Goal: Check status: Check status

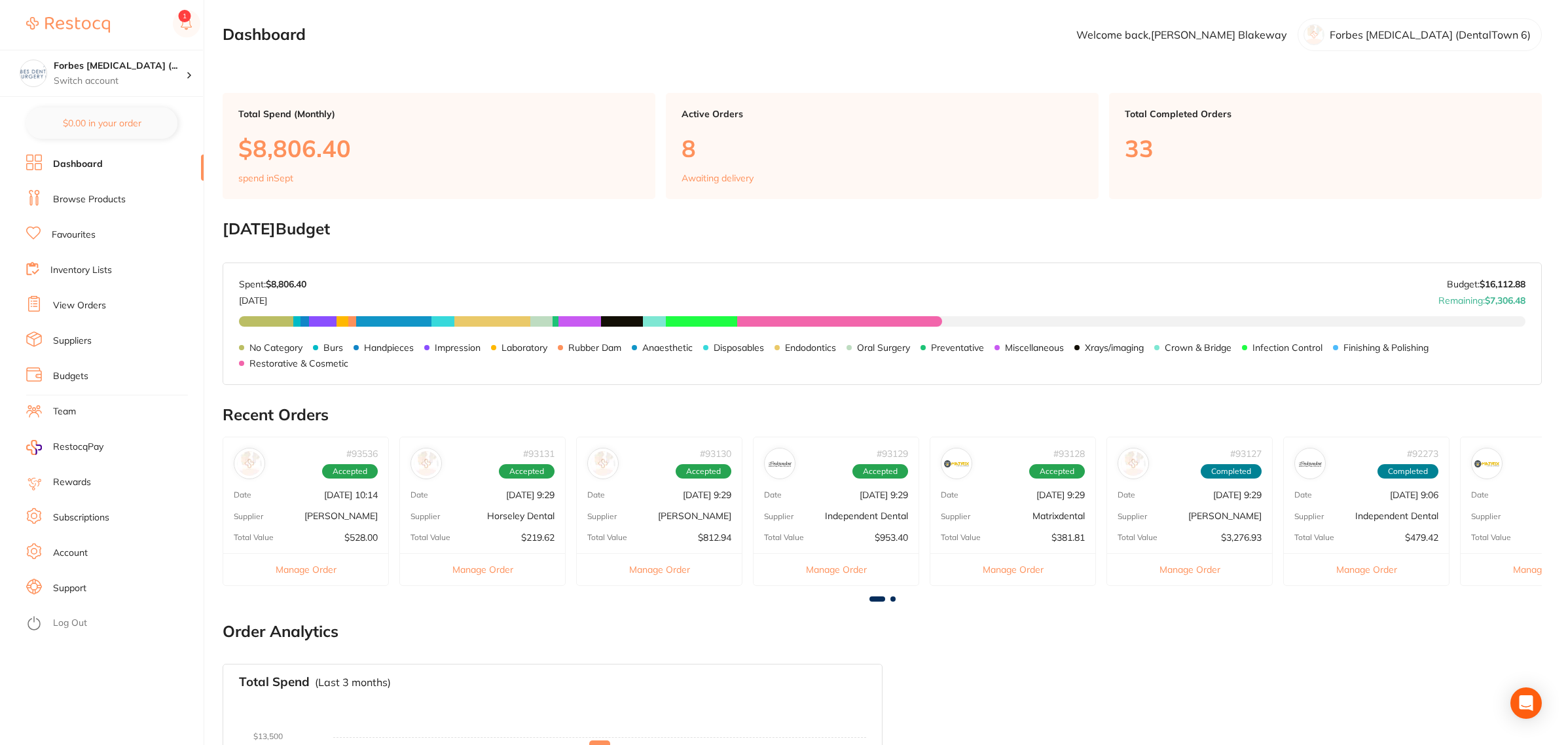
click at [103, 267] on link "Inventory Lists" at bounding box center [81, 271] width 61 height 13
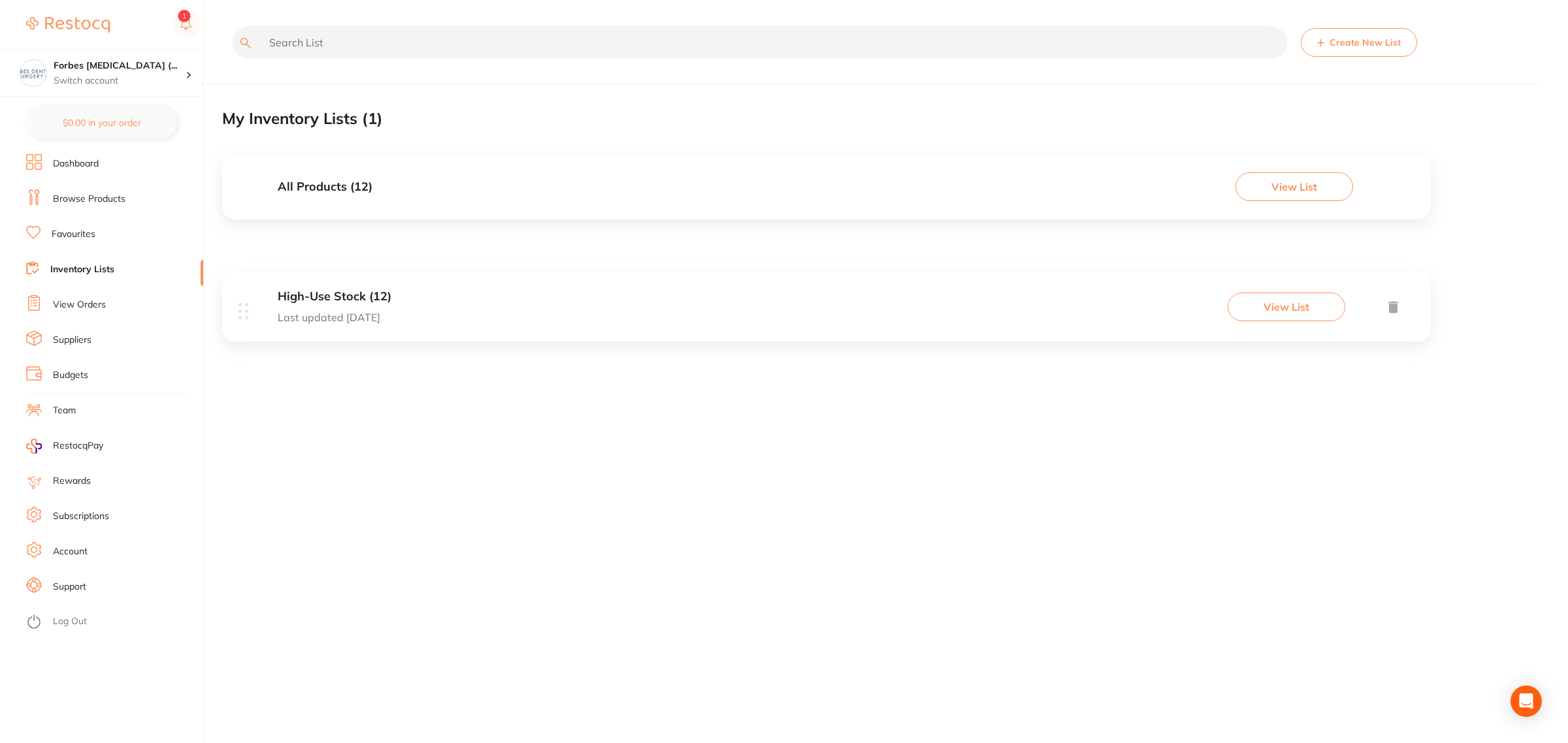
click at [89, 312] on li "View Orders" at bounding box center [114, 304] width 177 height 20
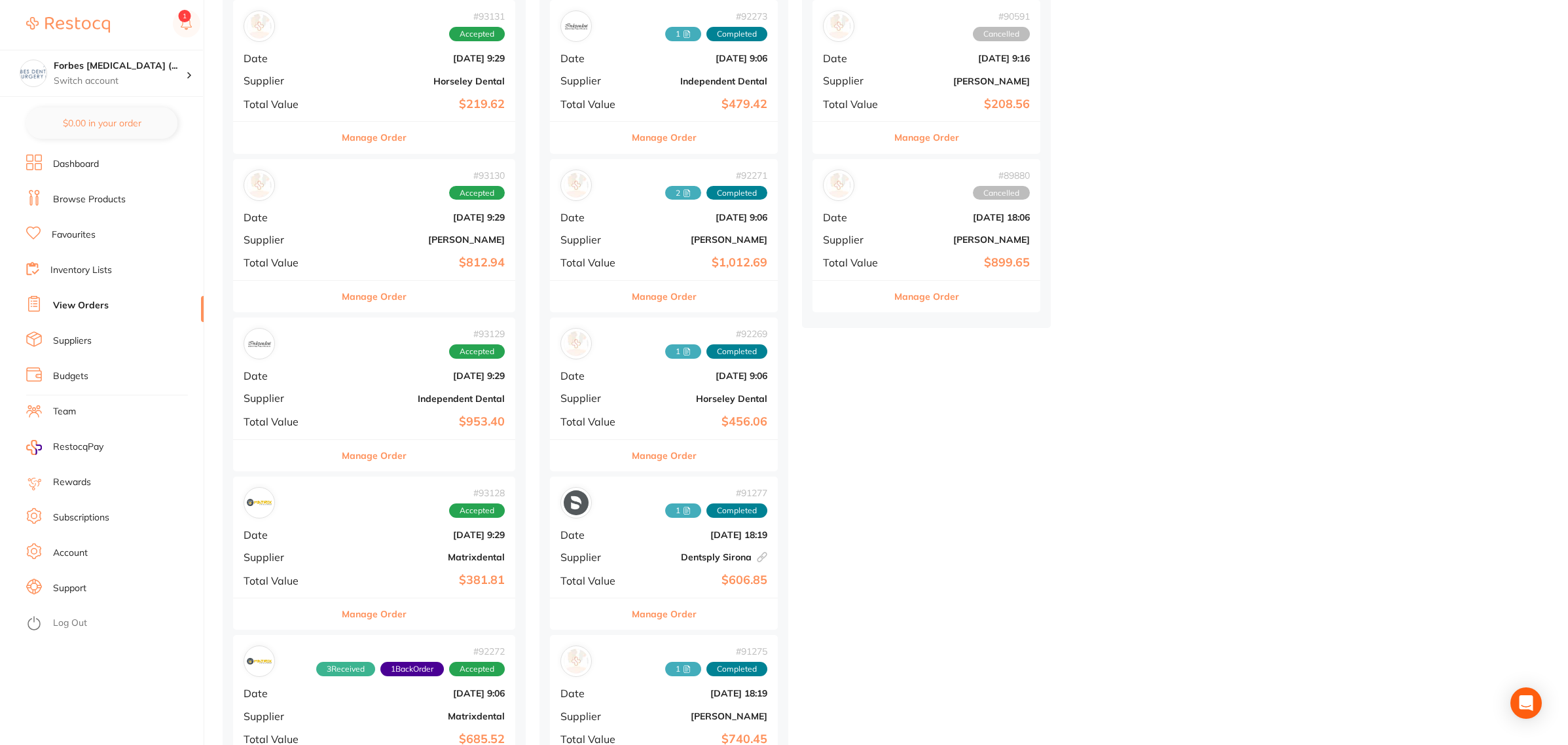
scroll to position [327, 0]
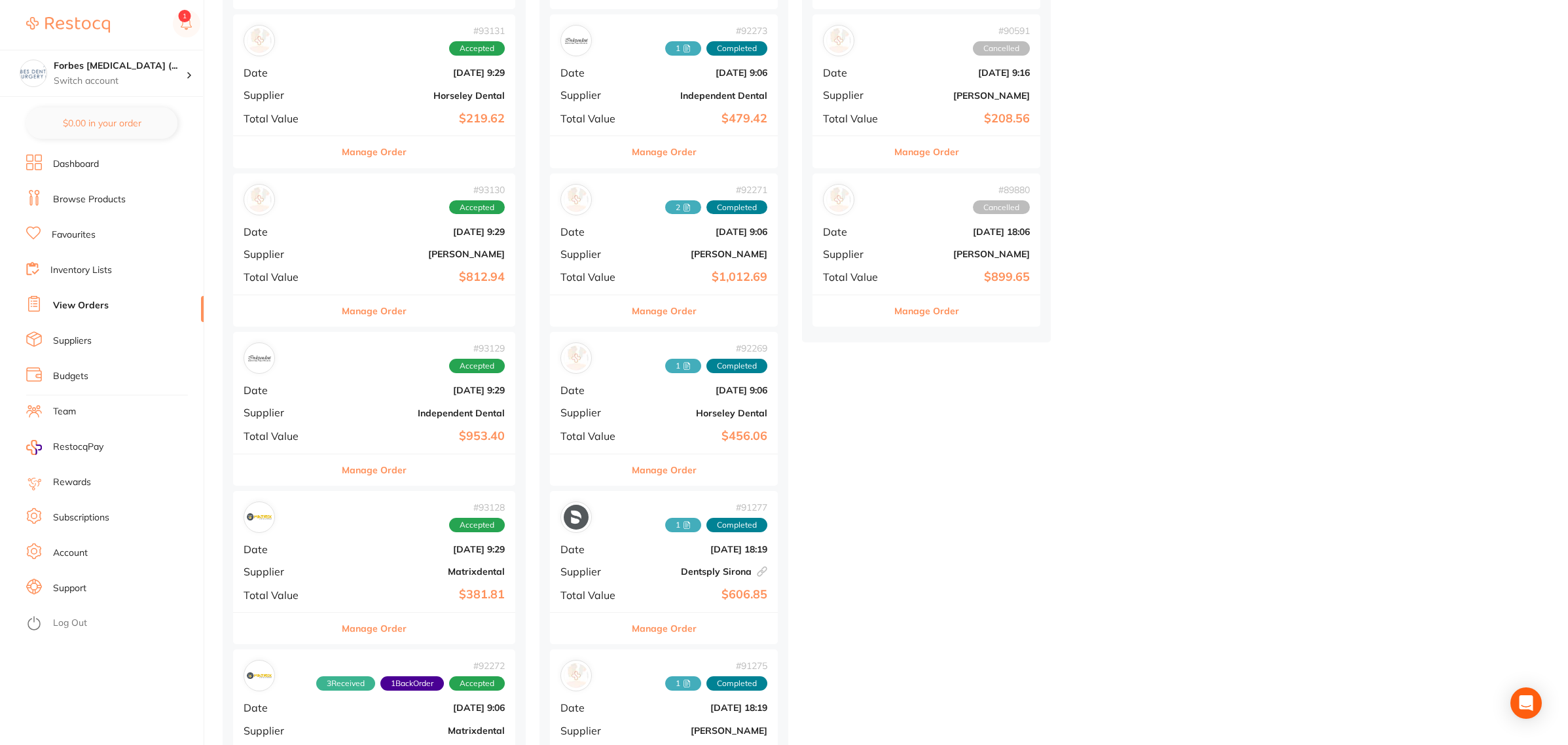
click at [371, 395] on b "[DATE] 9:29" at bounding box center [421, 390] width 167 height 10
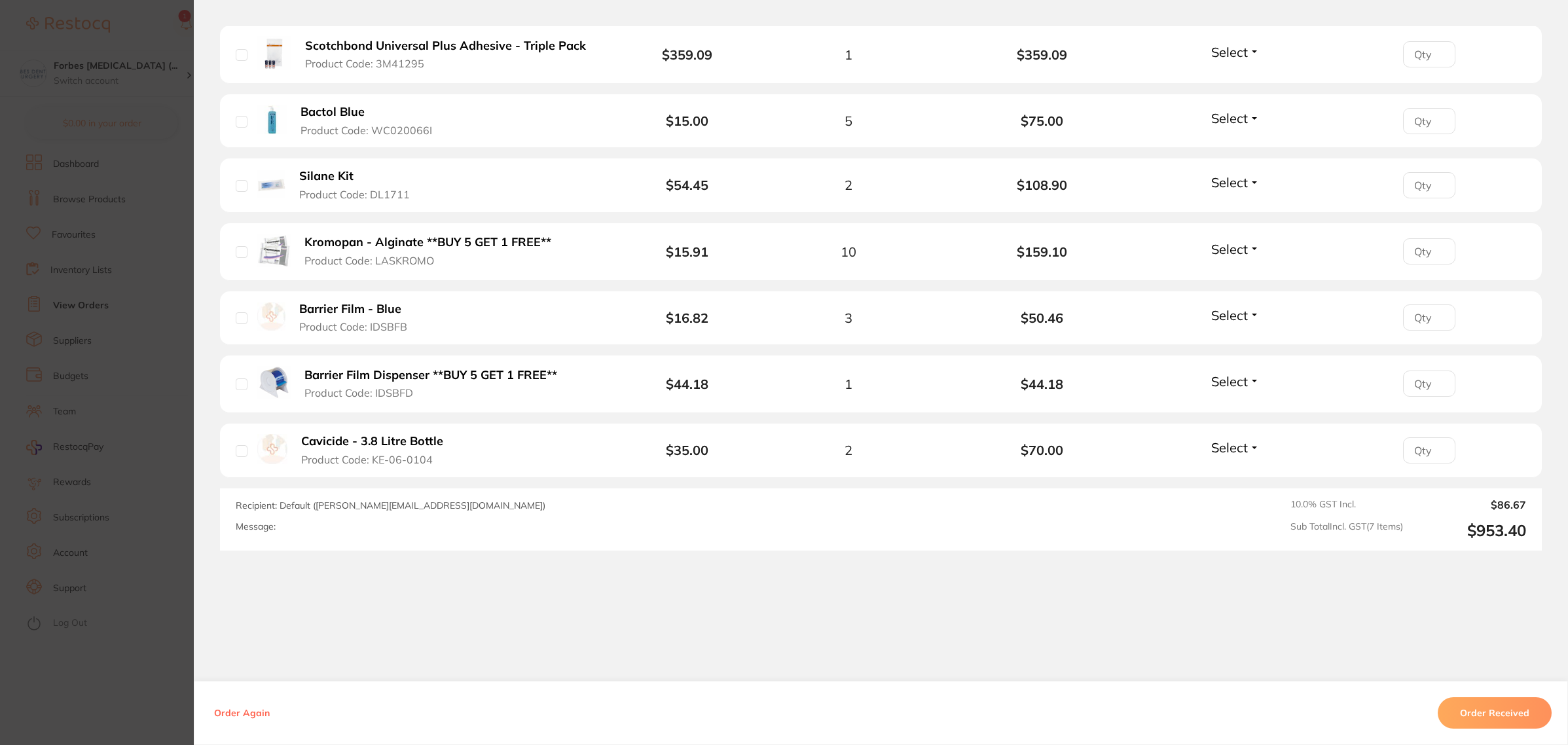
scroll to position [436, 0]
click at [1465, 710] on button "Order Received" at bounding box center [1495, 713] width 114 height 32
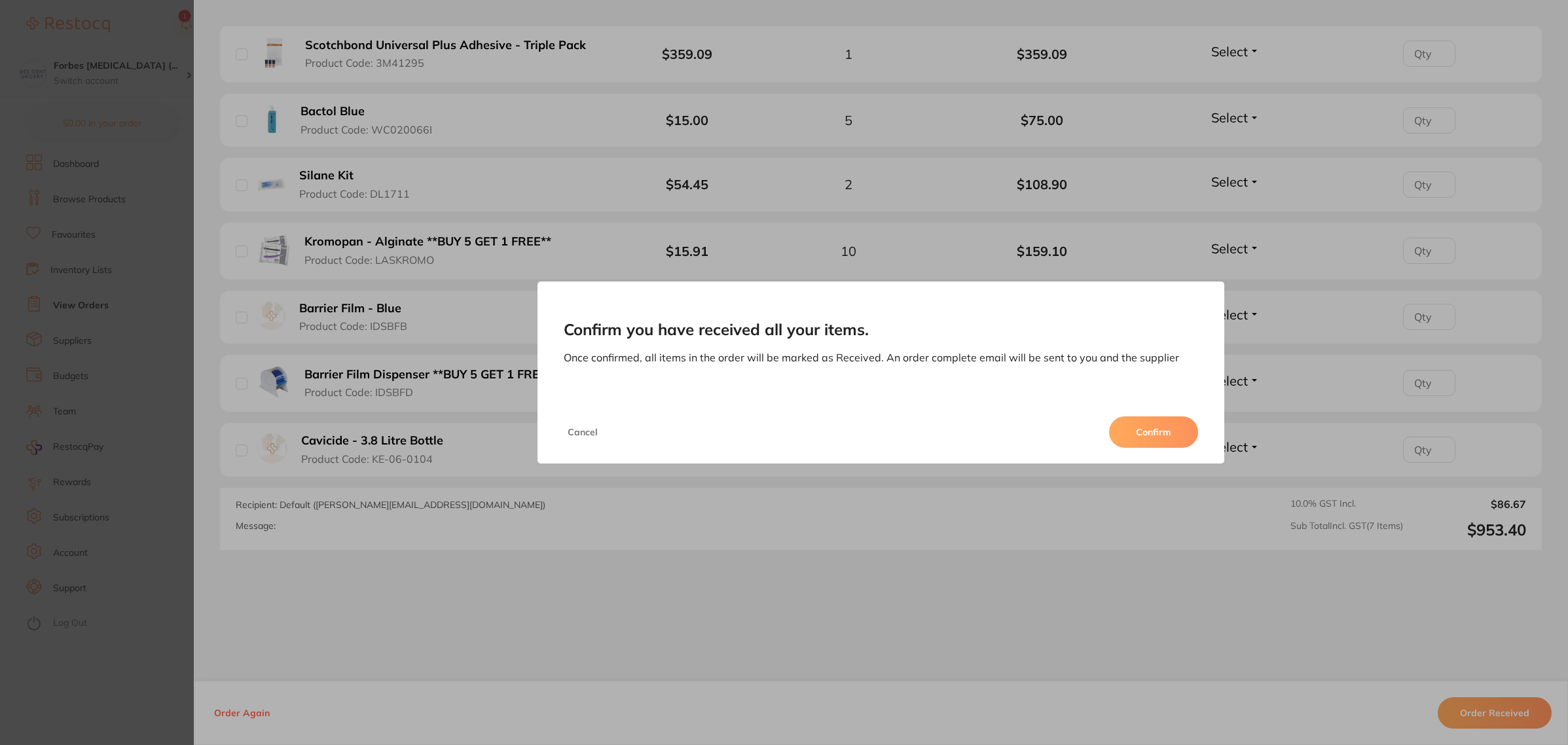
click at [1182, 429] on button "Confirm" at bounding box center [1153, 432] width 89 height 32
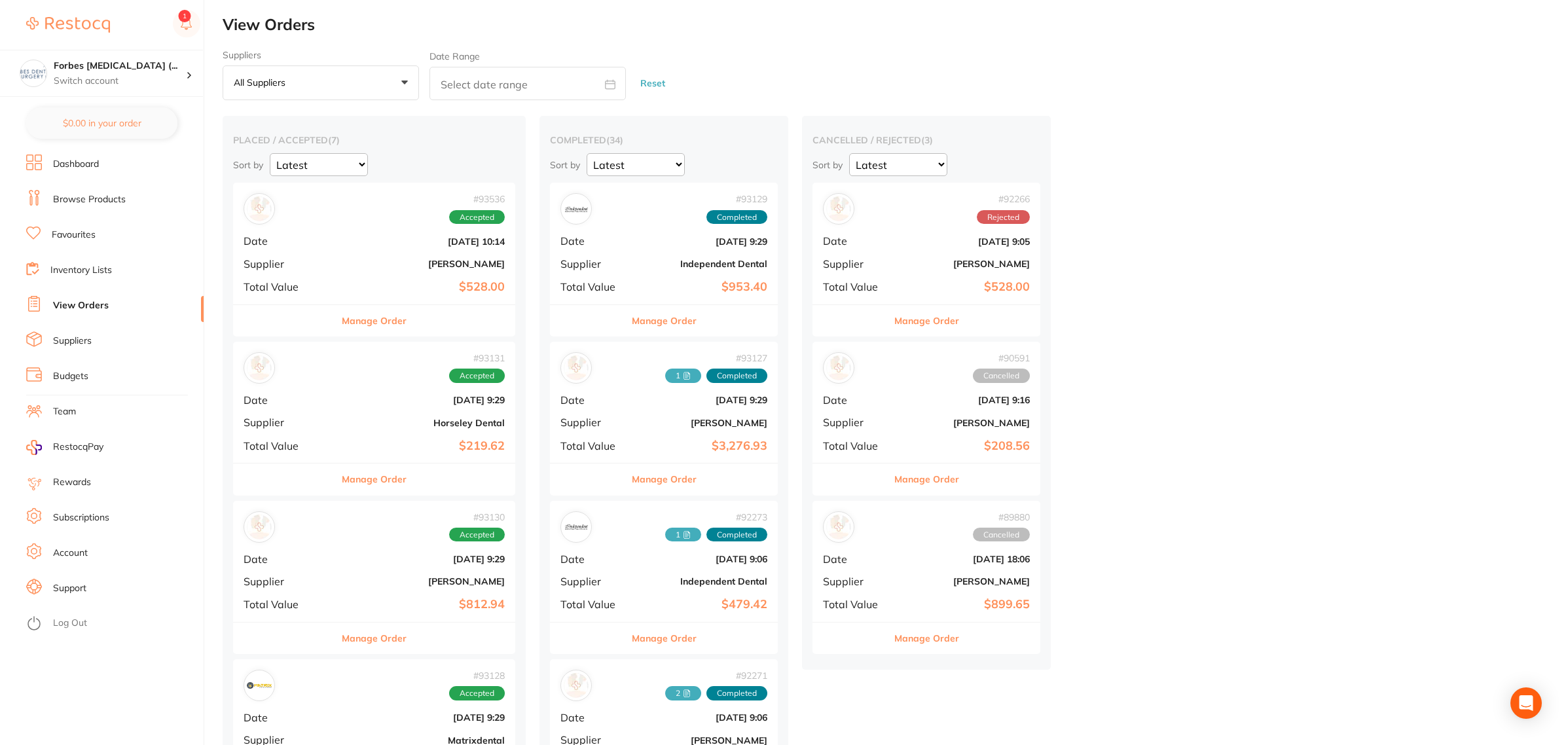
click at [642, 243] on div "# 93129 Completed Date [DATE] 9:29 Supplier Independent Dental Total Value $953…" at bounding box center [664, 243] width 228 height 121
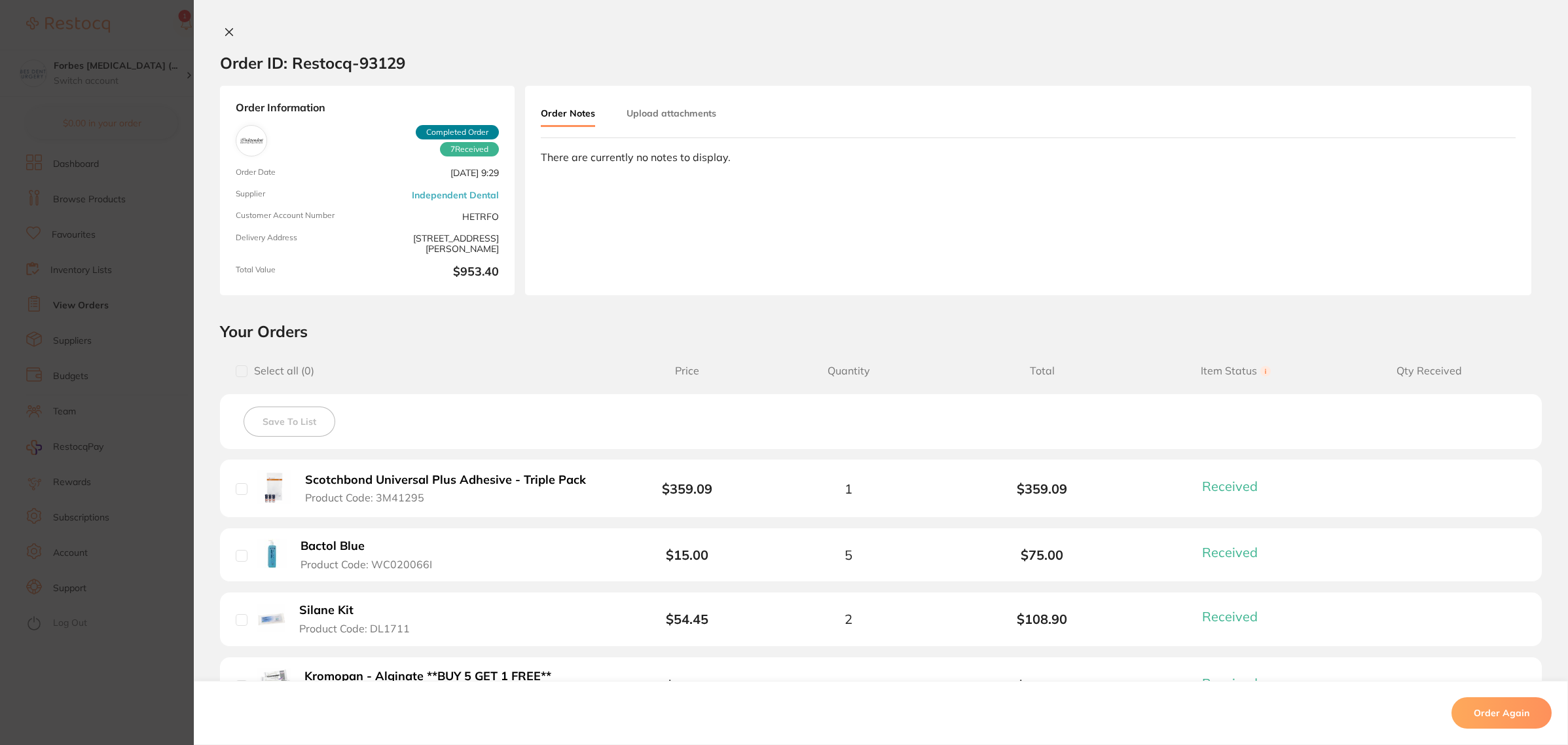
click at [652, 115] on button "Upload attachments" at bounding box center [671, 113] width 89 height 24
click at [1468, 211] on span "Upload" at bounding box center [1463, 210] width 32 height 12
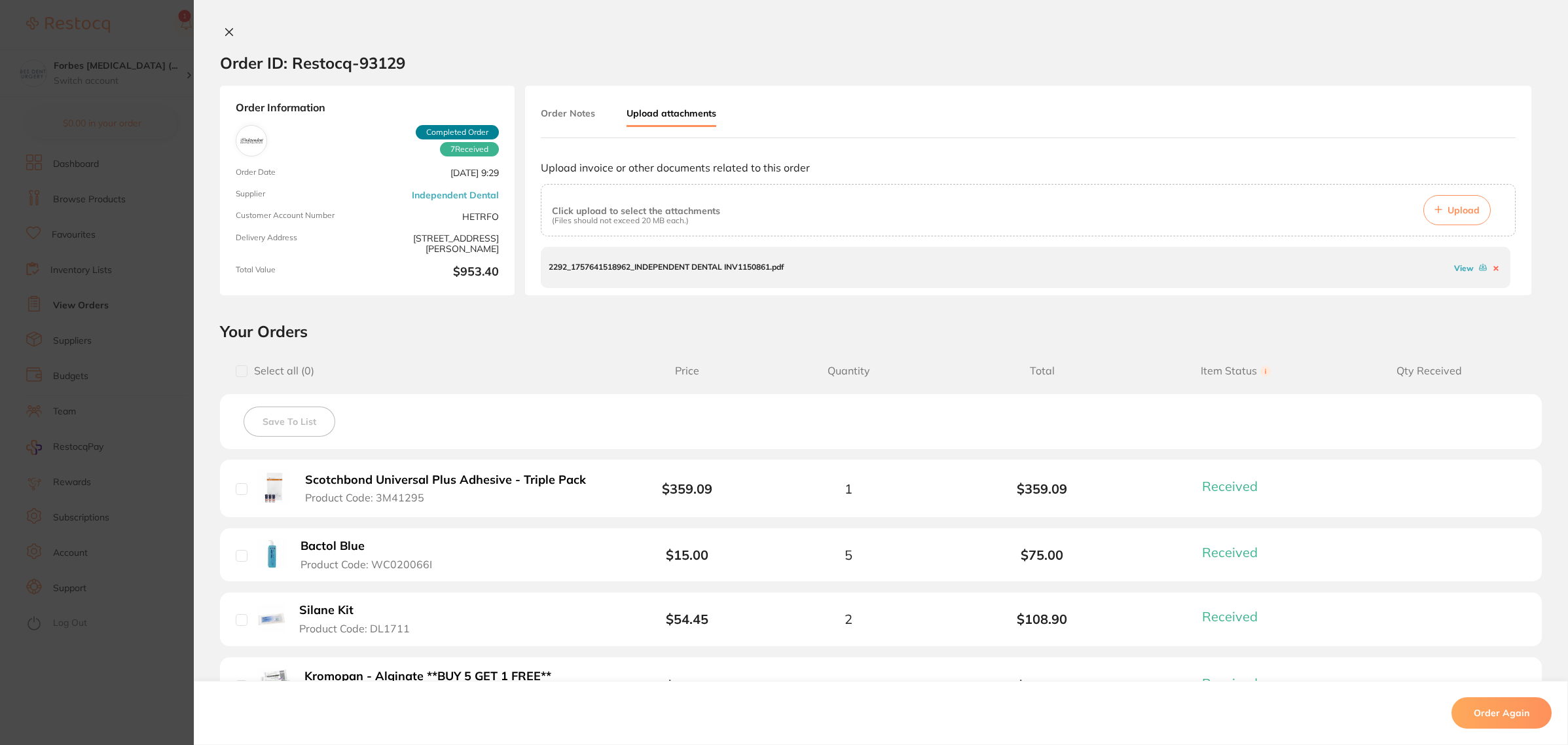
click at [168, 241] on section "Order ID: Restocq- 93129 Order Information 7 Received Completed Order Order Dat…" at bounding box center [784, 372] width 1568 height 745
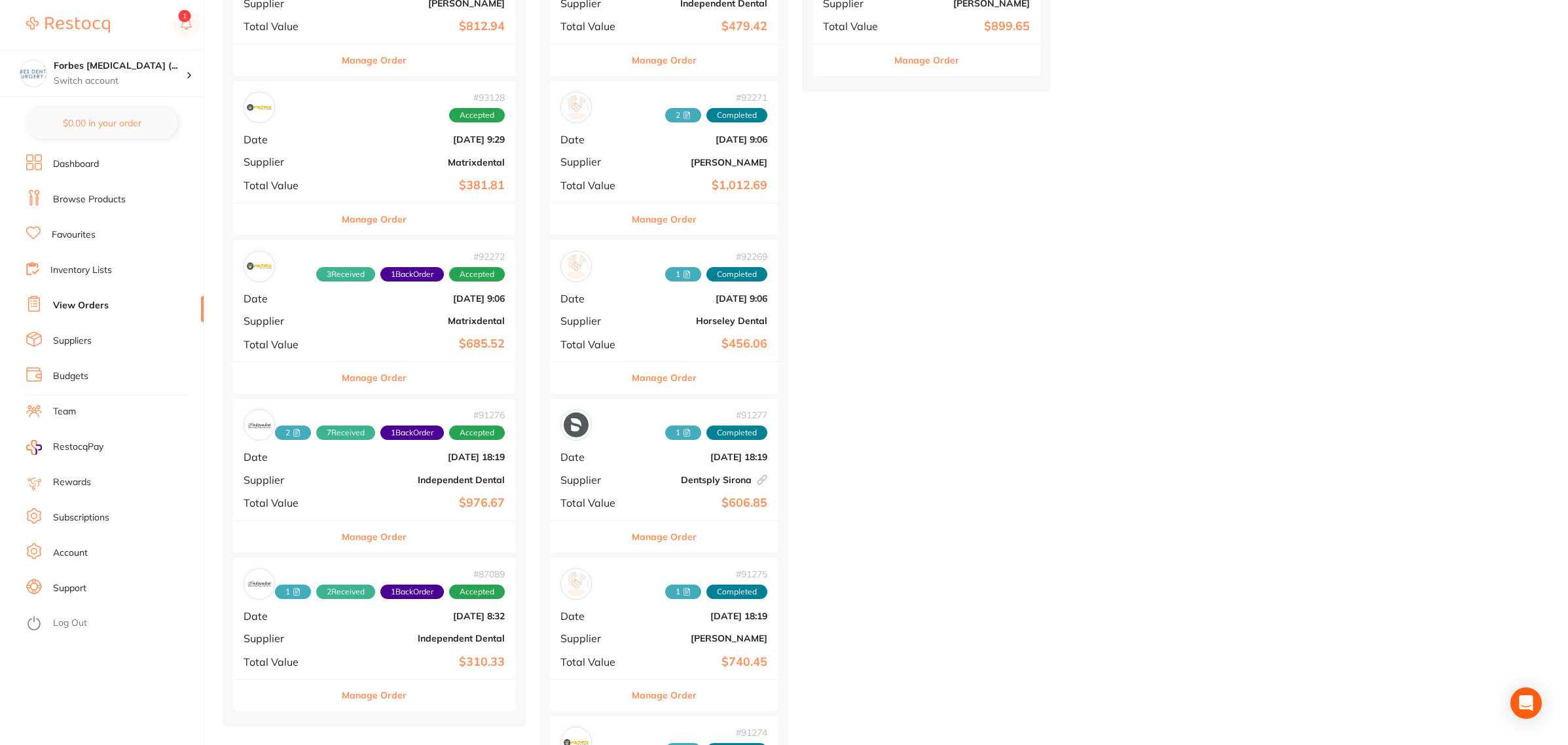
scroll to position [737, 0]
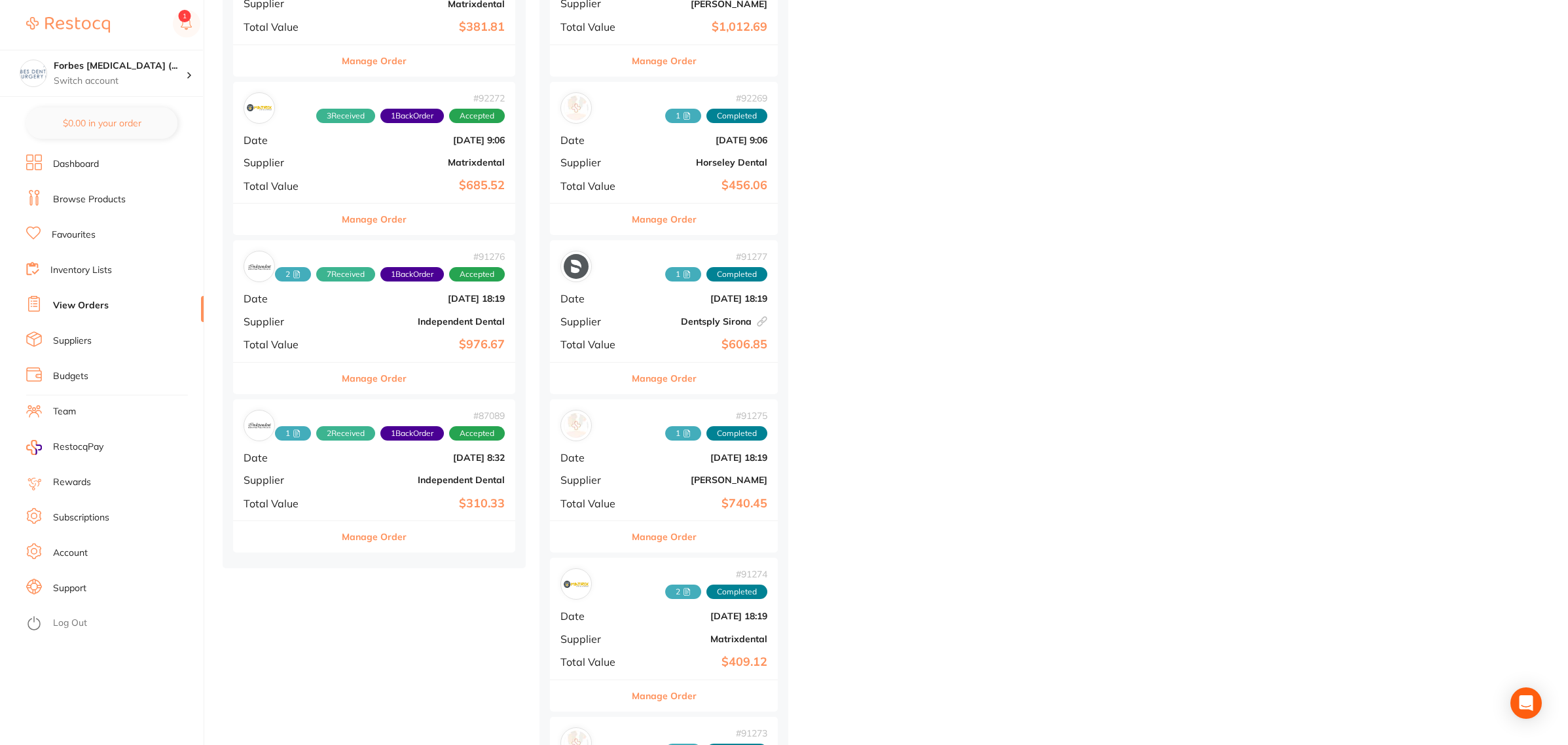
click at [398, 491] on div "# 87089 1 2 Received 1 Back Order Accepted Date [DATE] 8:32 Supplier Independen…" at bounding box center [374, 460] width 282 height 121
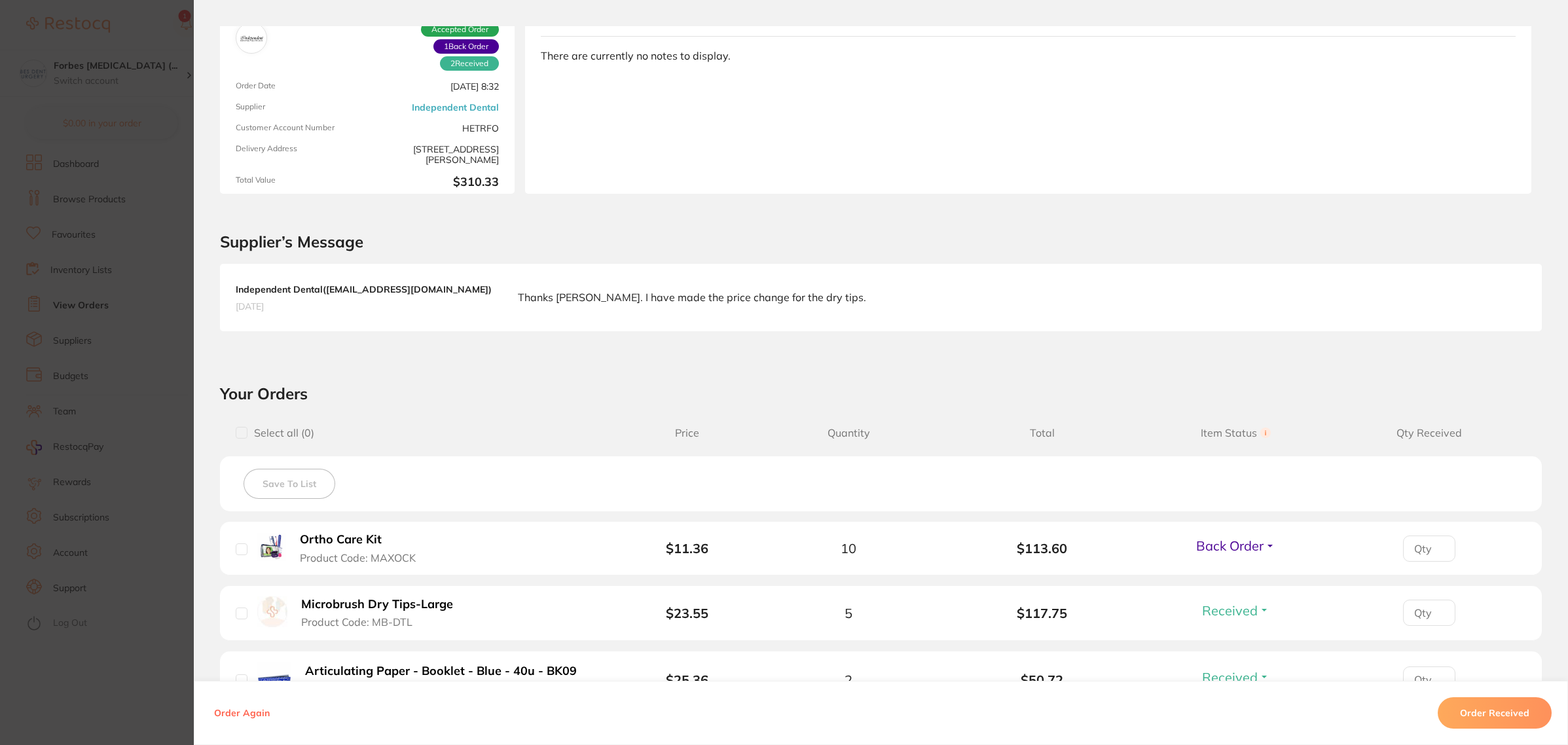
scroll to position [245, 0]
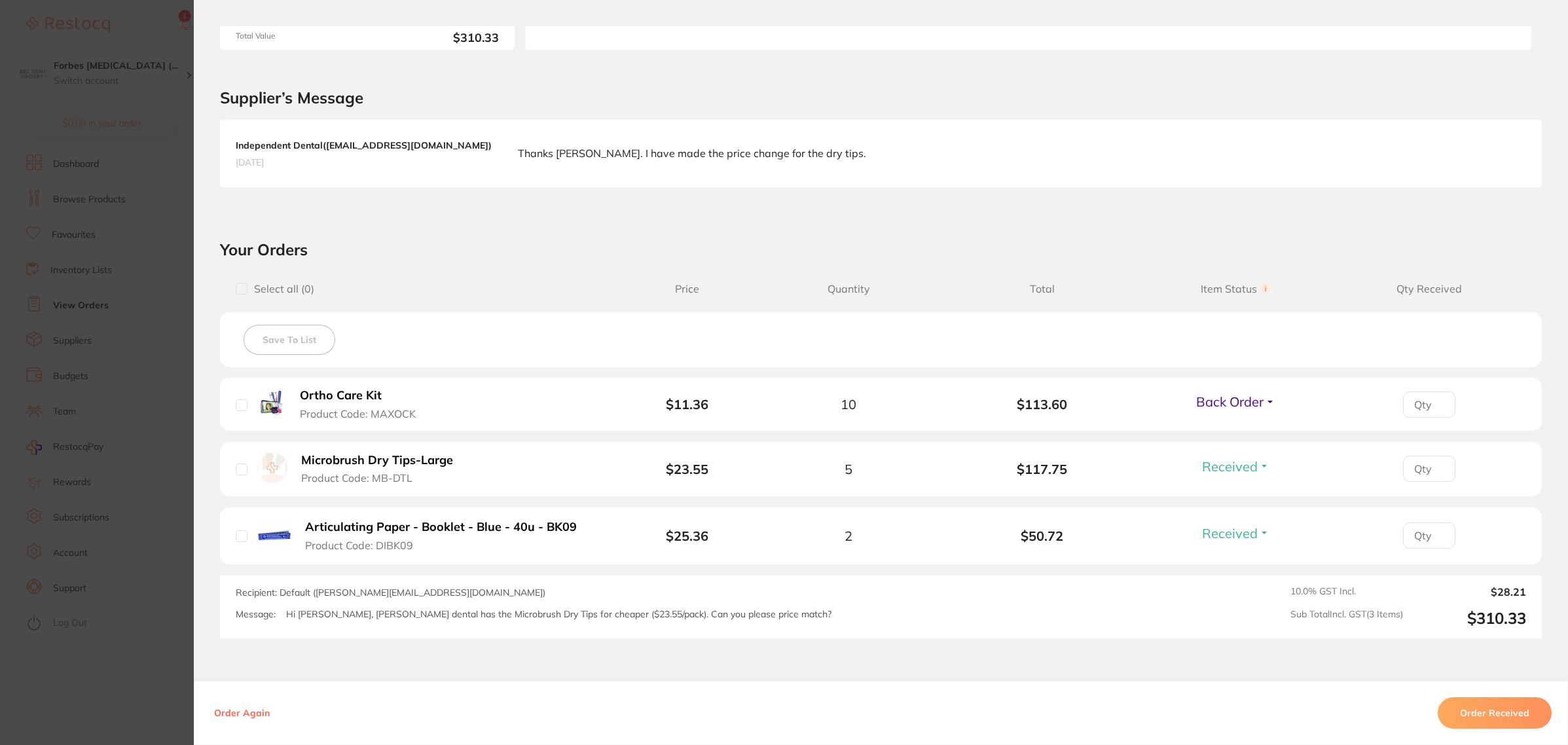
click at [1479, 704] on button "Order Received" at bounding box center [1495, 713] width 114 height 32
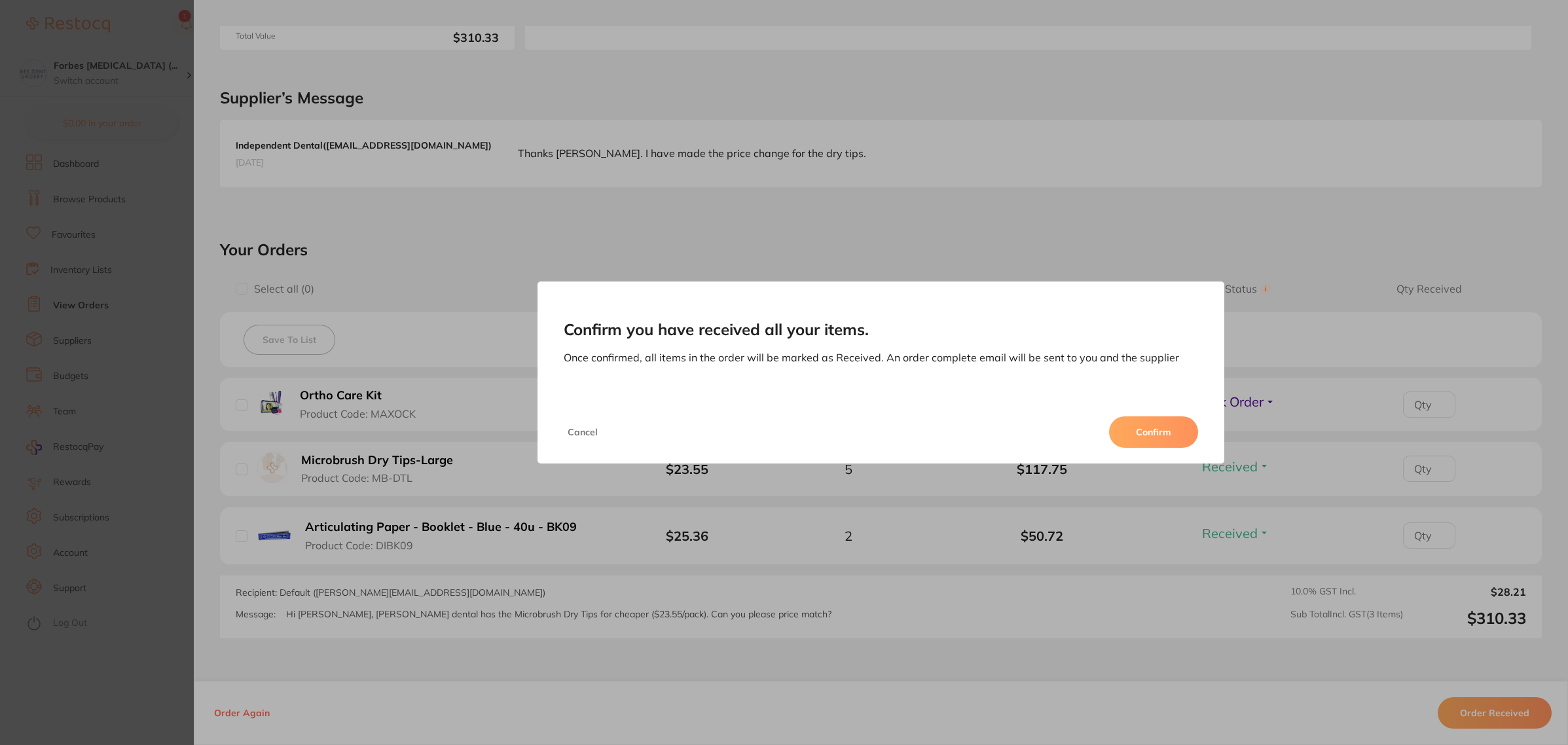
click at [1131, 433] on button "Confirm" at bounding box center [1153, 432] width 89 height 32
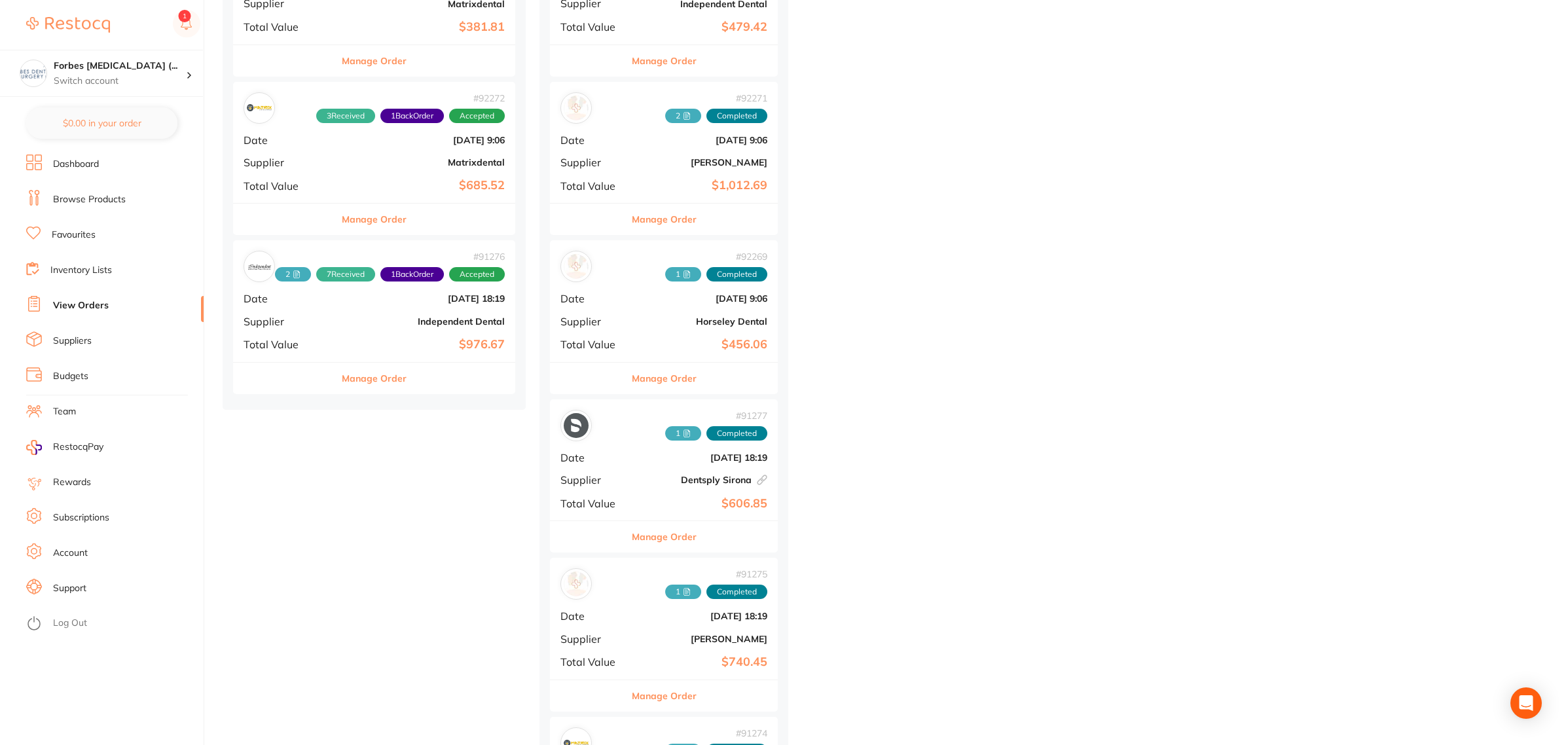
click at [341, 313] on div "# 91276 2 7 Received 1 Back Order Accepted Date [DATE] 18:19 Supplier Independe…" at bounding box center [374, 301] width 282 height 121
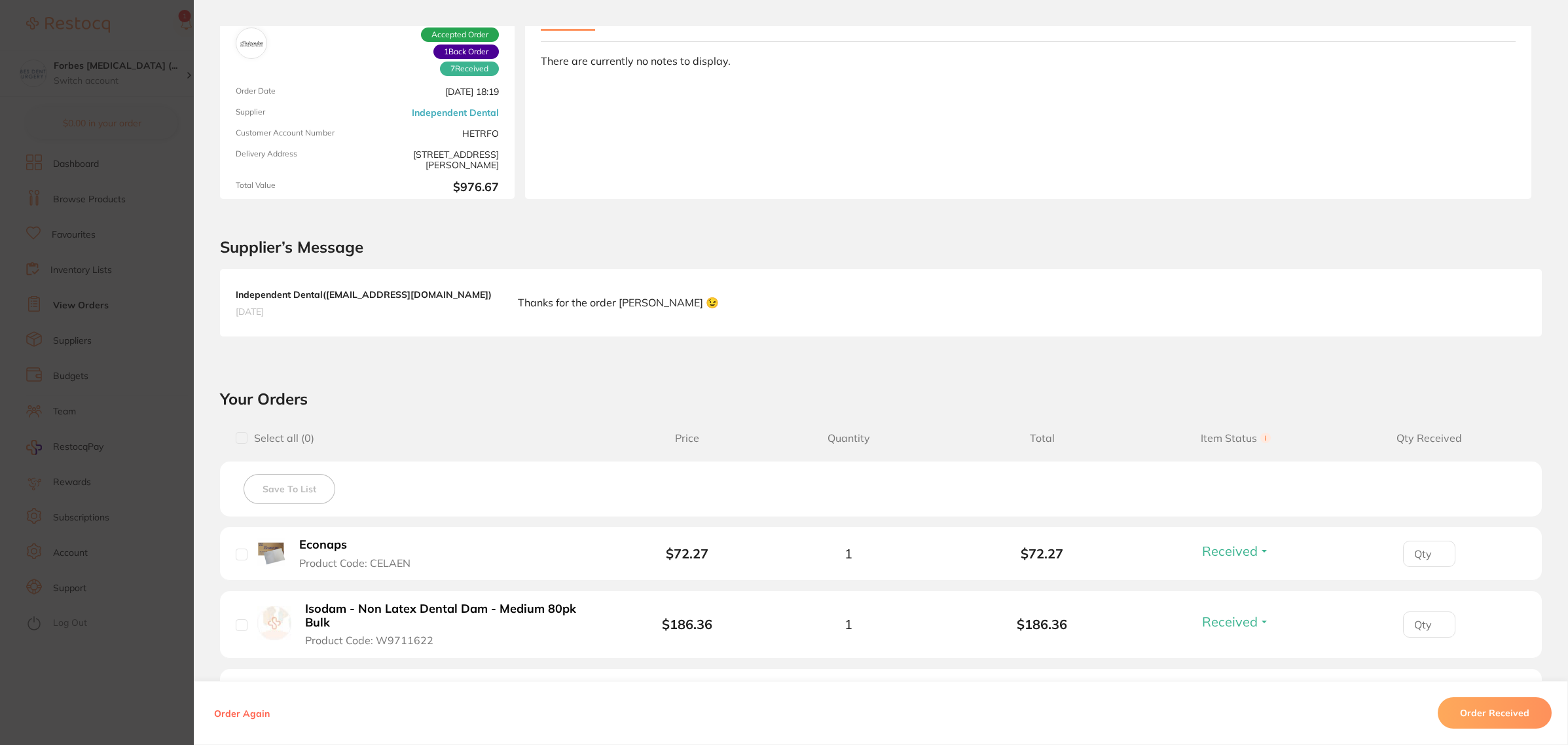
scroll to position [245, 0]
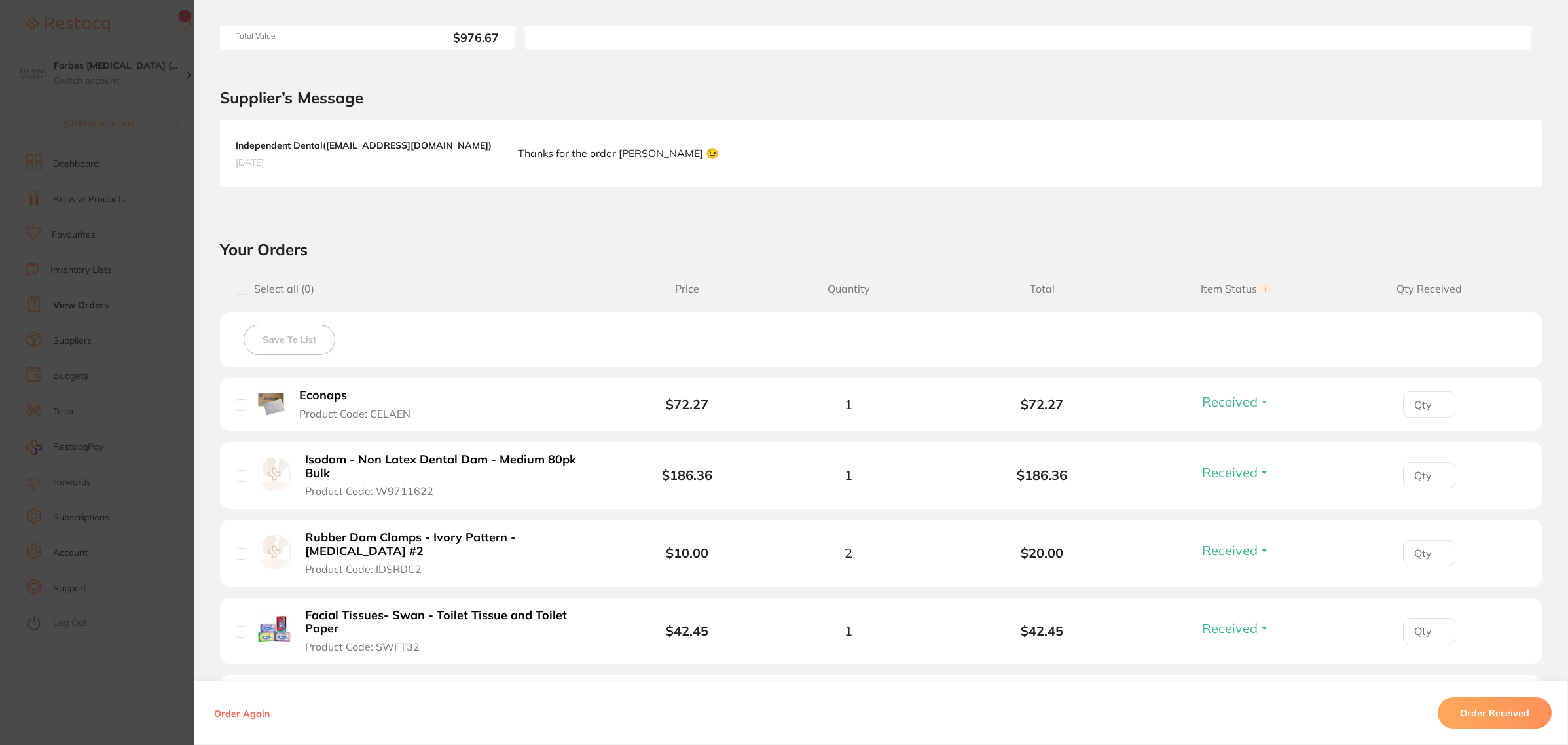
click at [123, 398] on section "Order ID: Restocq- 91276 Order Information 7 Received 1 Back Order Accepted Ord…" at bounding box center [784, 372] width 1568 height 745
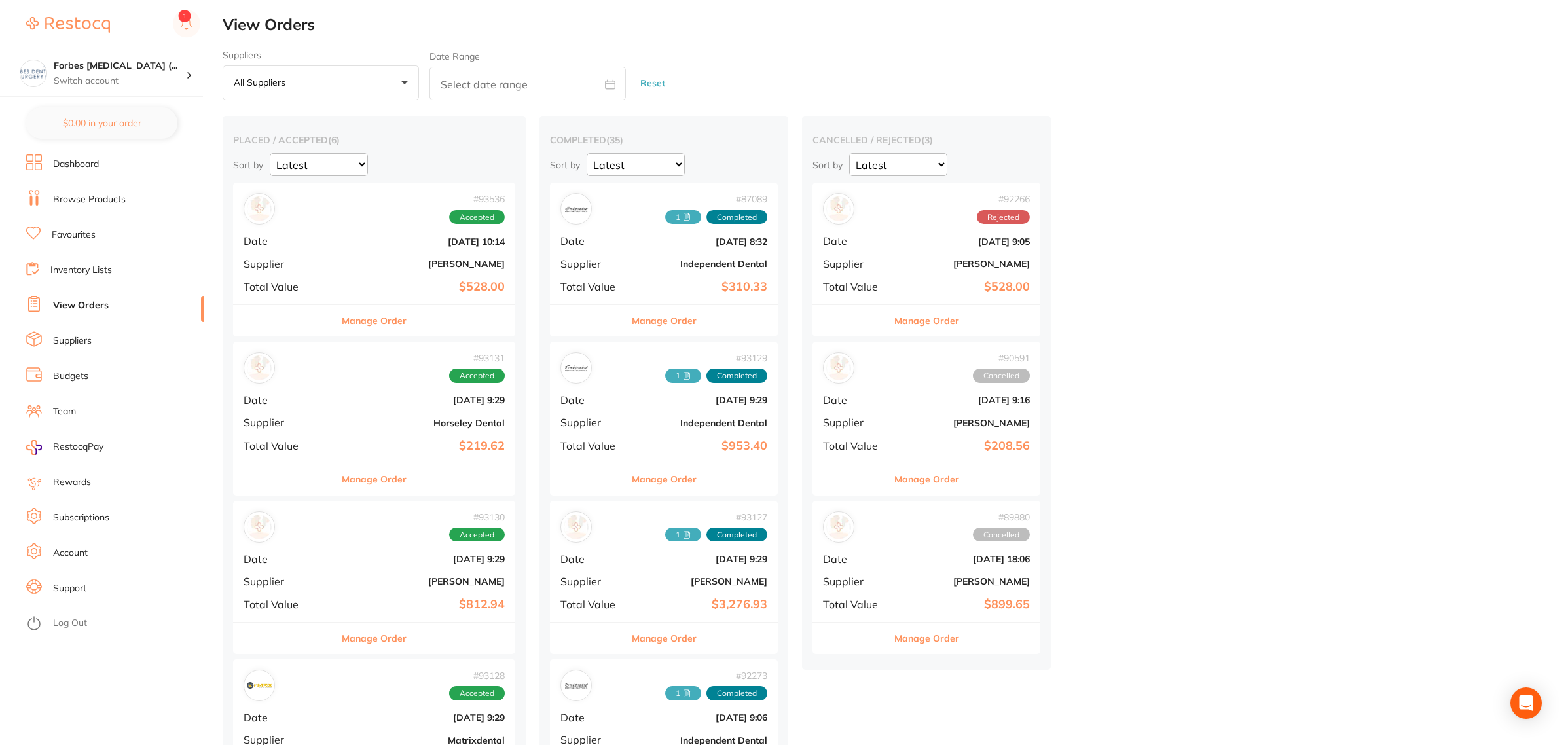
click at [652, 241] on b "[DATE] 8:32" at bounding box center [701, 242] width 131 height 10
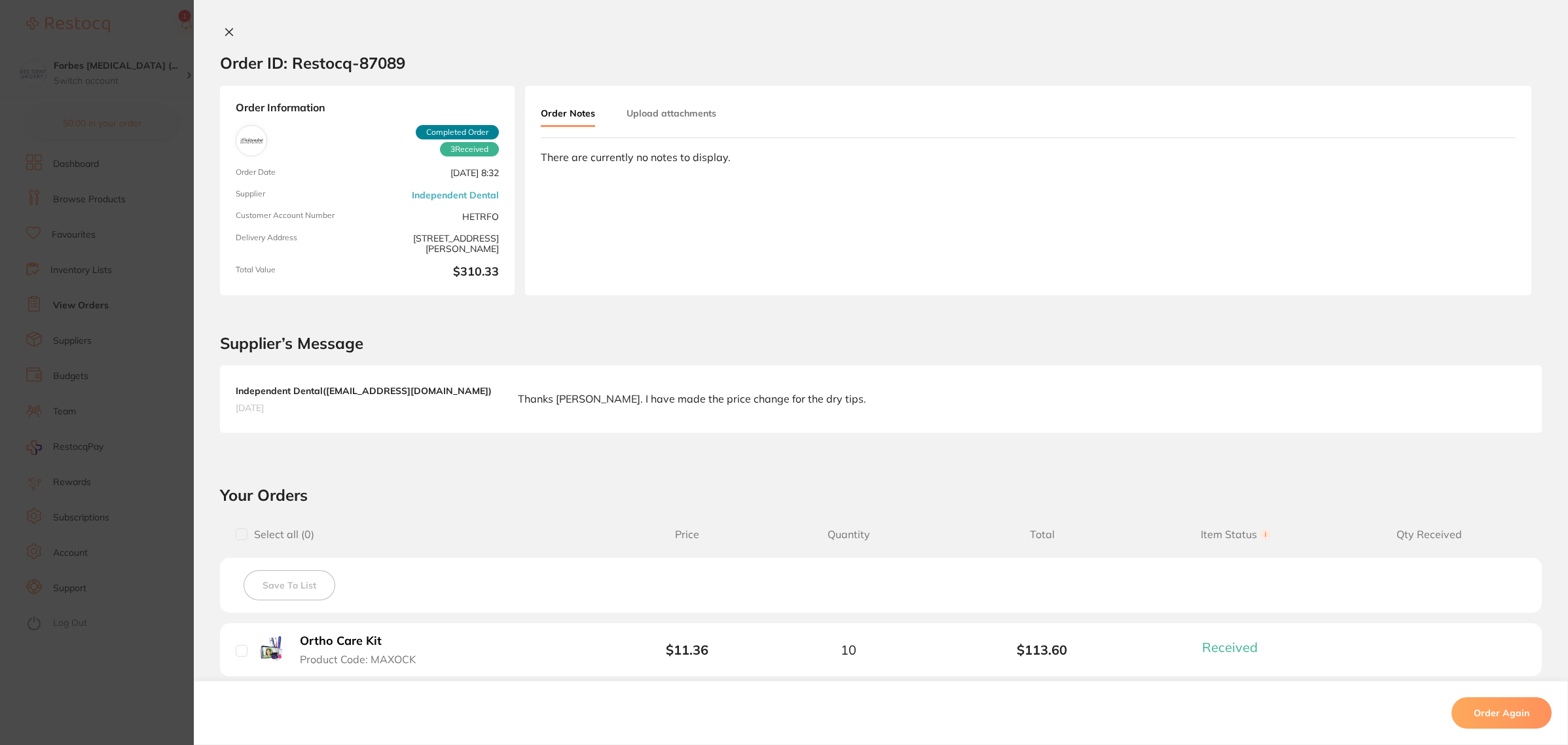
click at [658, 103] on button "Upload attachments" at bounding box center [671, 113] width 89 height 24
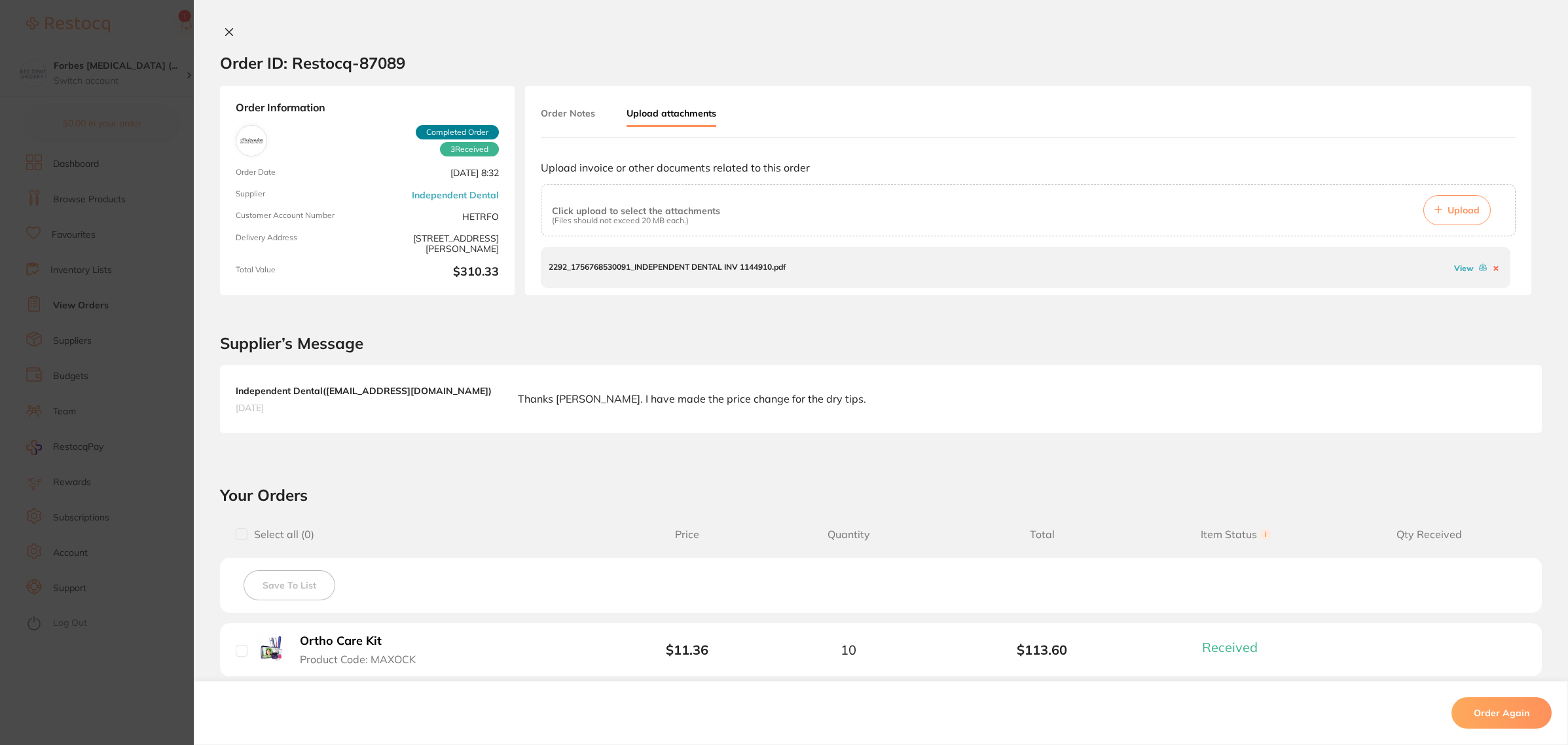
click at [1461, 220] on button "Upload" at bounding box center [1456, 210] width 67 height 30
click at [78, 305] on section "Order ID: Restocq- 87089 Order Information 3 Received Completed Order Order Dat…" at bounding box center [784, 372] width 1568 height 745
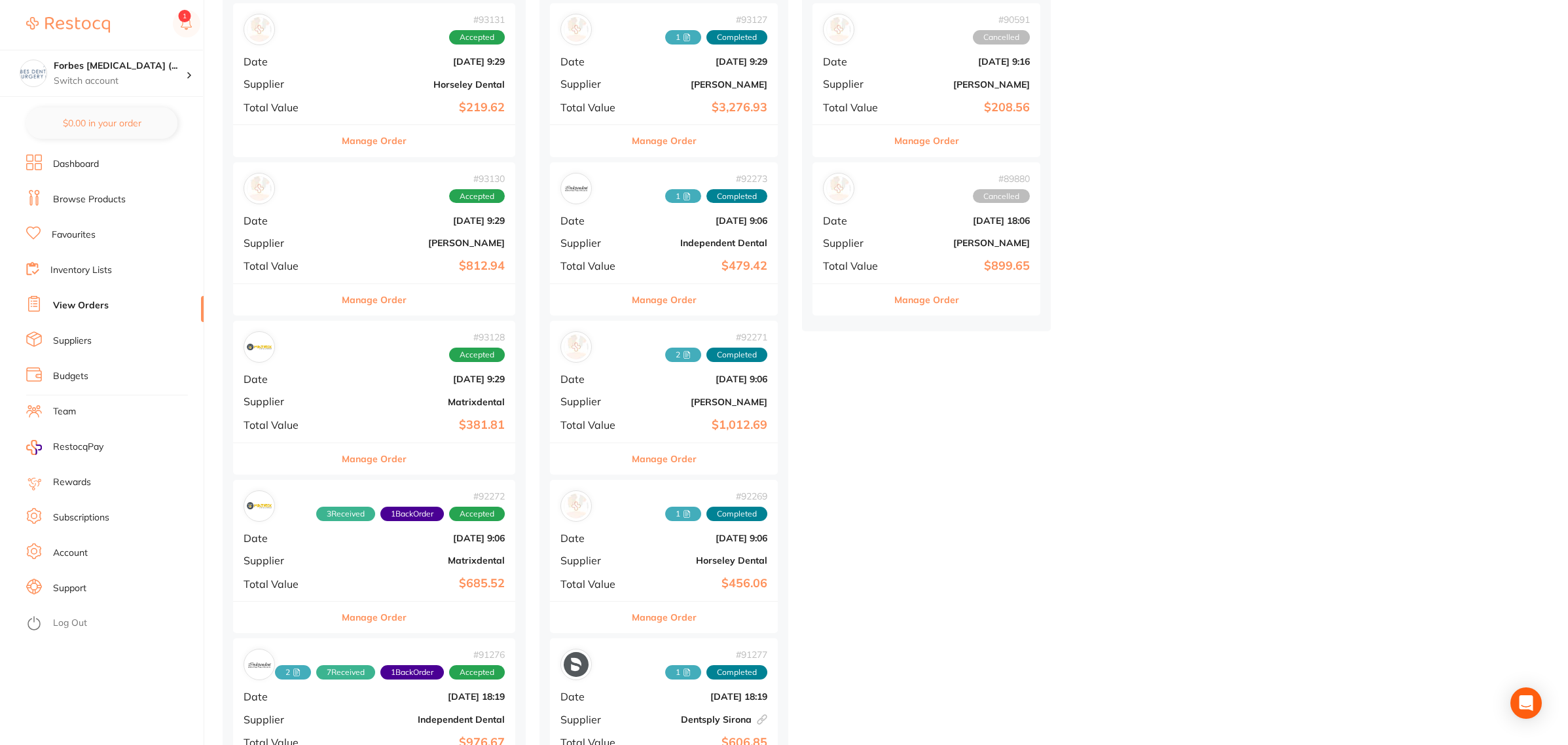
scroll to position [491, 0]
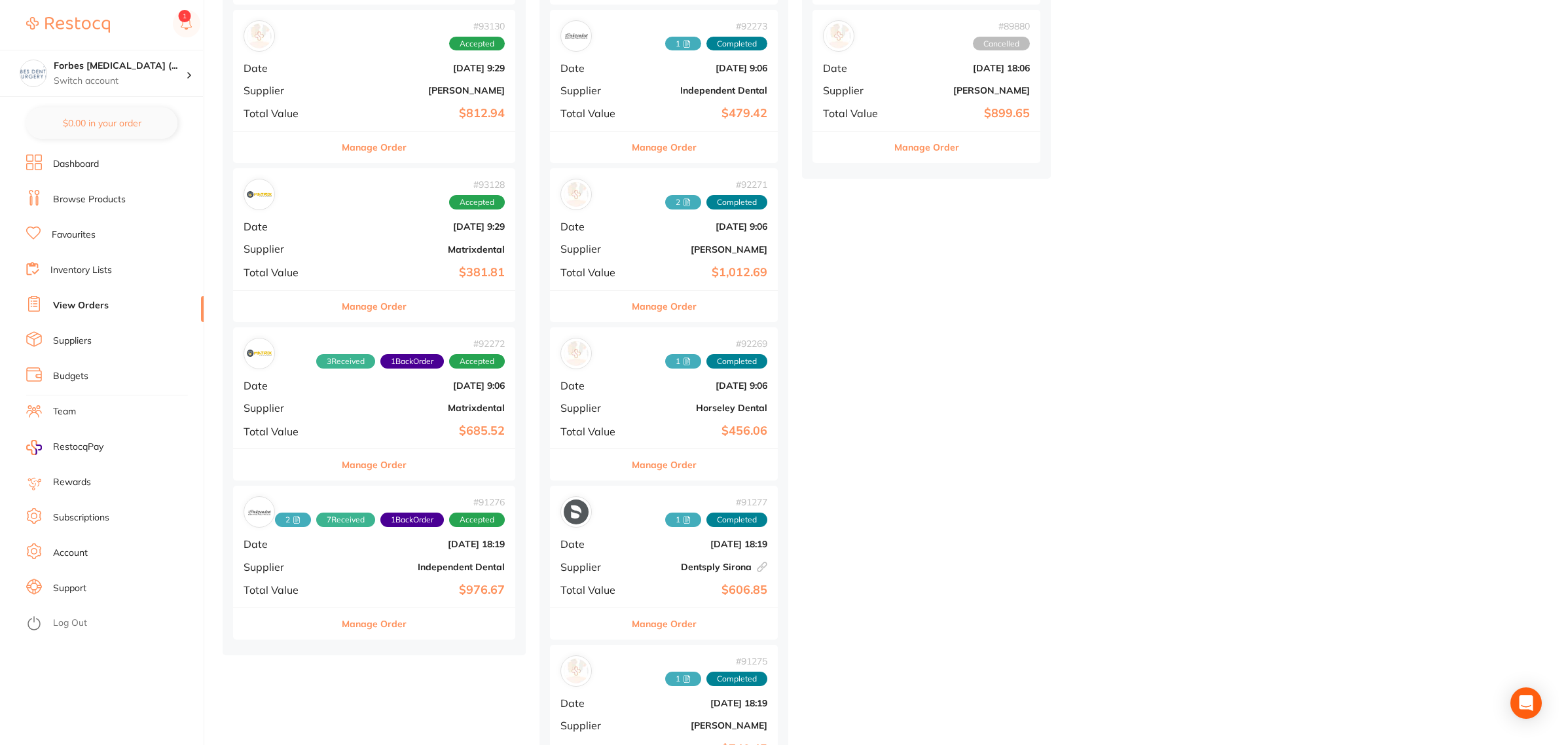
click at [370, 571] on b "Independent Dental" at bounding box center [421, 567] width 167 height 10
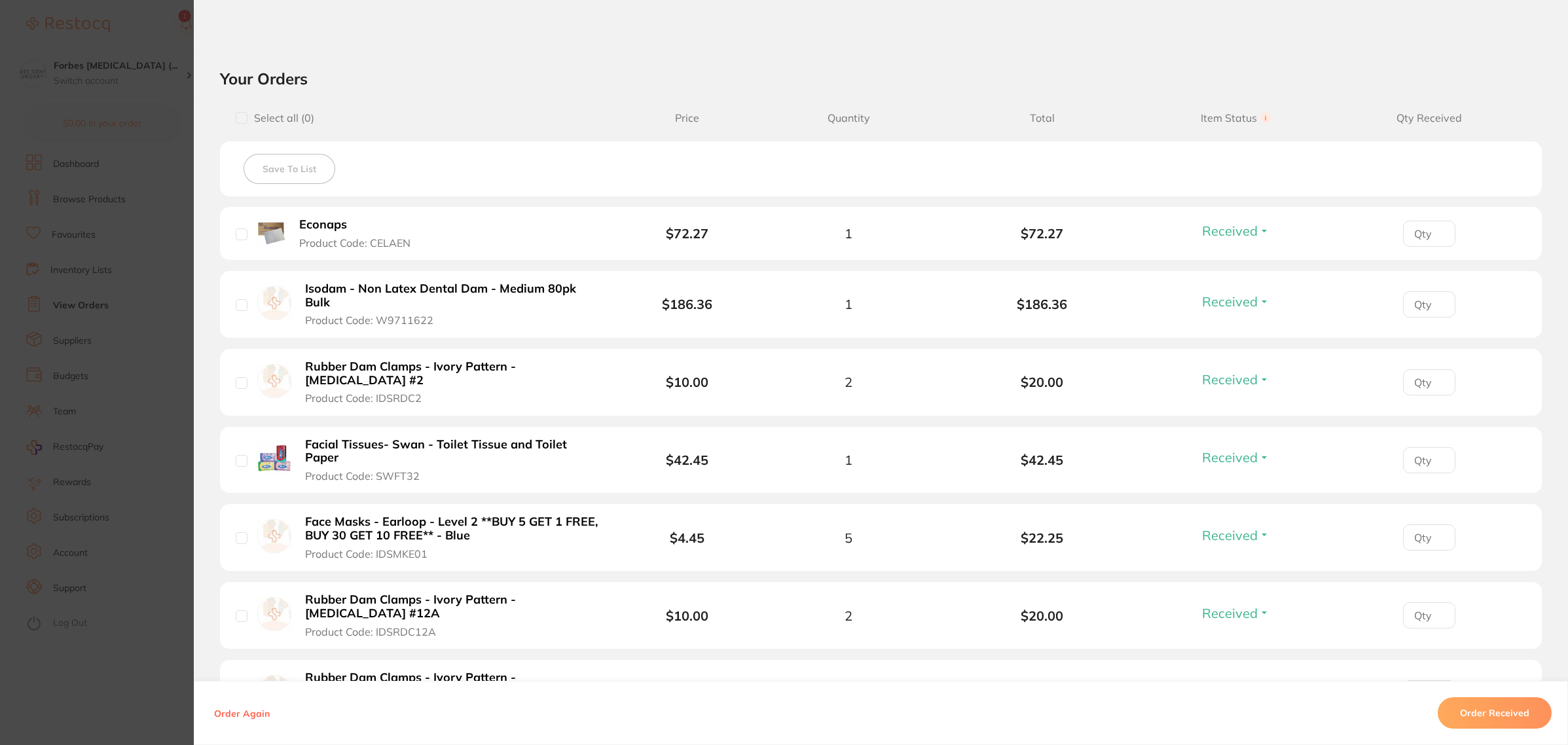
scroll to position [573, 0]
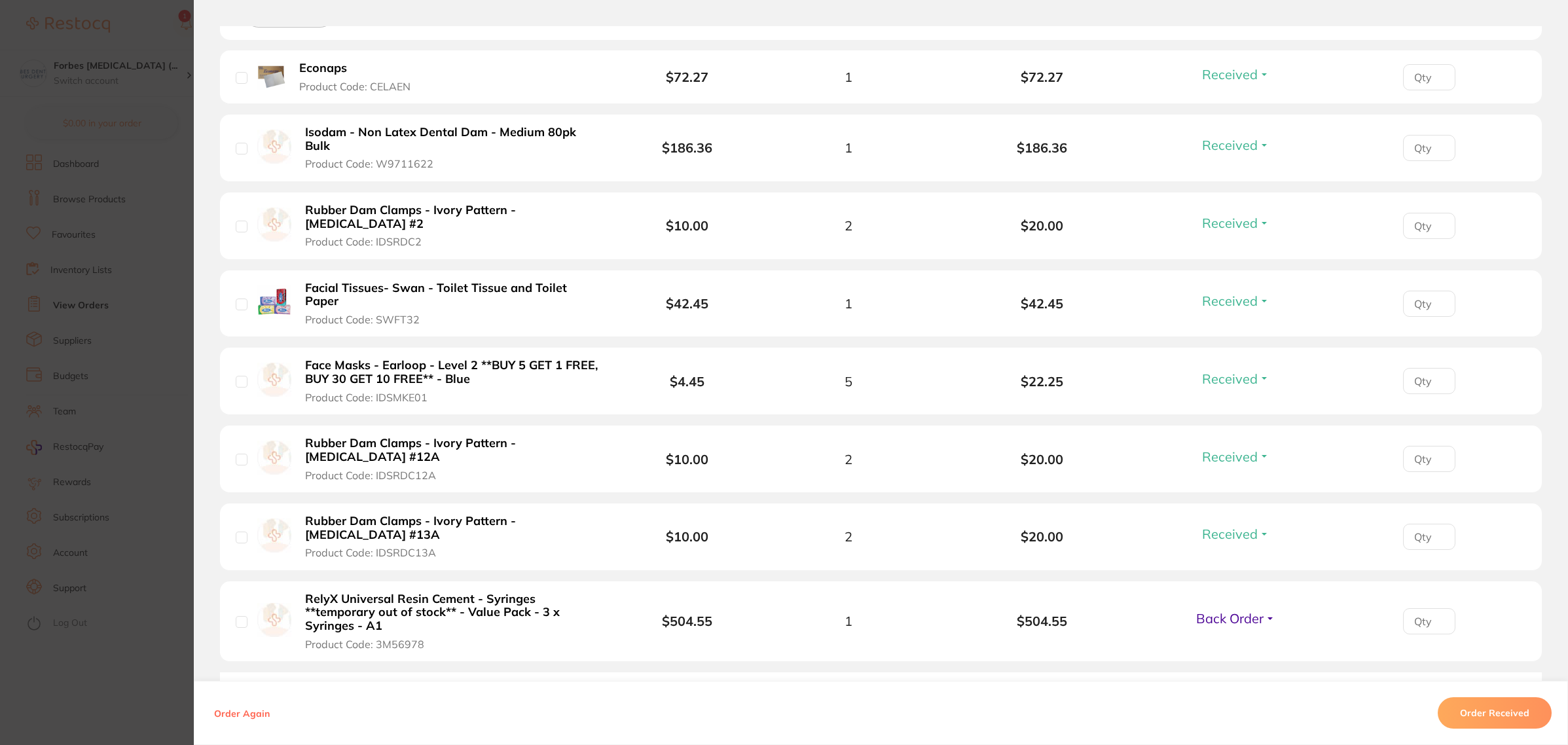
click at [160, 401] on section "Order ID: Restocq- 91276 Order Information 7 Received 1 Back Order Accepted Ord…" at bounding box center [784, 372] width 1568 height 745
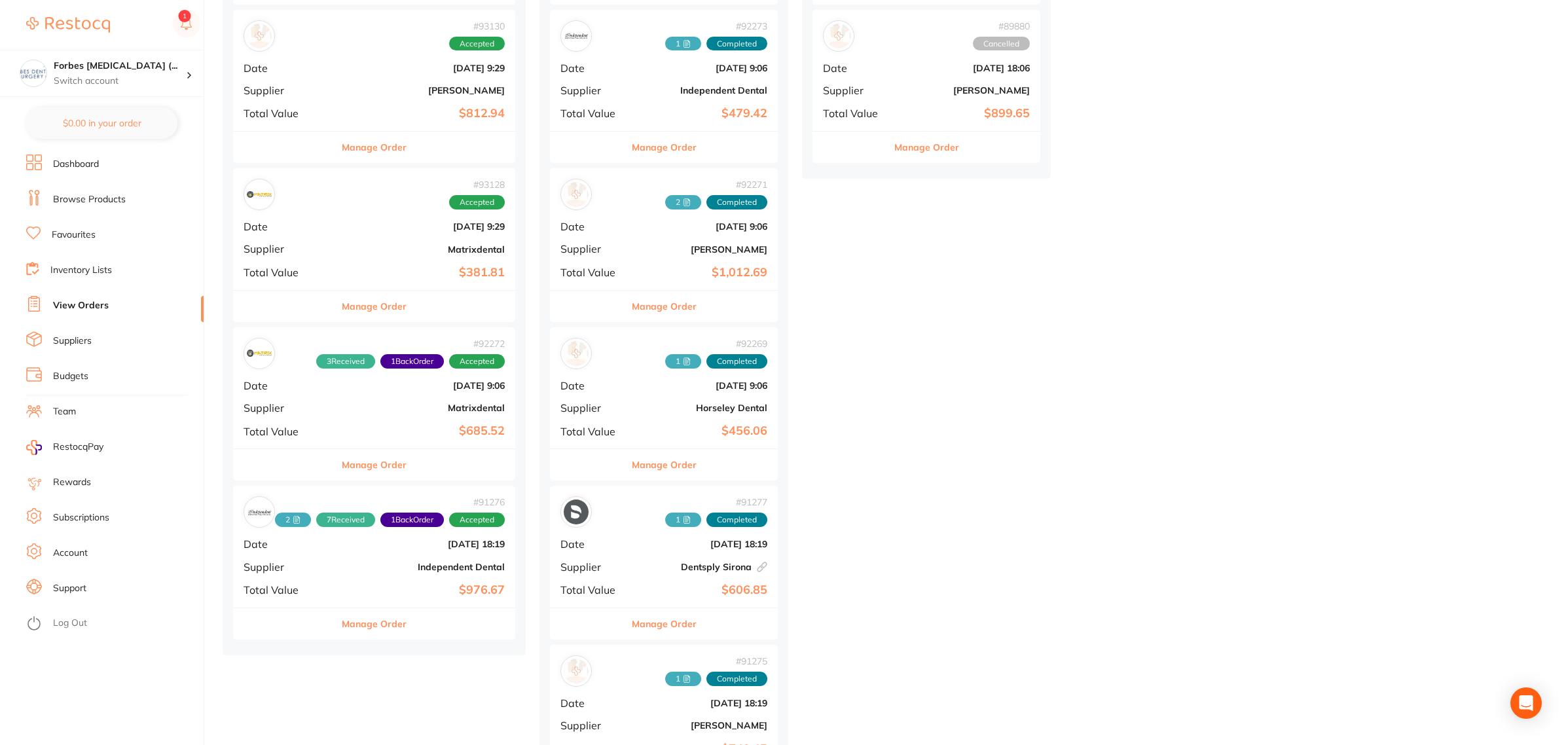
click at [395, 416] on div "# 92272 3 Received 1 Back Order Accepted Date [DATE] 9:06 Supplier Matrixdental…" at bounding box center [374, 388] width 282 height 121
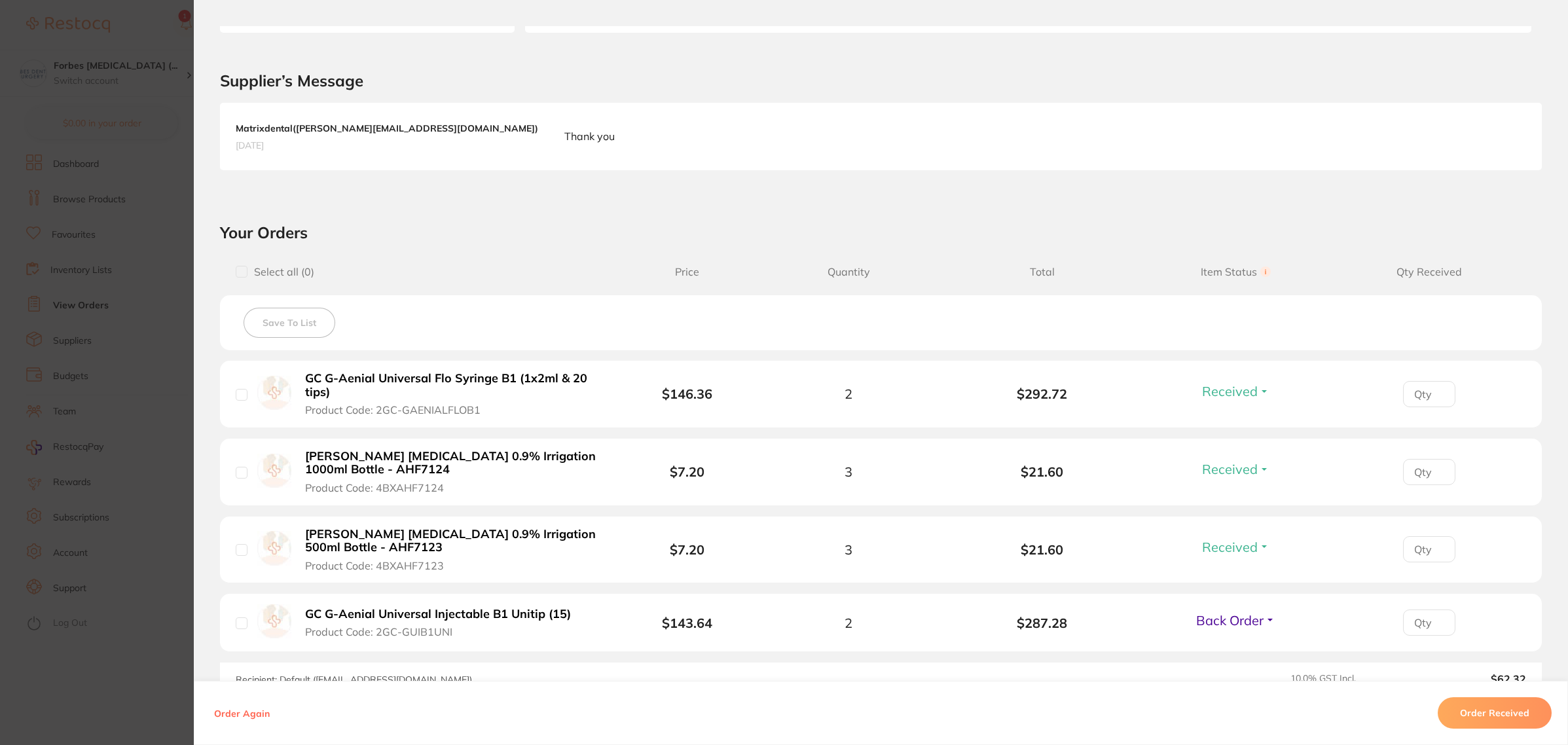
scroll to position [30, 0]
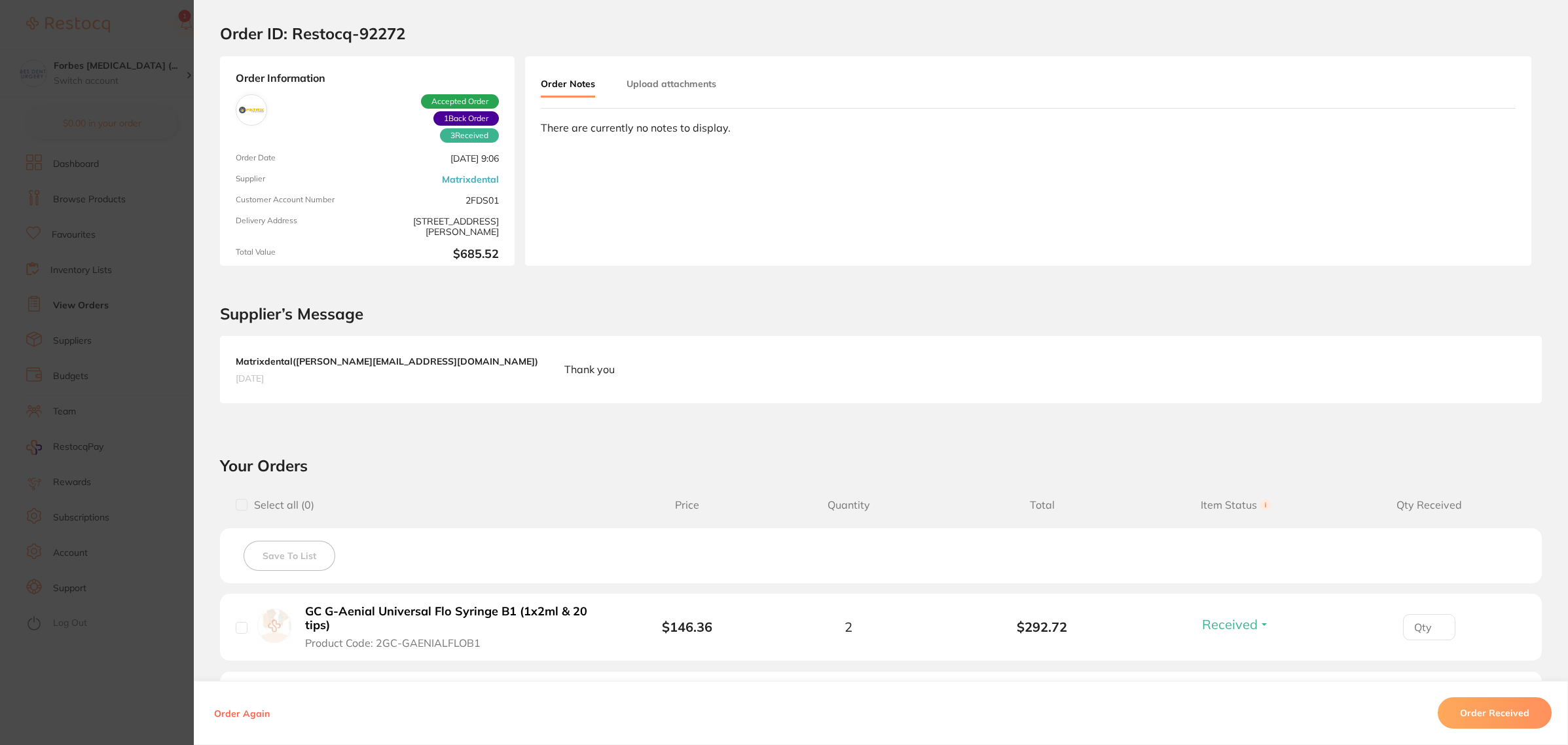
click at [41, 312] on section "Order ID: Restocq- 92272 Order Information 3 Received 1 Back Order Accepted Ord…" at bounding box center [784, 372] width 1568 height 745
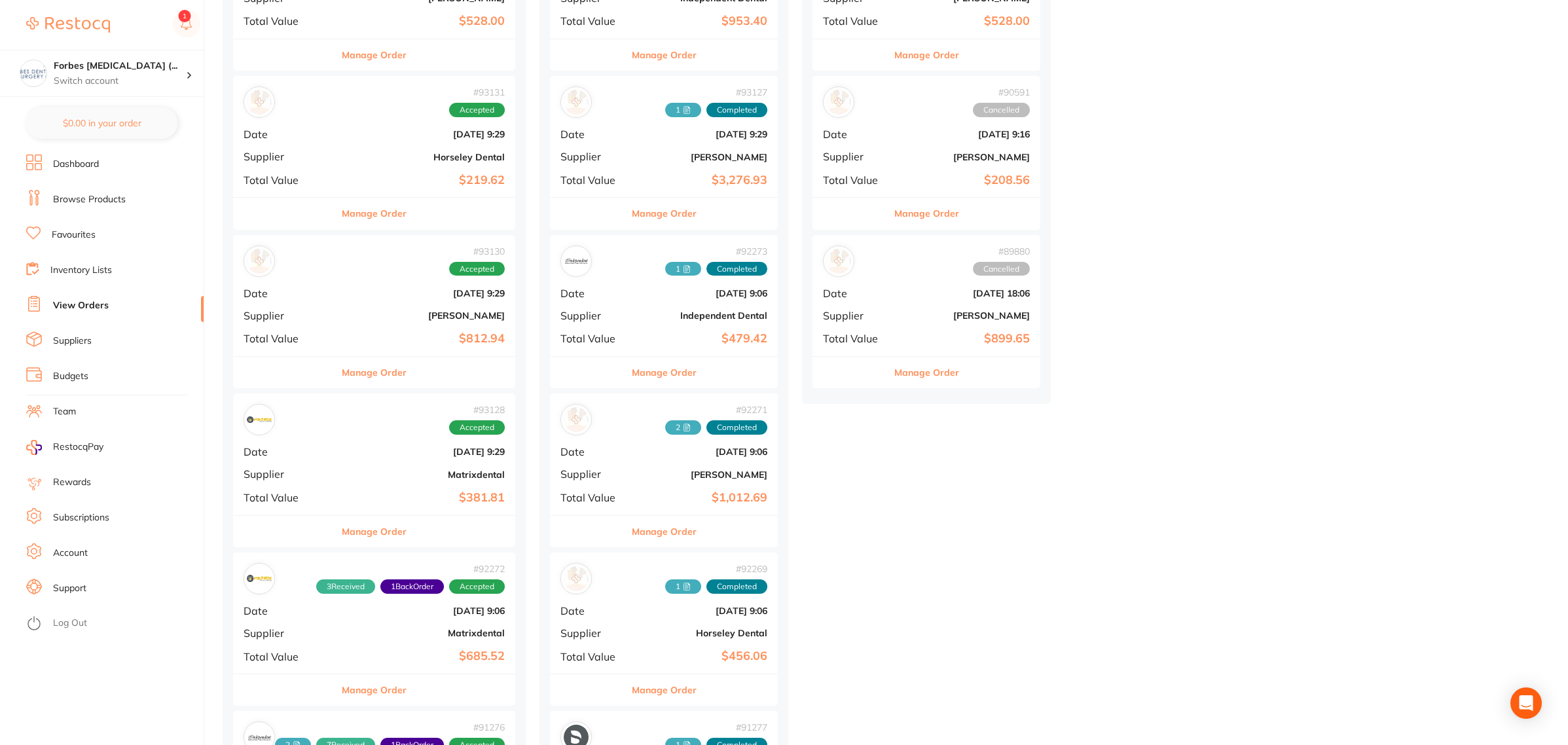
scroll to position [245, 0]
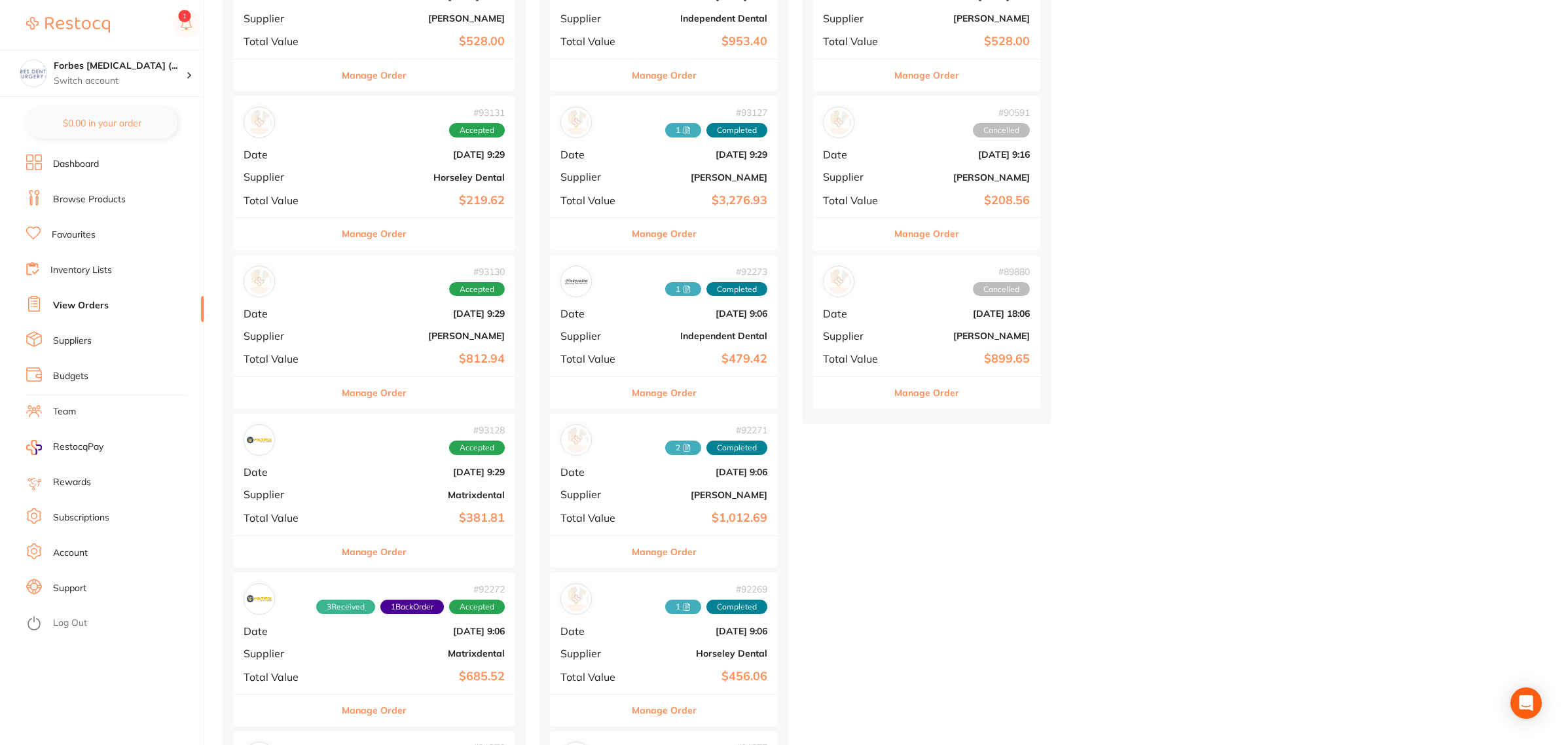
click at [378, 480] on div "# 93128 Accepted Date [DATE] 9:29 Supplier Matrixdental Total Value $381.81" at bounding box center [374, 474] width 282 height 121
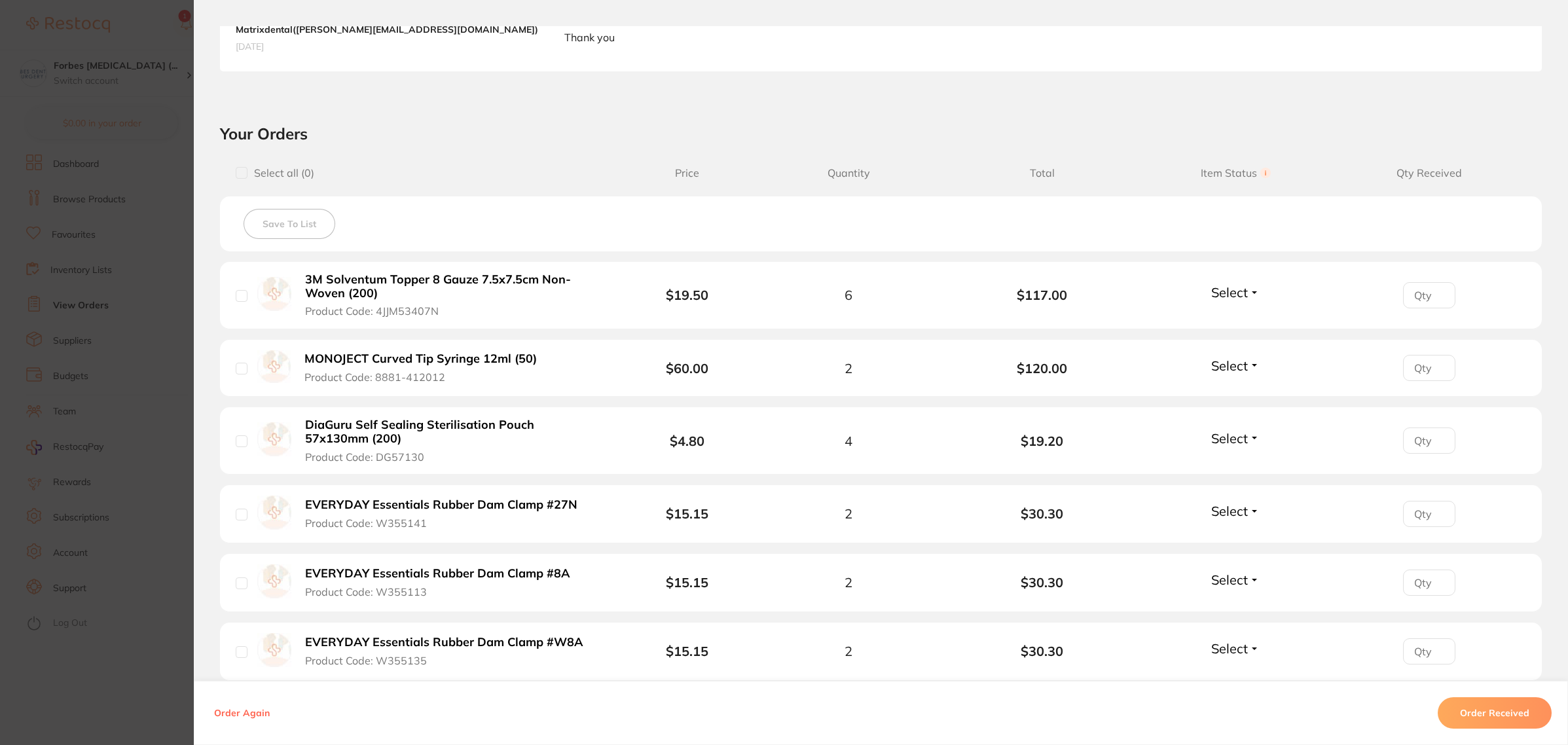
scroll to position [409, 0]
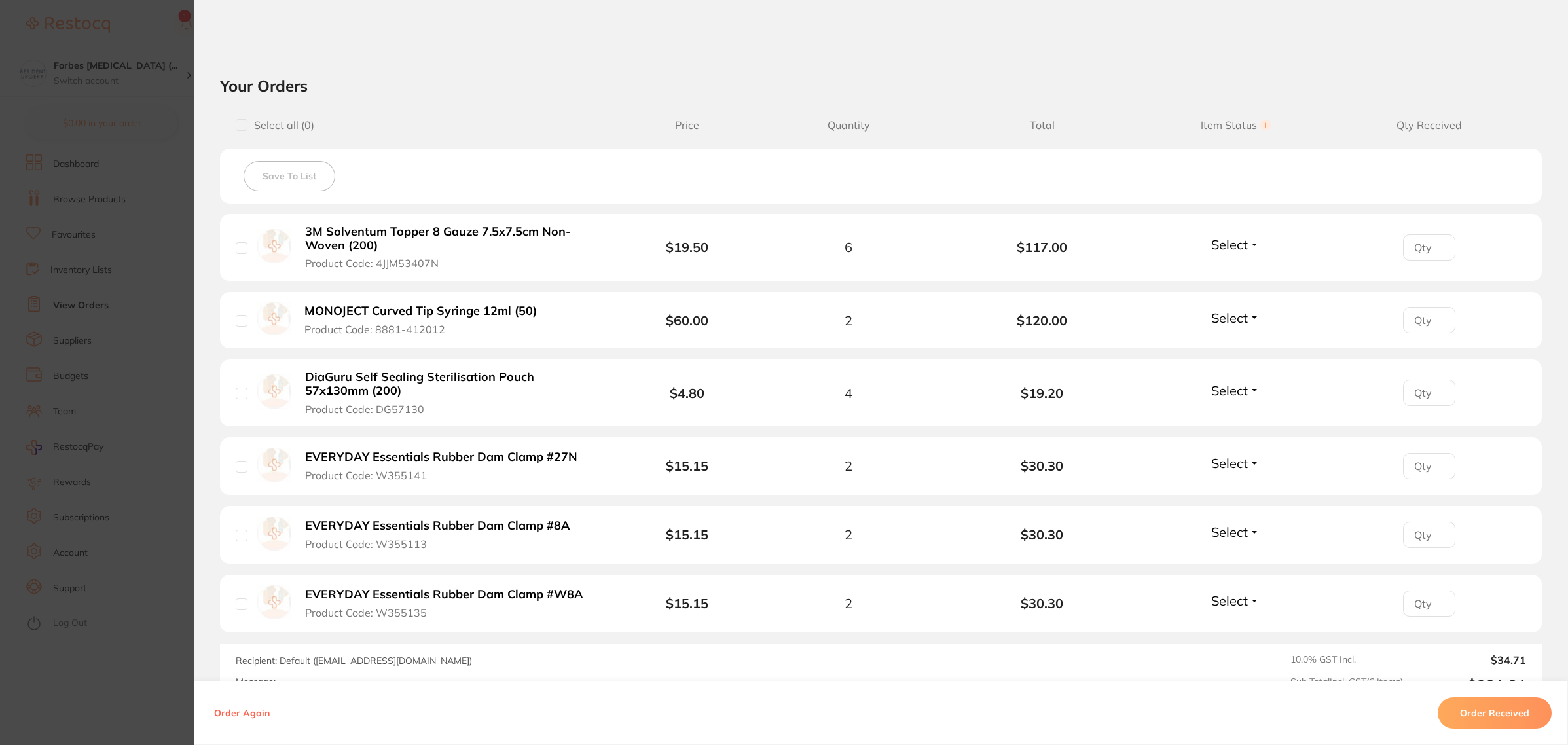
click at [160, 416] on section "Order ID: Restocq- 93128 Order Information Accepted Order Order Date [DATE] 9:2…" at bounding box center [784, 372] width 1568 height 745
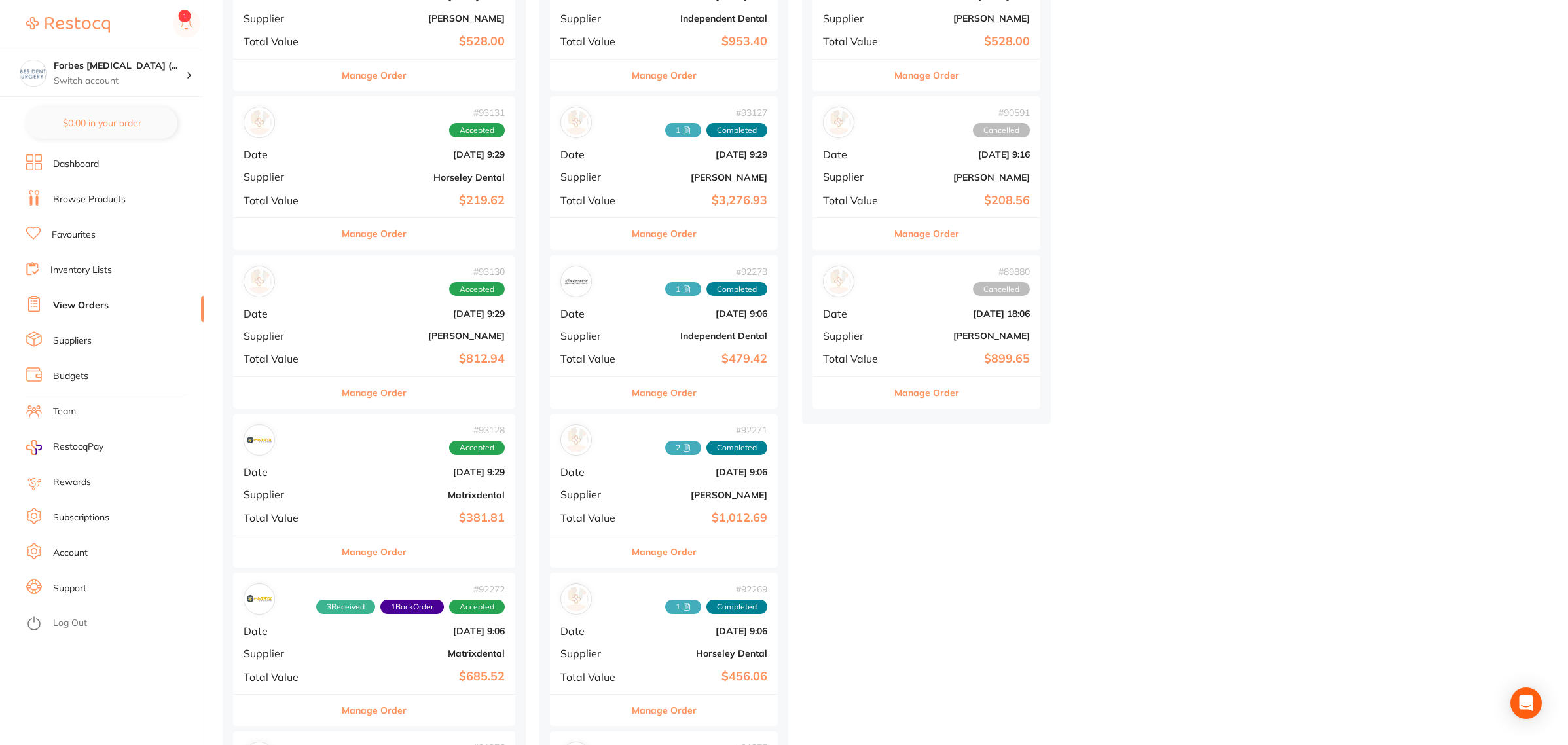
click at [383, 326] on div "# 93130 Accepted Date [DATE] 9:29 Supplier [PERSON_NAME] Total Value $812.94" at bounding box center [374, 316] width 282 height 121
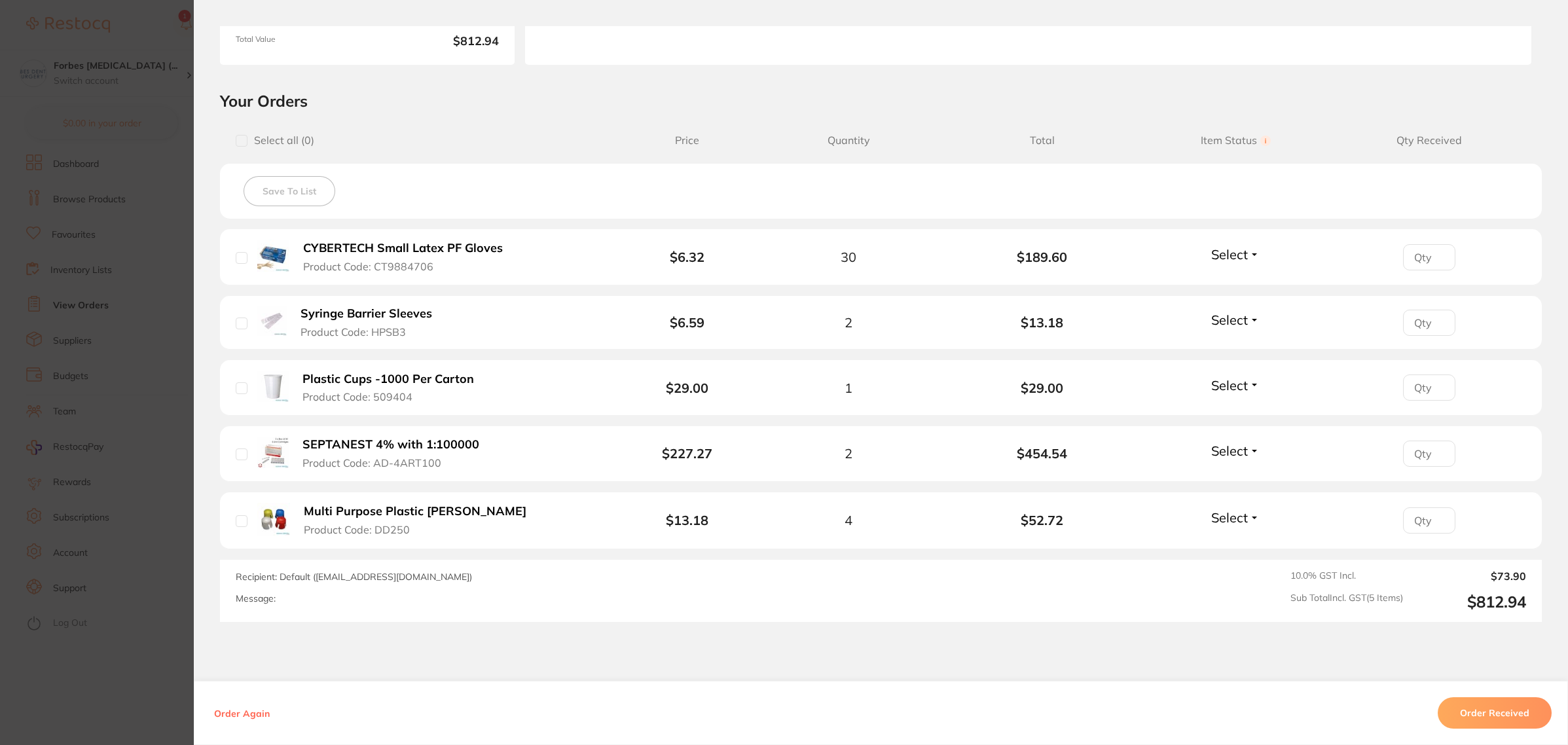
scroll to position [245, 0]
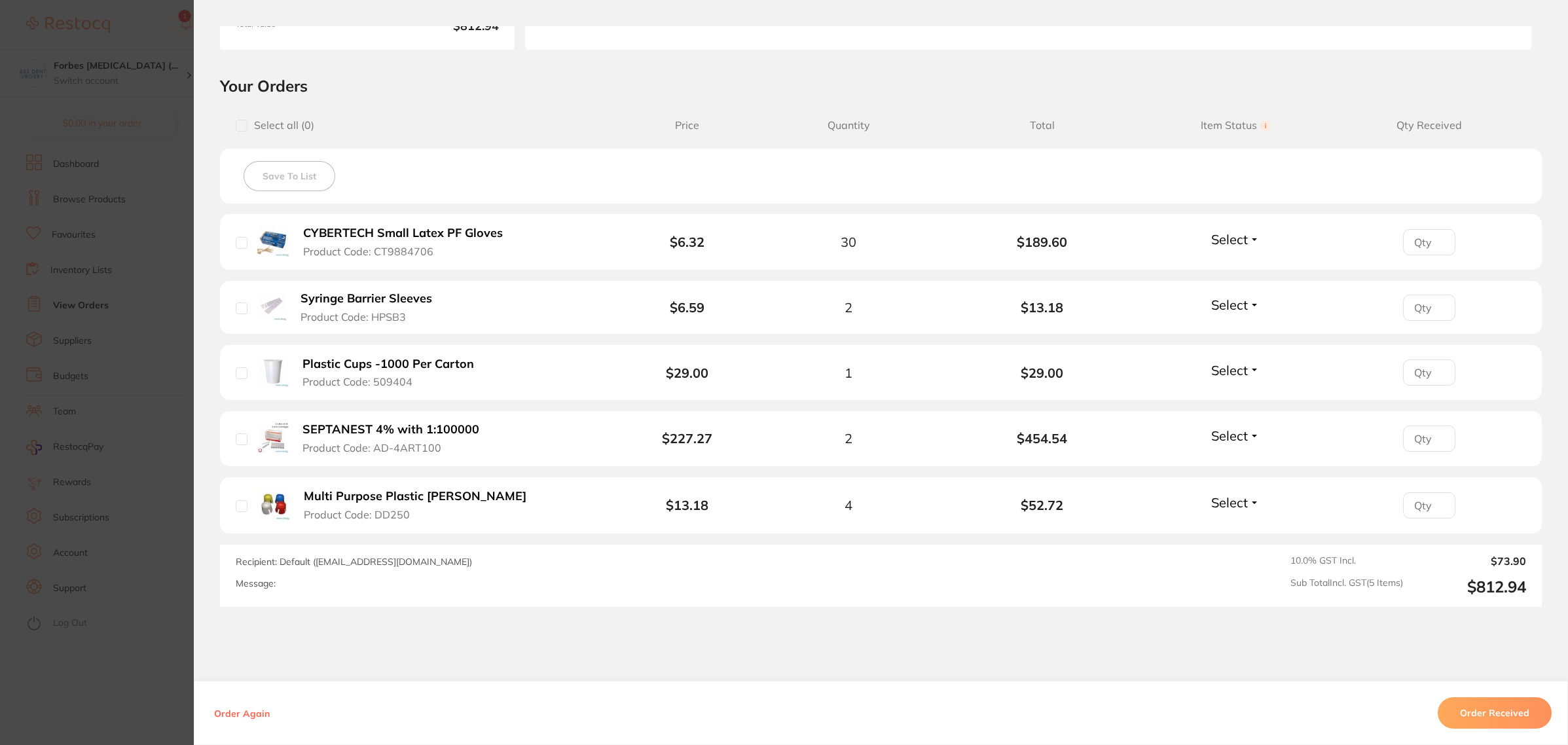
click at [1485, 714] on button "Order Received" at bounding box center [1495, 713] width 114 height 32
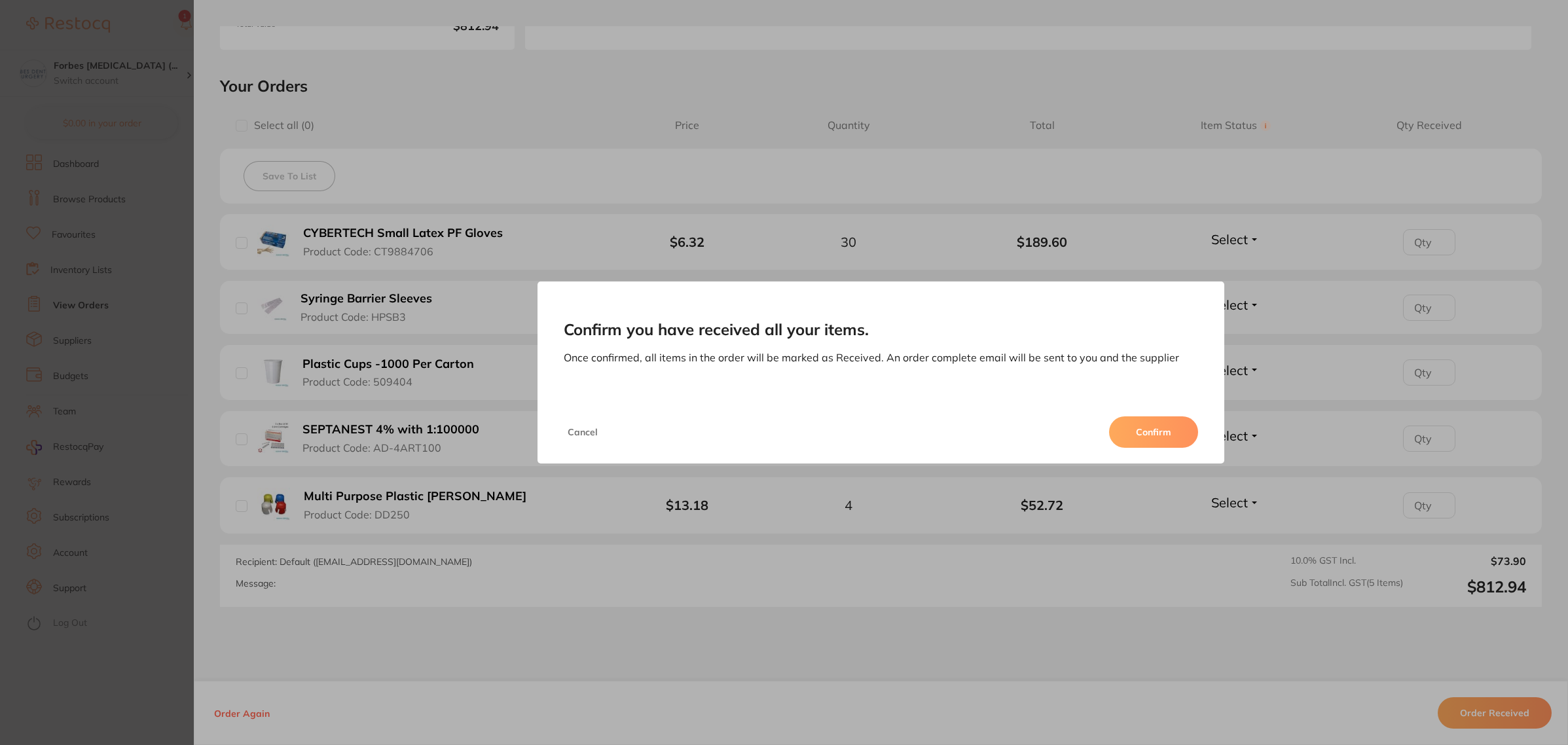
click at [1142, 443] on button "Confirm" at bounding box center [1153, 432] width 89 height 32
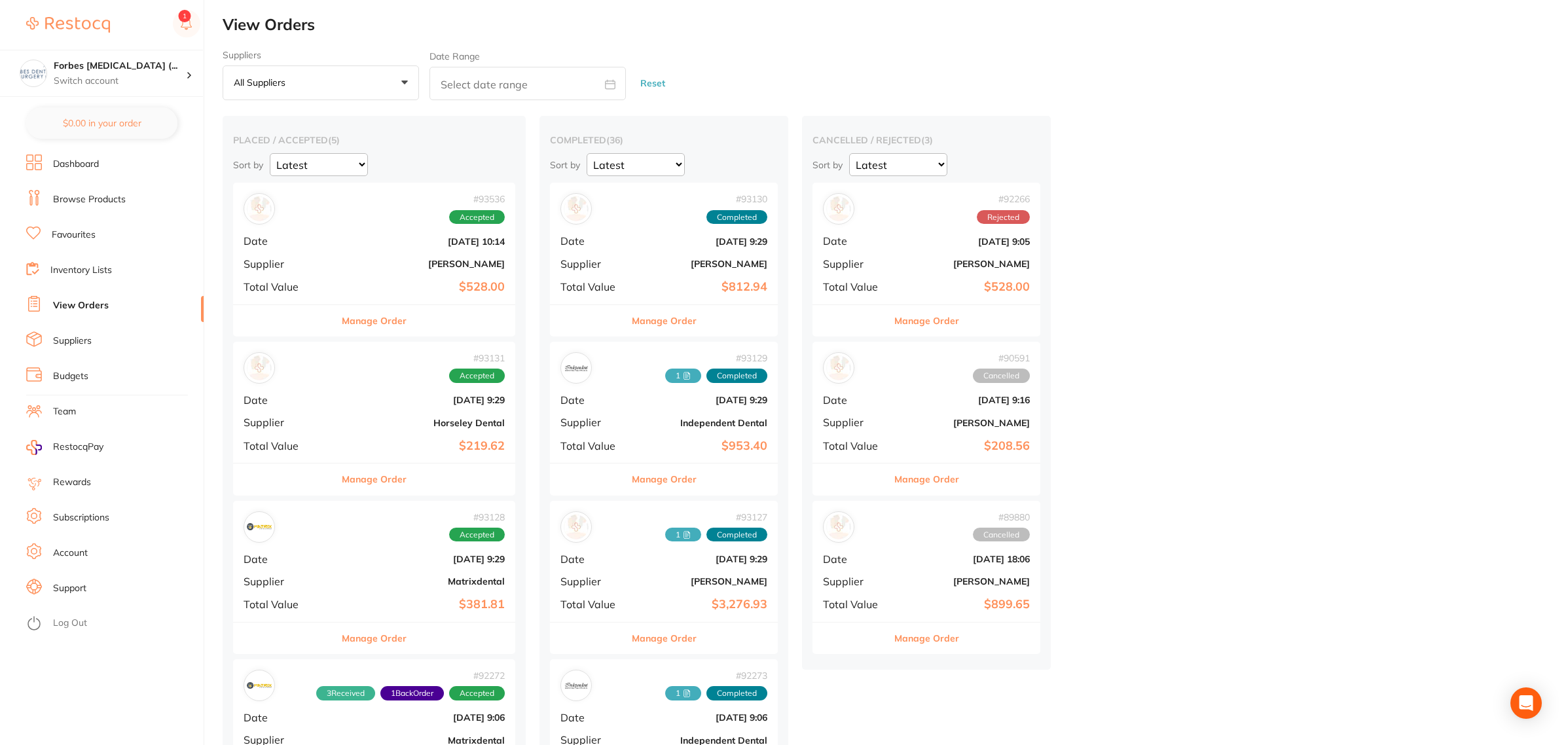
click at [662, 243] on b "[DATE] 9:29" at bounding box center [701, 242] width 131 height 10
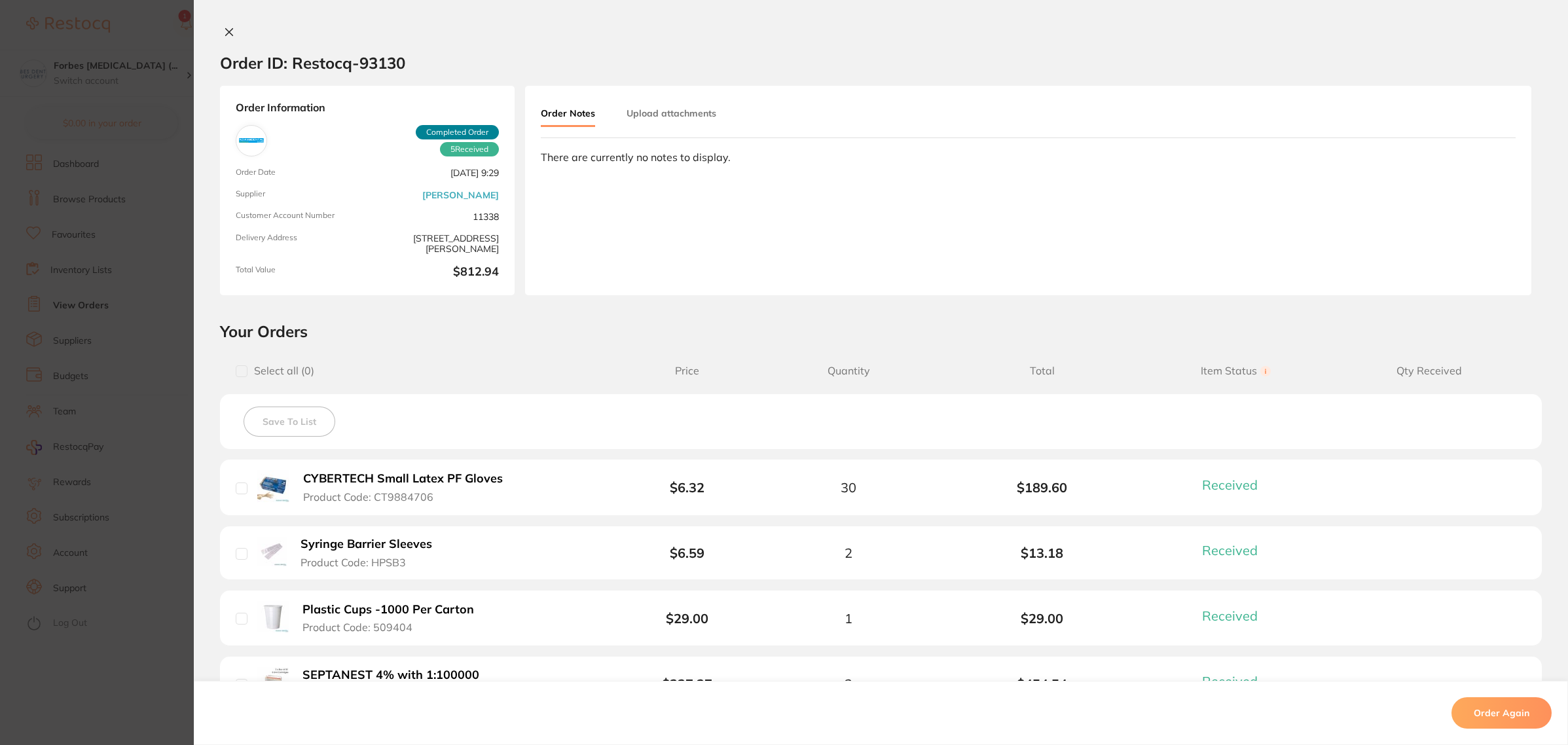
click at [678, 119] on button "Upload attachments" at bounding box center [671, 113] width 89 height 24
click at [1431, 210] on button "Upload" at bounding box center [1456, 210] width 67 height 30
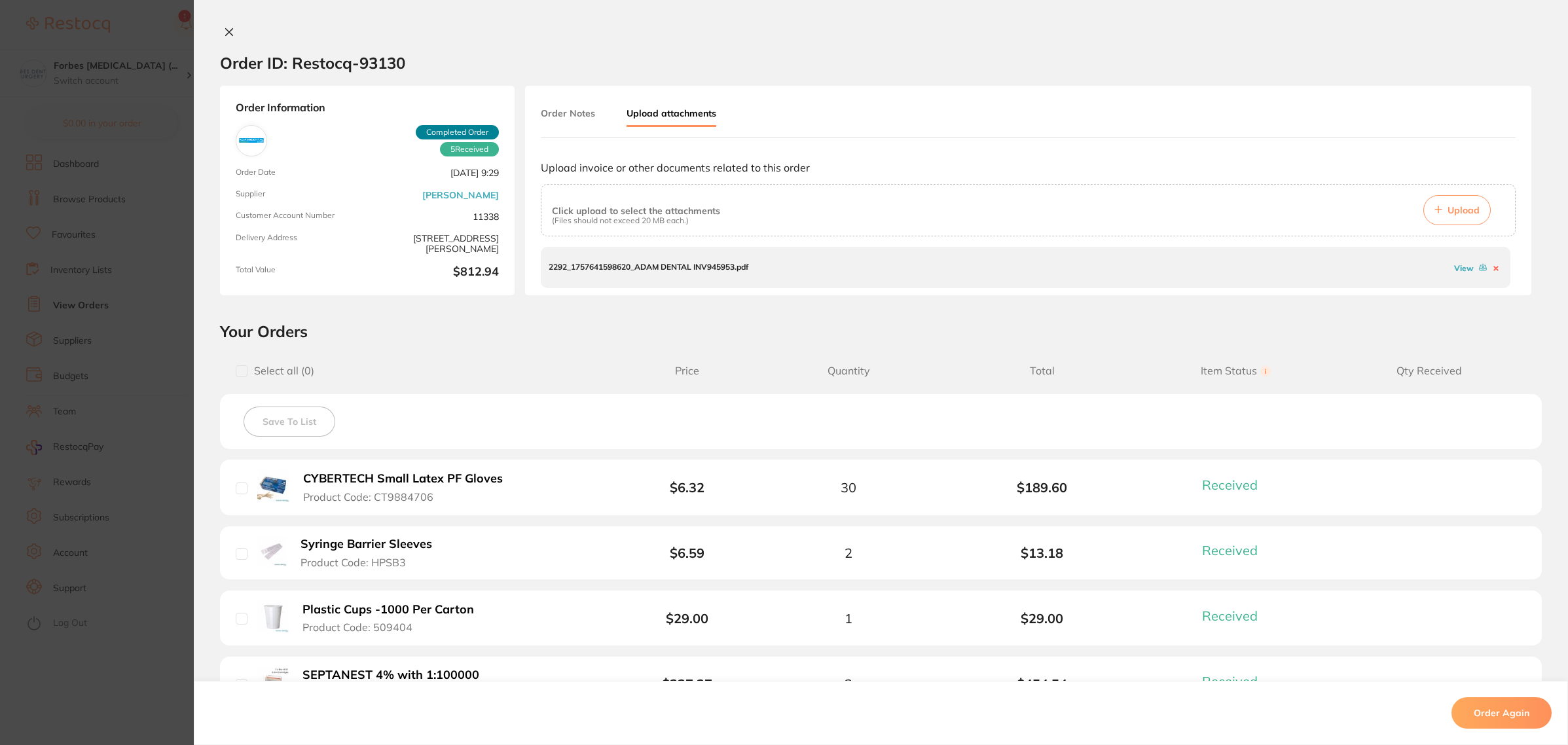
click at [158, 181] on section "Order ID: Restocq- 93130 Order Information 5 Received Completed Order Order Dat…" at bounding box center [784, 372] width 1568 height 745
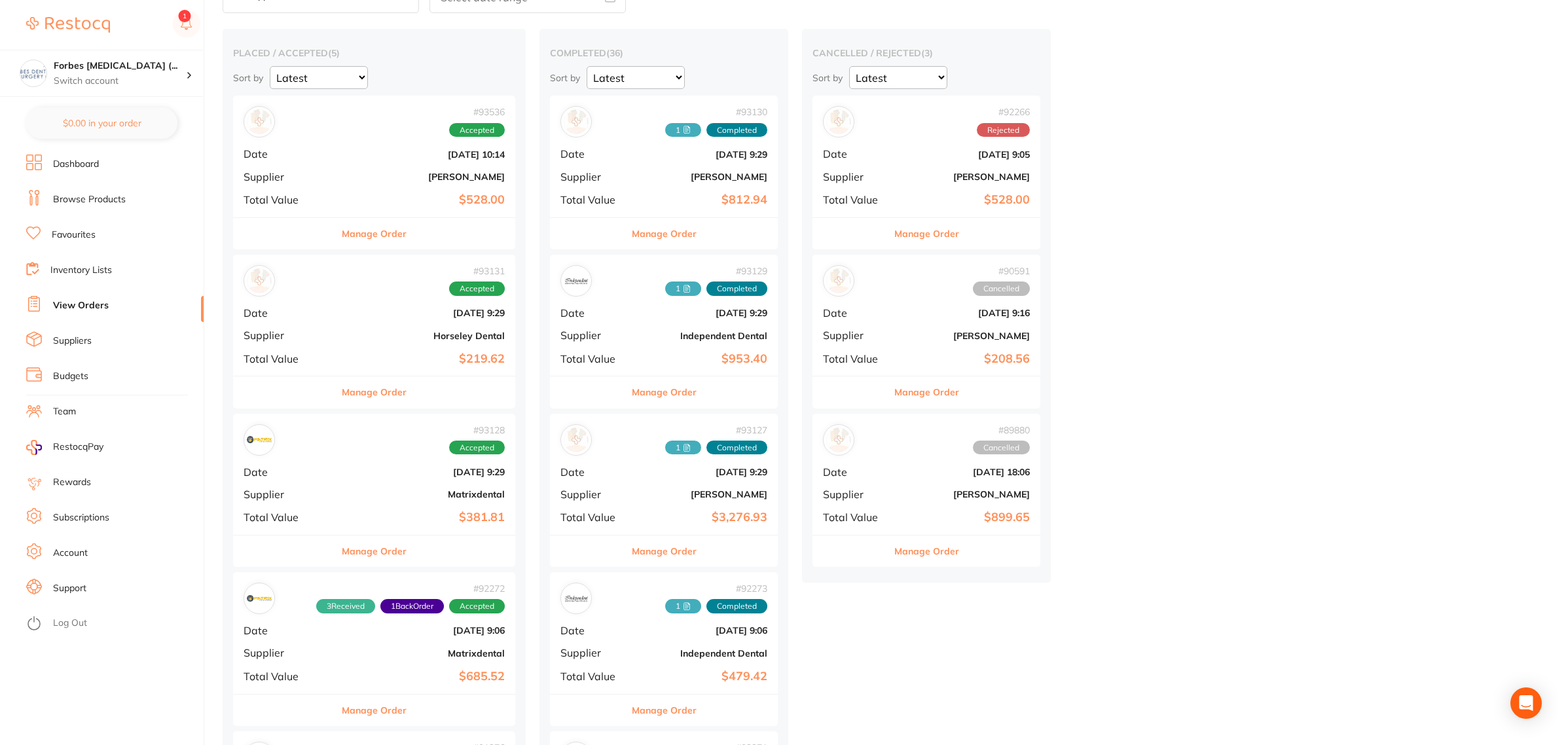
scroll to position [82, 0]
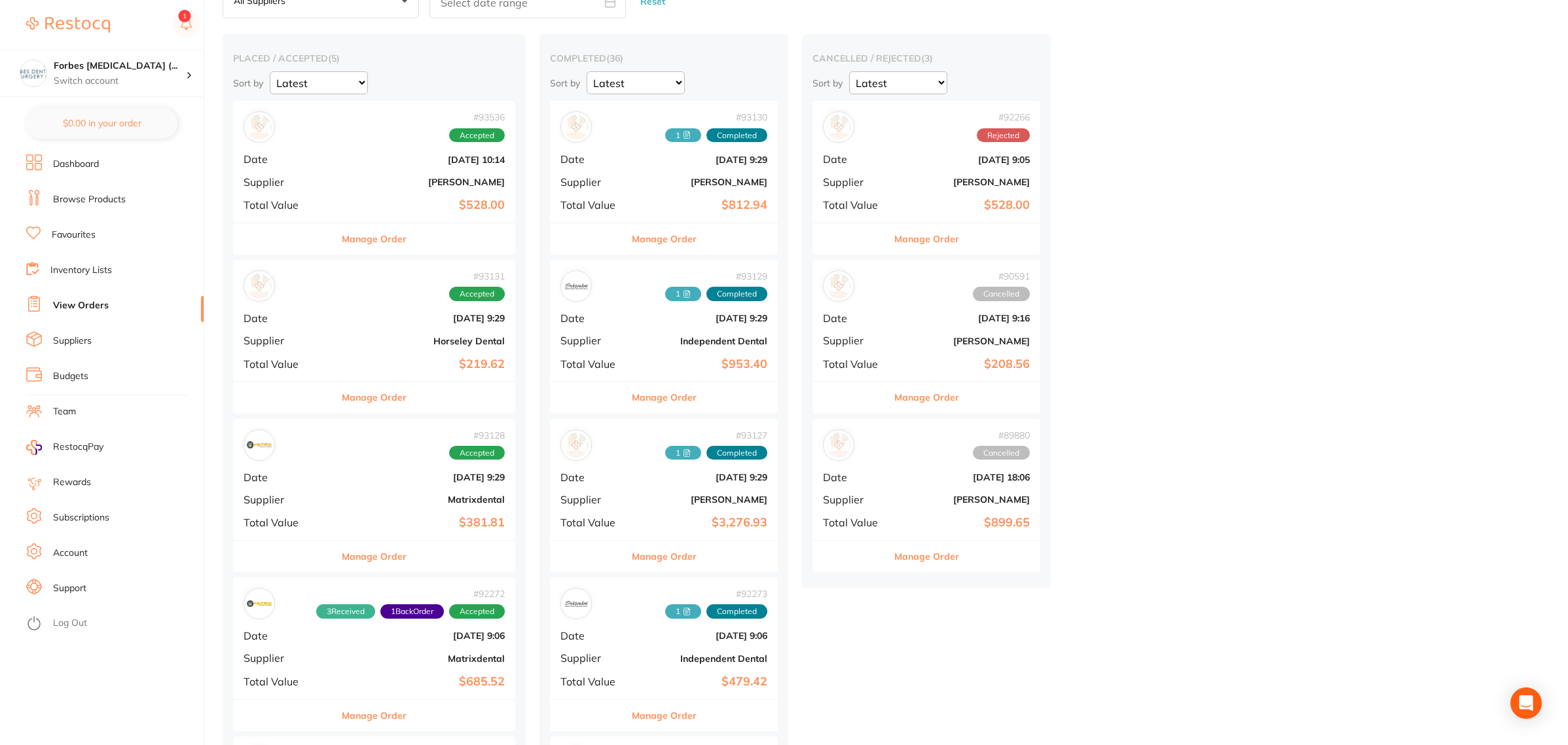
click at [387, 300] on div "# 93131 Accepted" at bounding box center [375, 286] width 262 height 32
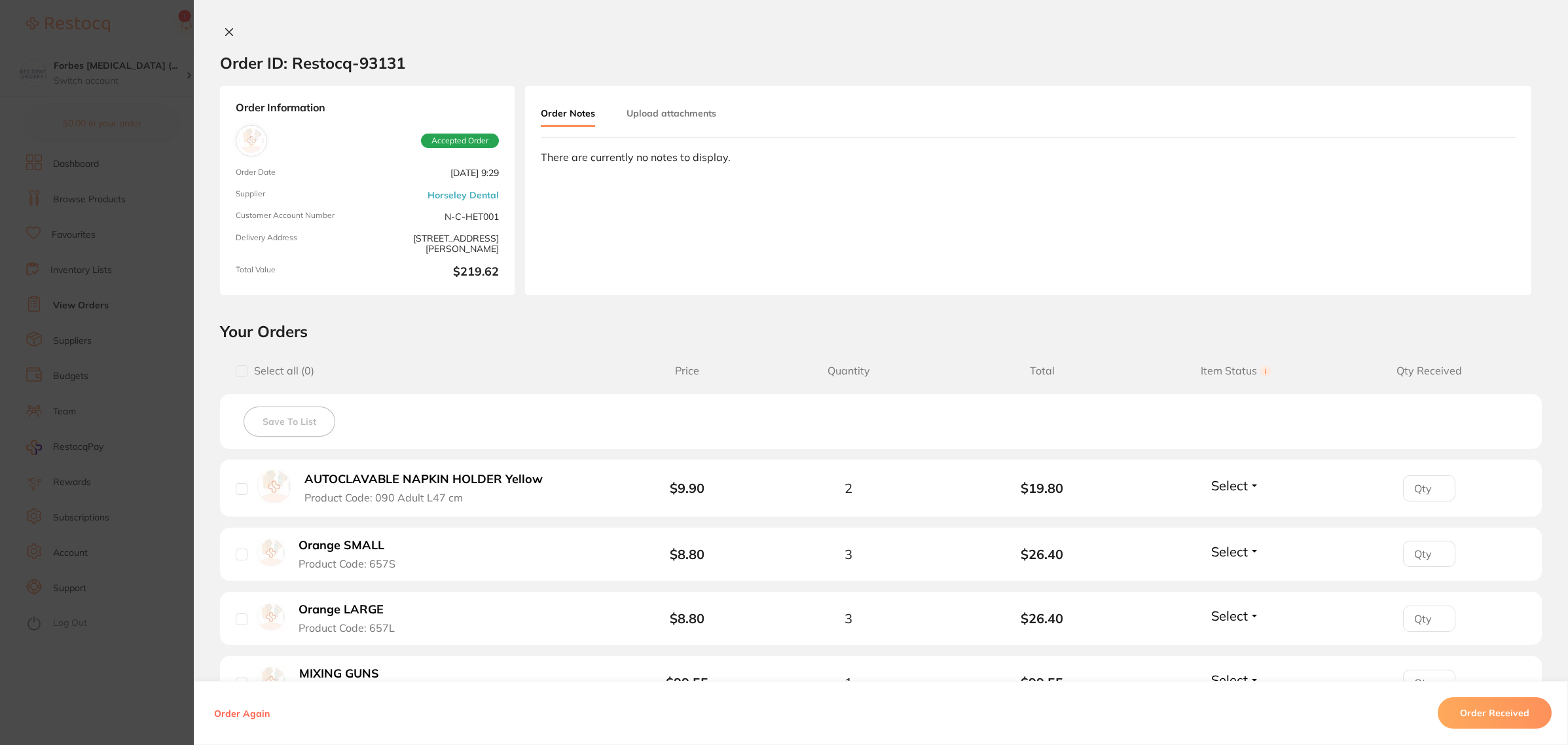
click at [688, 117] on button "Upload attachments" at bounding box center [671, 113] width 89 height 24
click at [1448, 211] on span "Upload" at bounding box center [1463, 210] width 32 height 12
click at [170, 372] on section "Order ID: Restocq- 93131 Order Information Accepted Order Order Date [DATE] 9:2…" at bounding box center [784, 372] width 1568 height 745
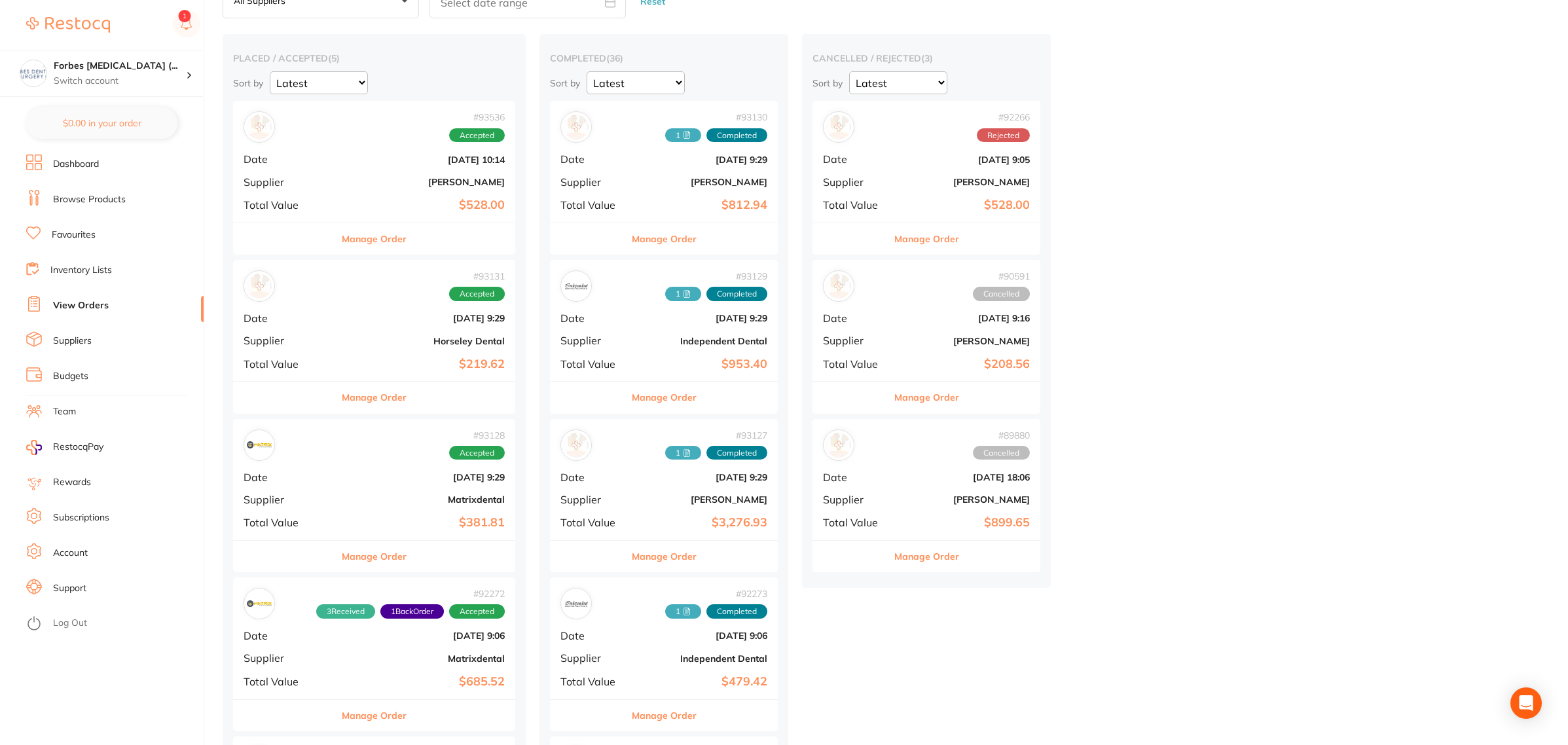
click at [392, 188] on div "# 93536 Accepted Date [DATE] 10:14 Supplier [PERSON_NAME] Total Value $528.00" at bounding box center [374, 161] width 282 height 121
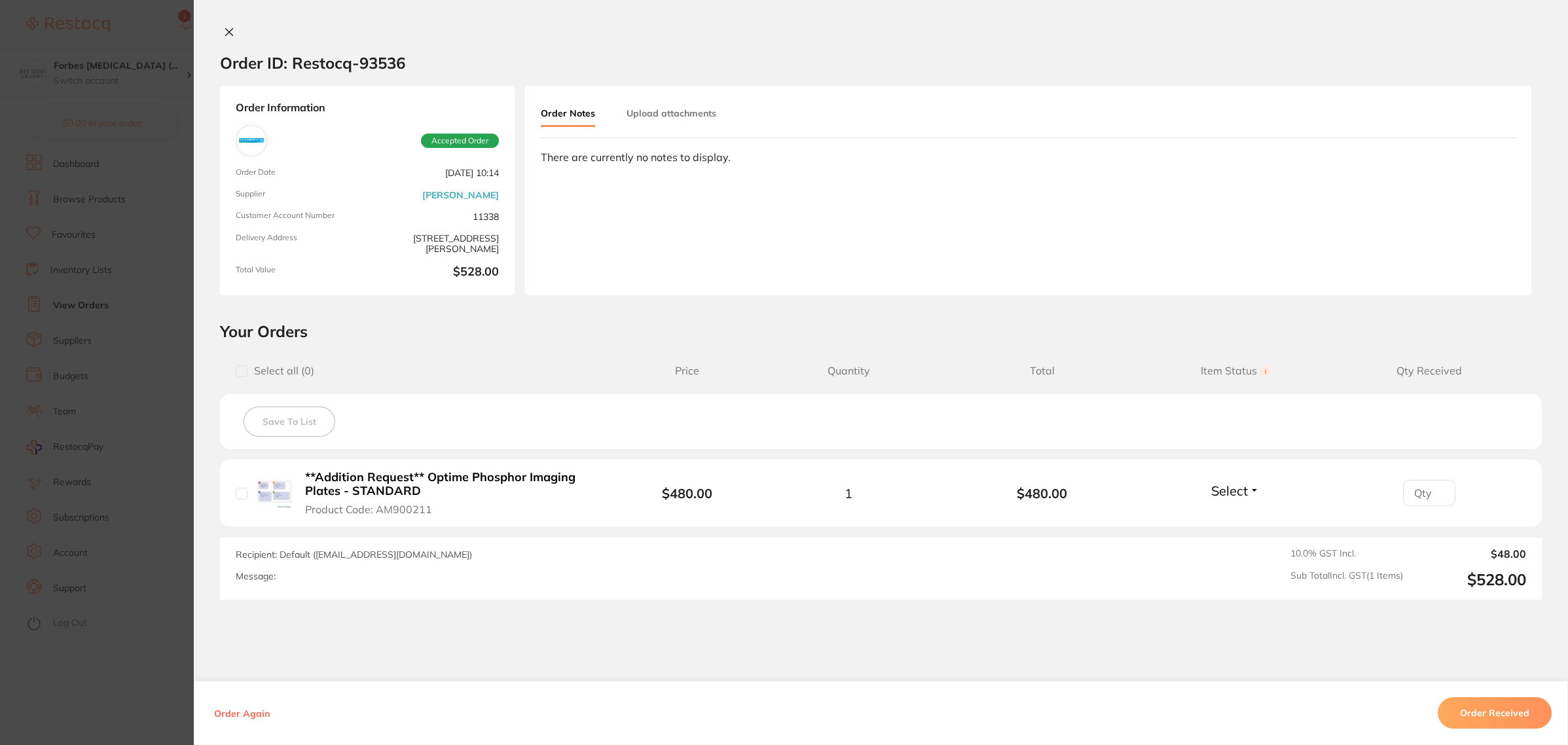
click at [72, 383] on section "Order ID: Restocq- 93536 Order Information Accepted Order Order Date [DATE] 10:…" at bounding box center [784, 372] width 1568 height 745
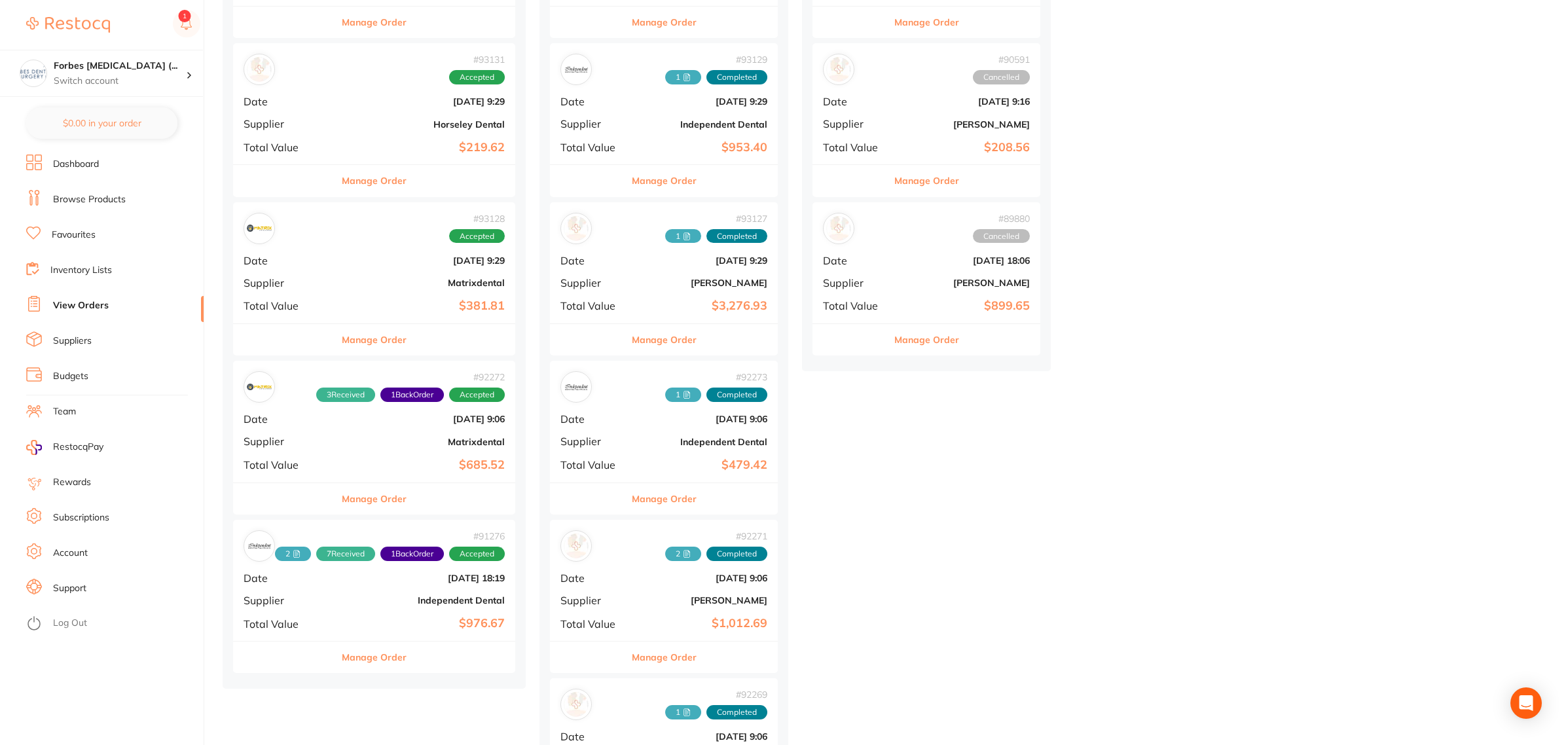
scroll to position [327, 0]
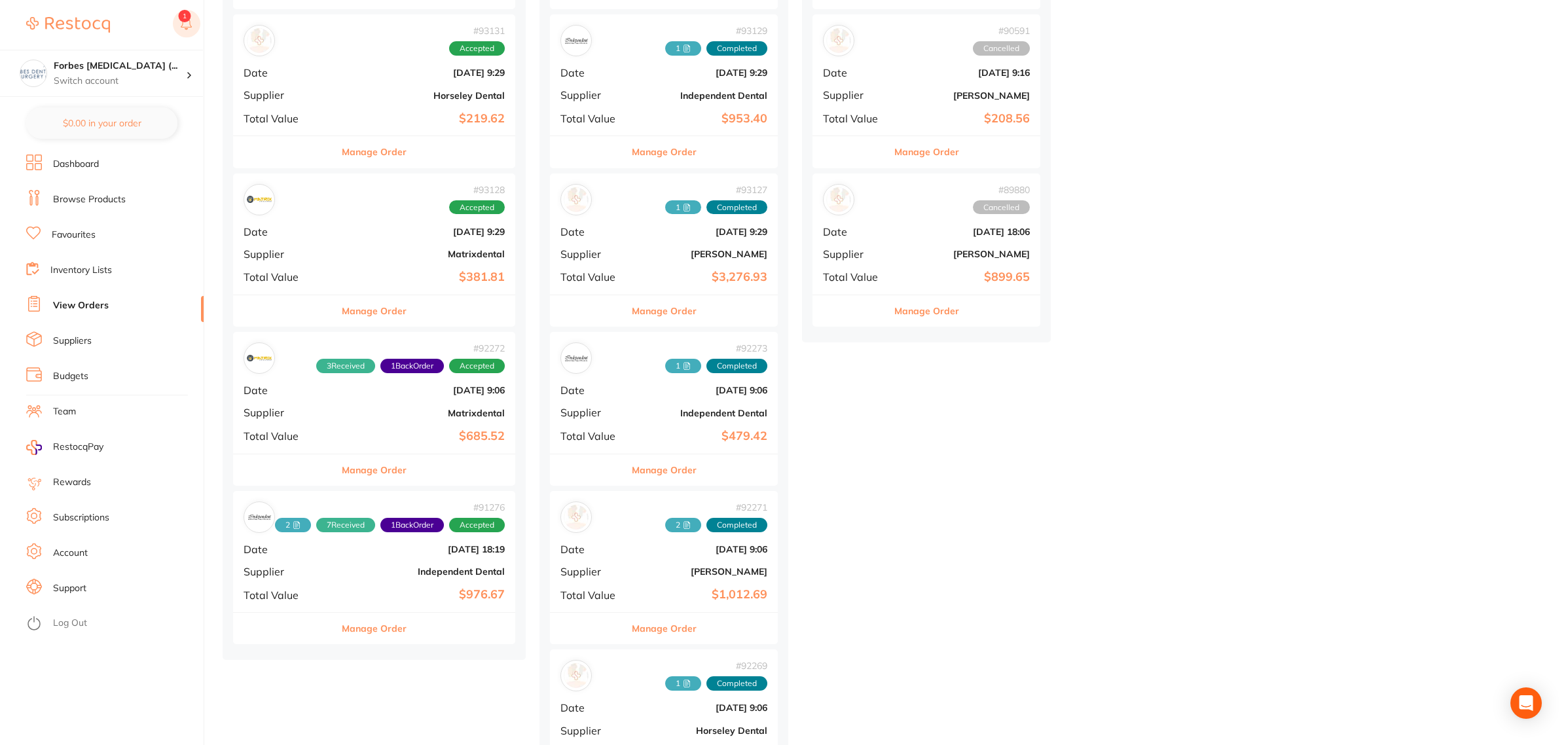
click at [174, 25] on rect at bounding box center [186, 23] width 27 height 27
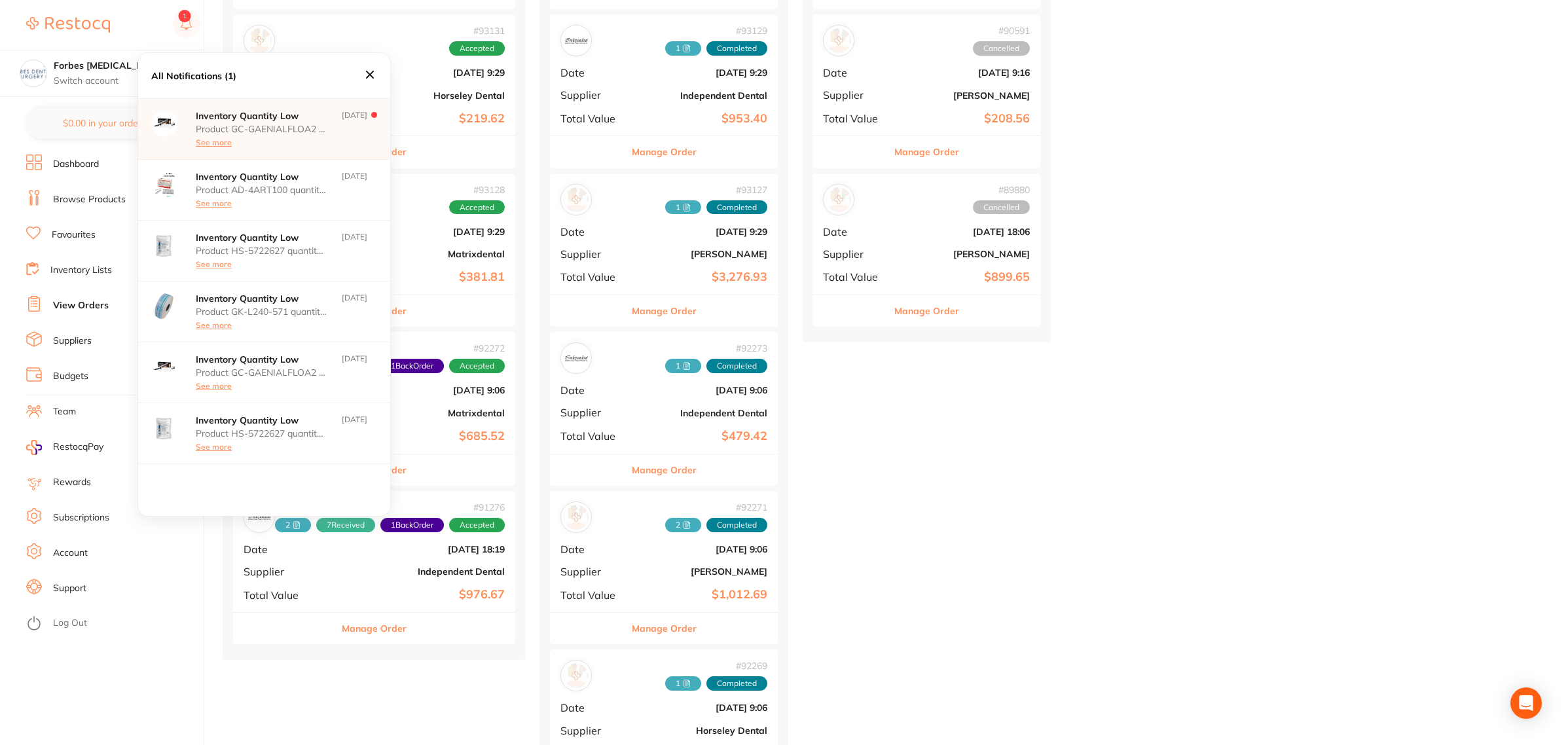
click at [293, 138] on div "Product GC-GAENIALFLOA2 quantity on hand has fallen below its minimum inventory…" at bounding box center [261, 135] width 131 height 24
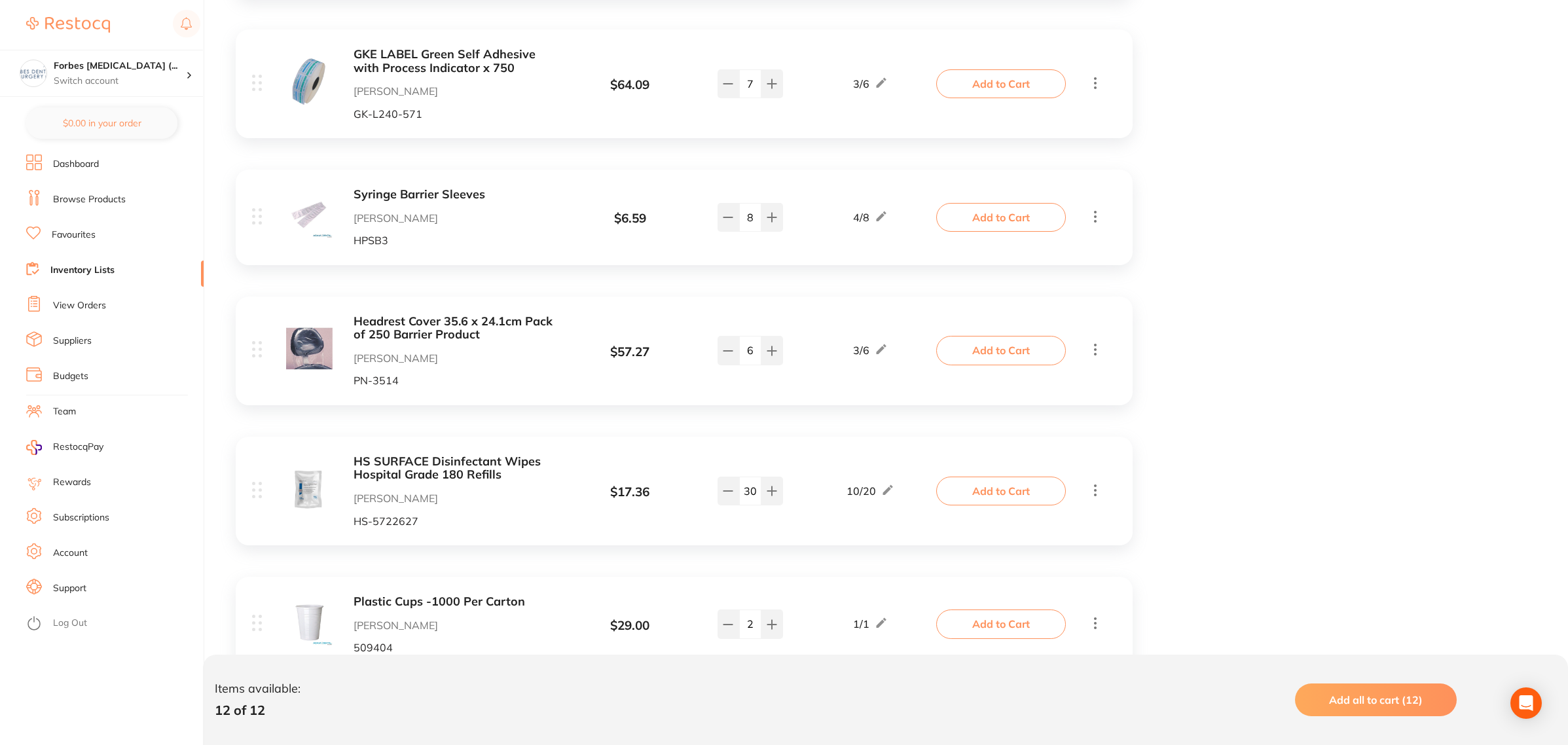
scroll to position [737, 0]
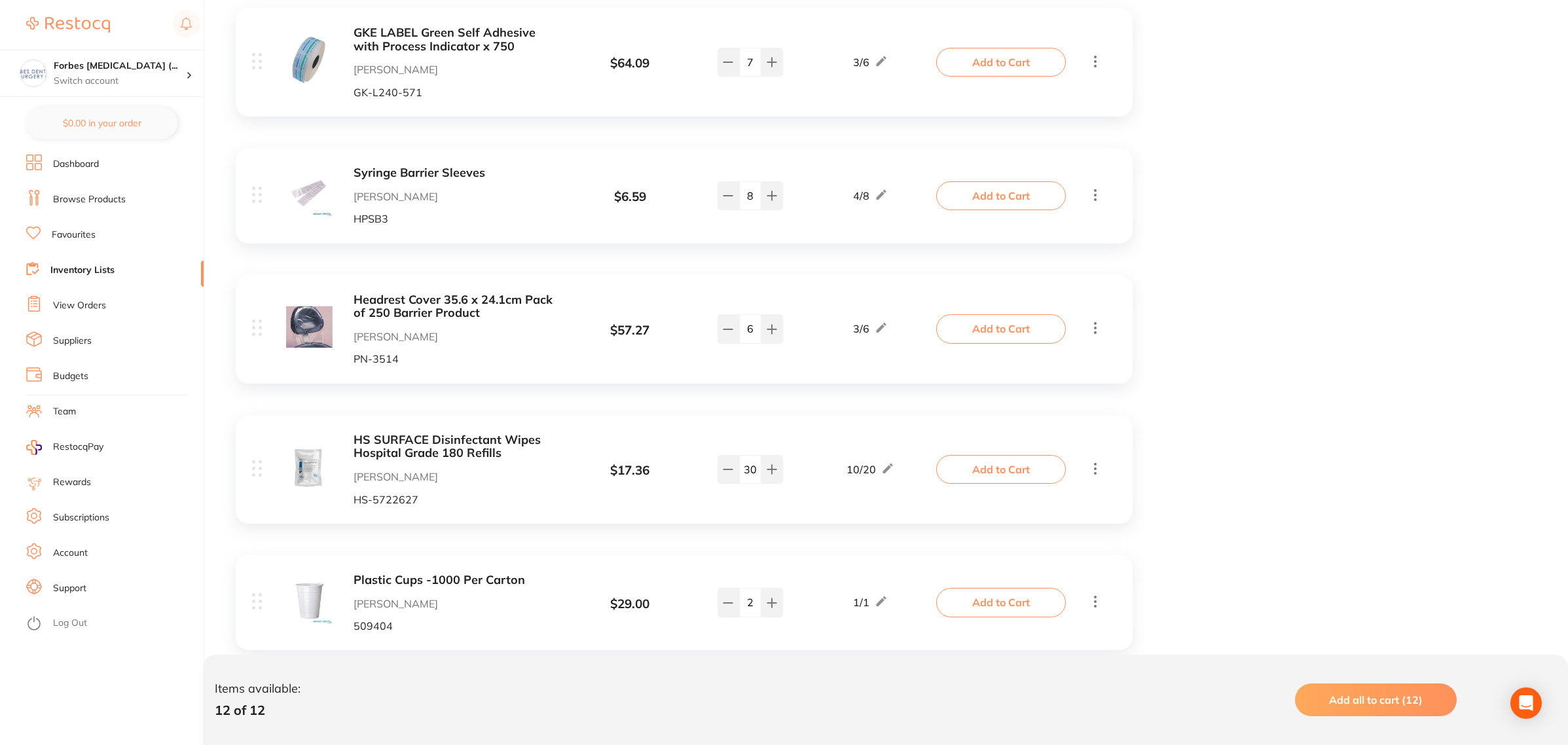
click at [83, 162] on link "Dashboard" at bounding box center [76, 165] width 46 height 13
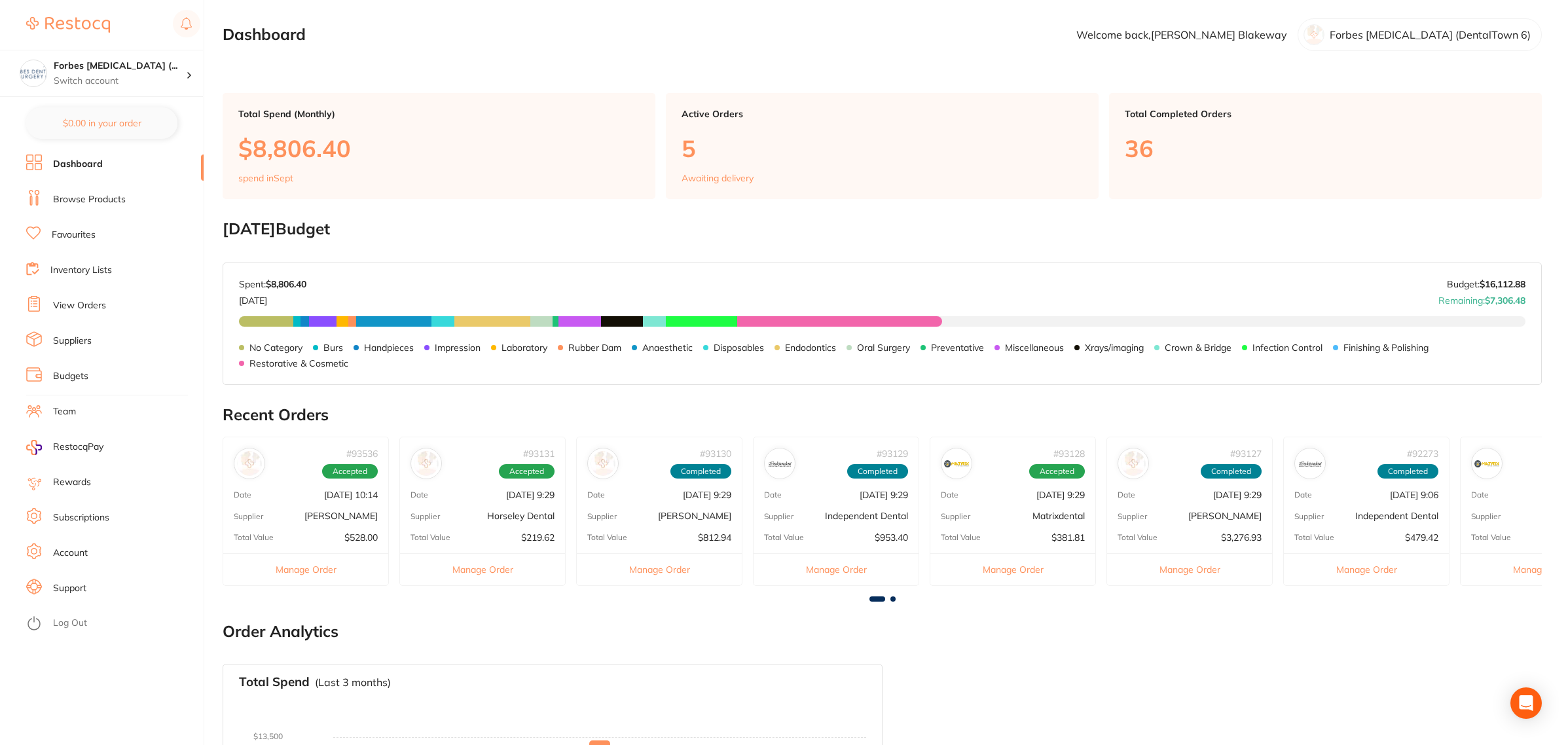
click at [78, 372] on link "Budgets" at bounding box center [71, 377] width 35 height 13
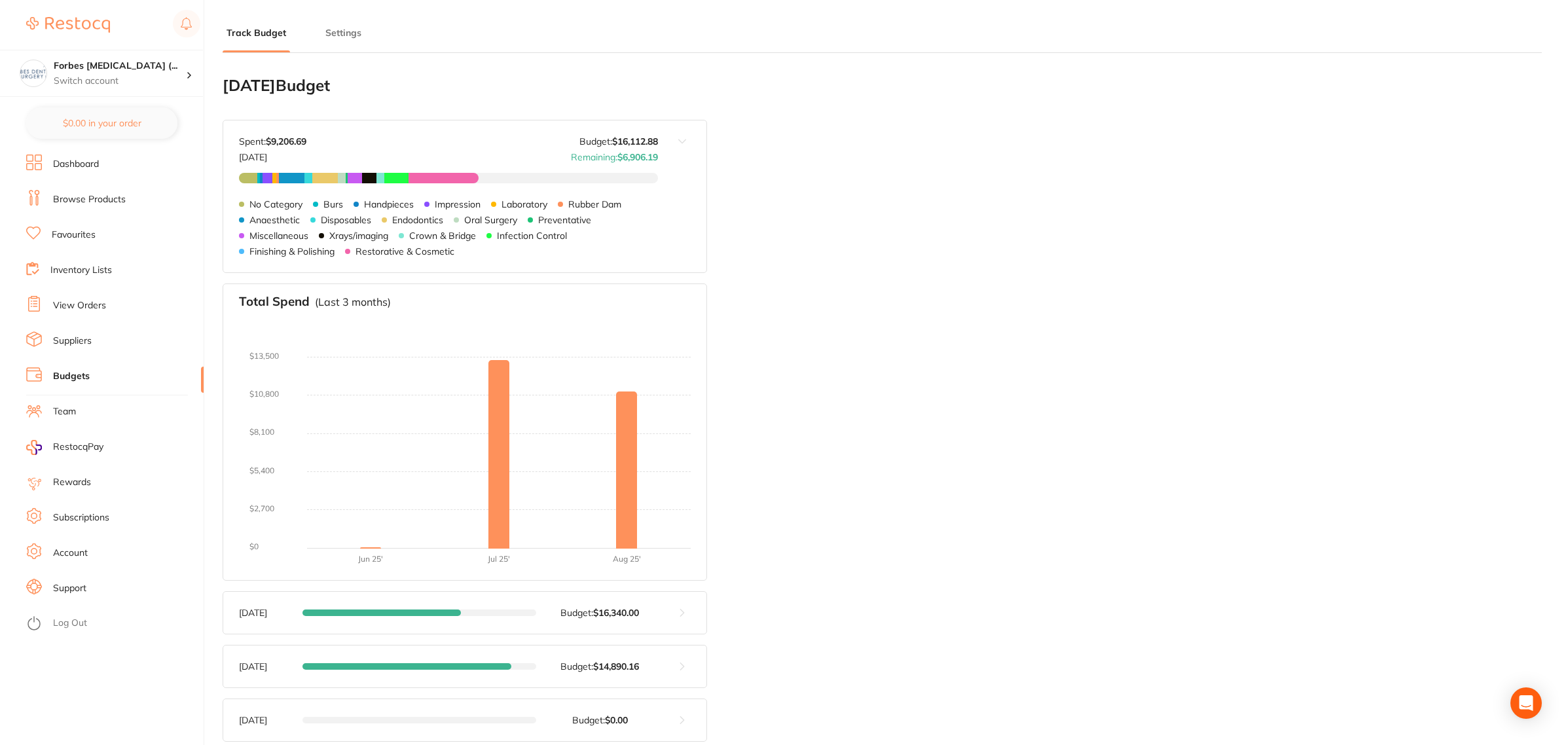
scroll to position [82, 0]
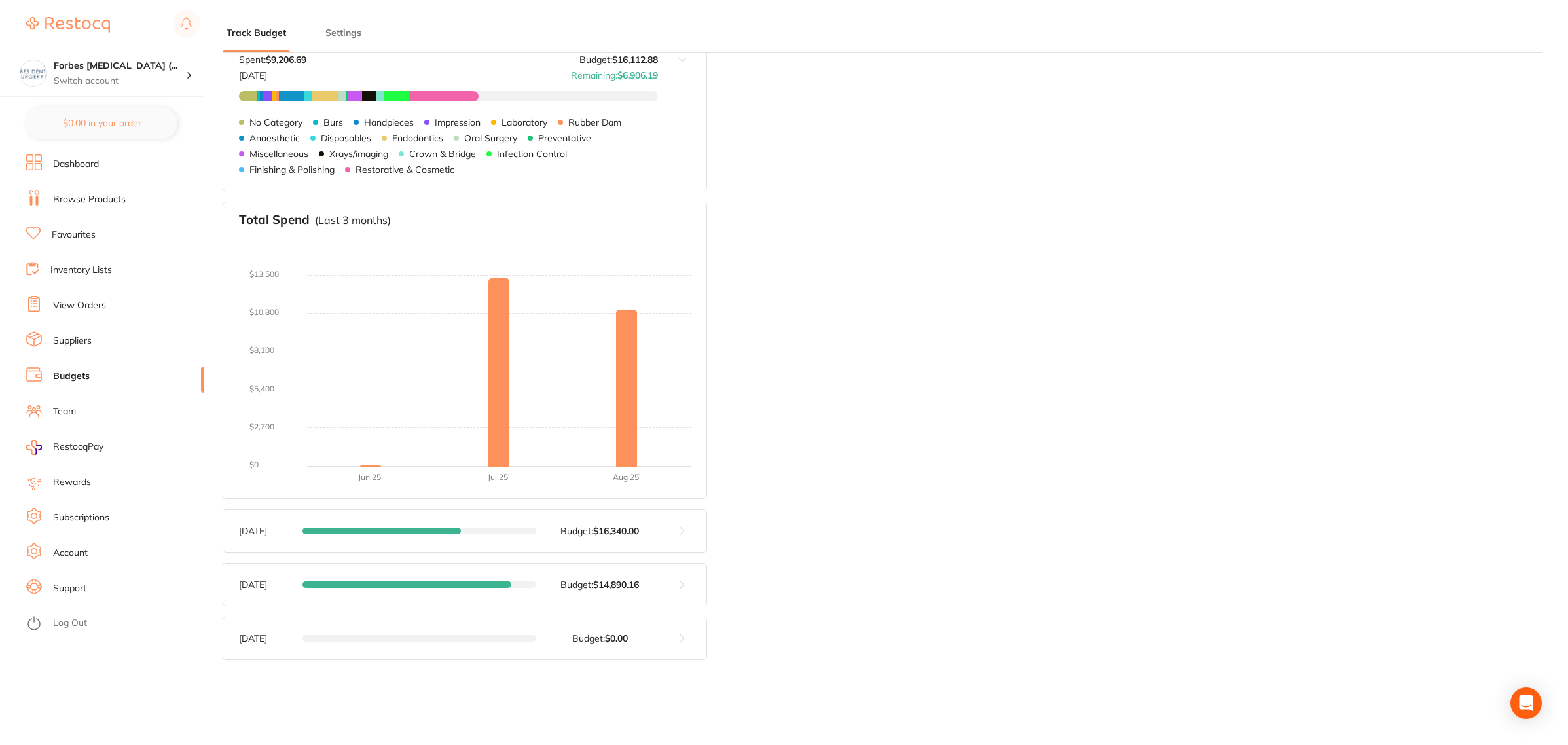
click at [443, 528] on span at bounding box center [381, 531] width 158 height 7
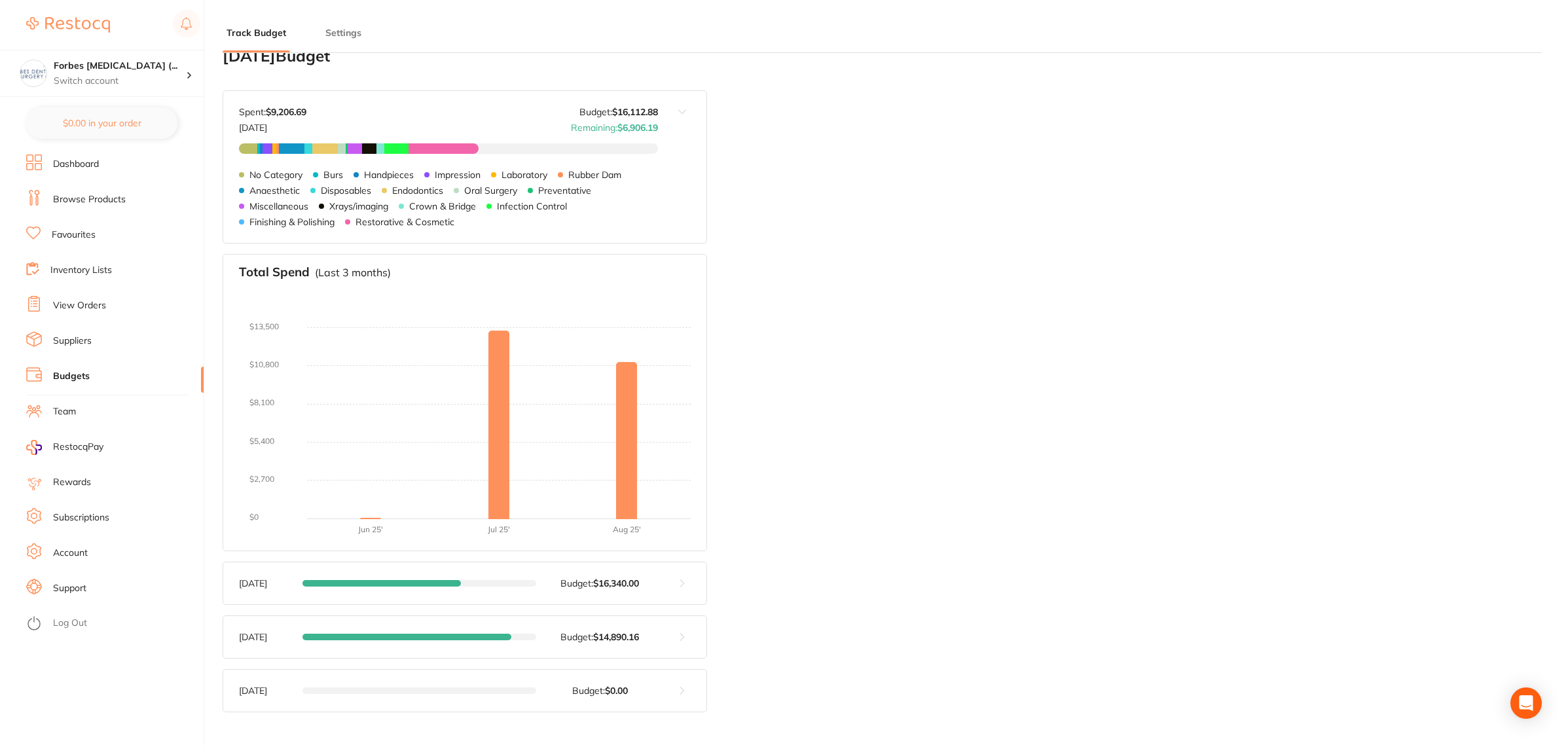
scroll to position [0, 0]
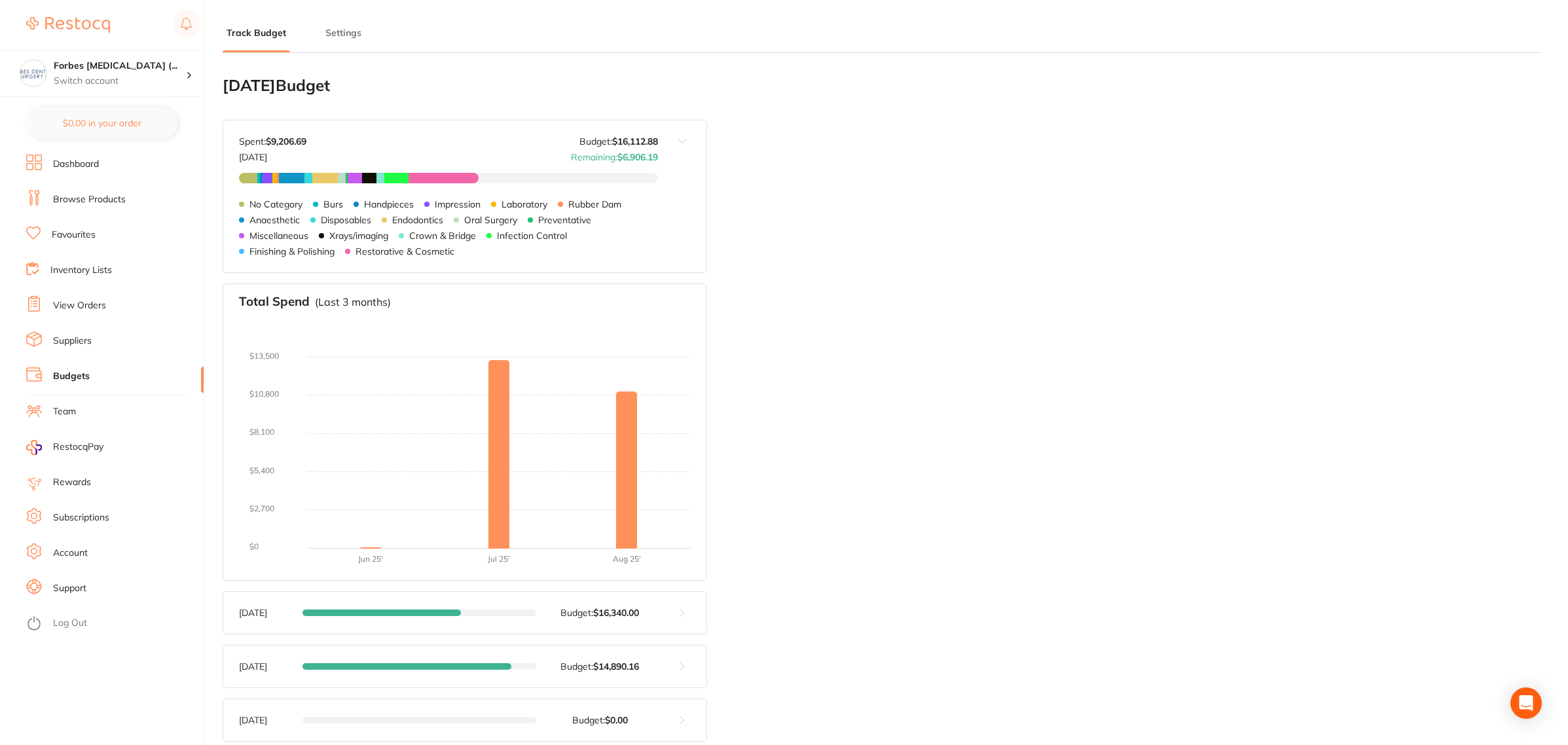
click at [79, 169] on link "Dashboard" at bounding box center [76, 165] width 46 height 13
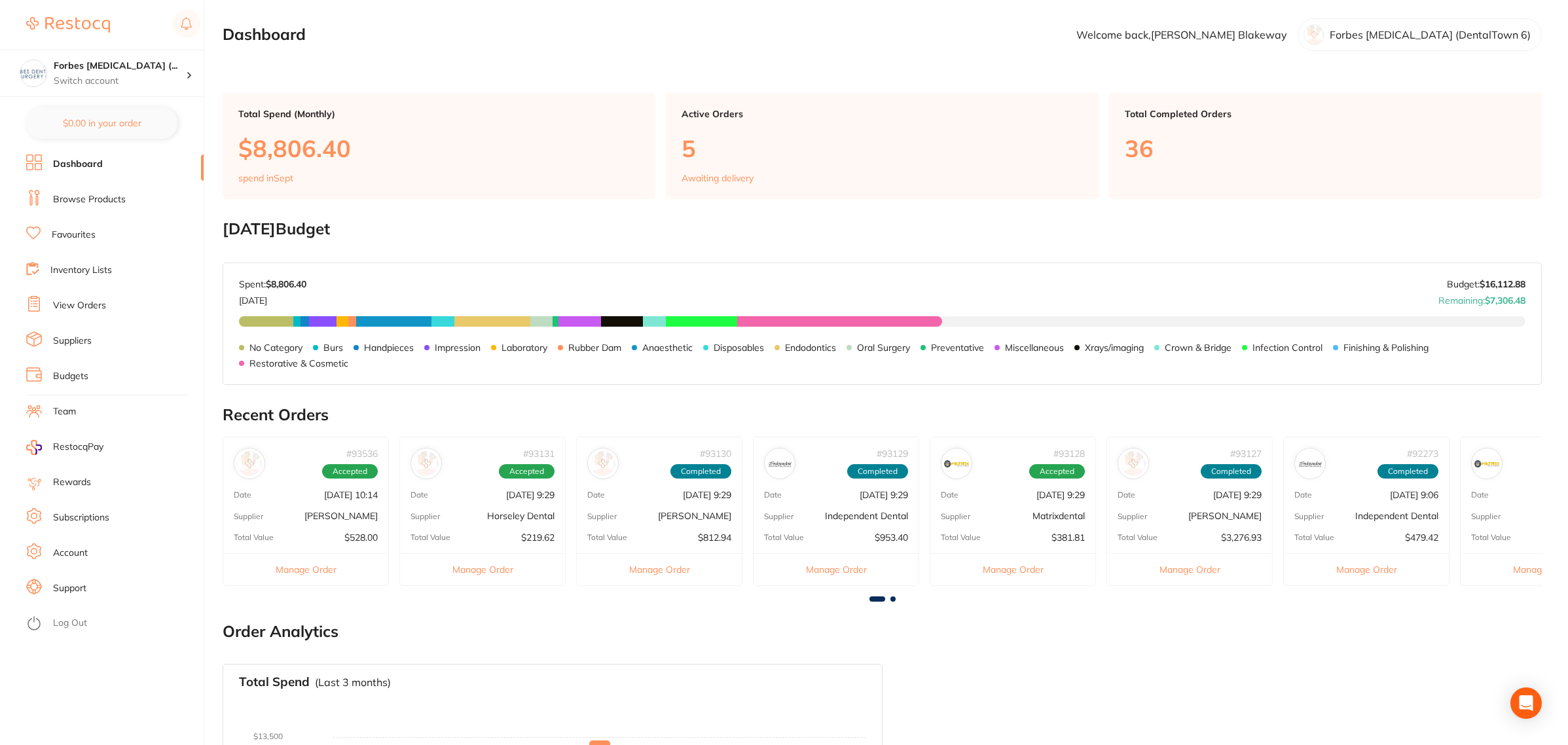
click at [89, 307] on link "View Orders" at bounding box center [80, 306] width 53 height 13
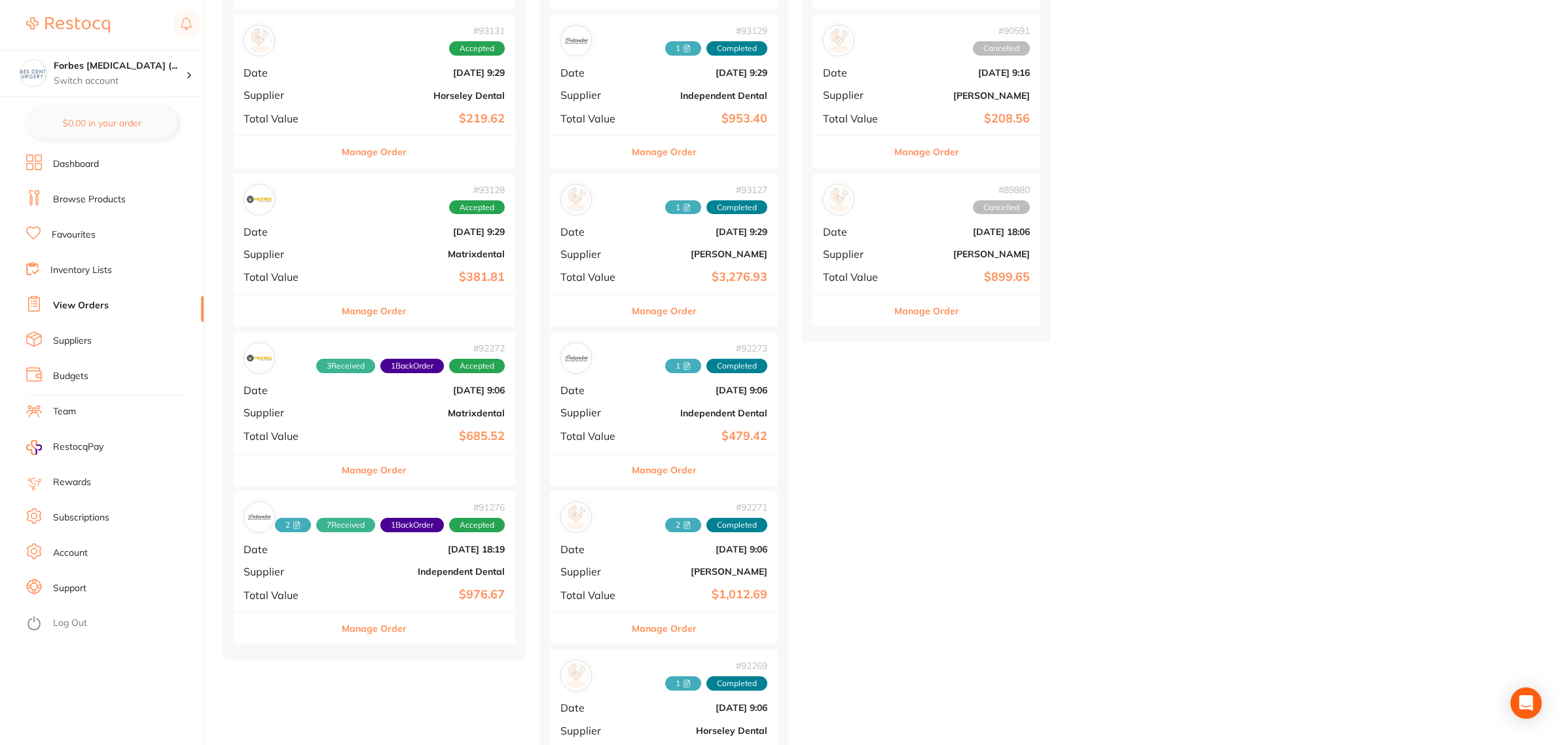
scroll to position [409, 0]
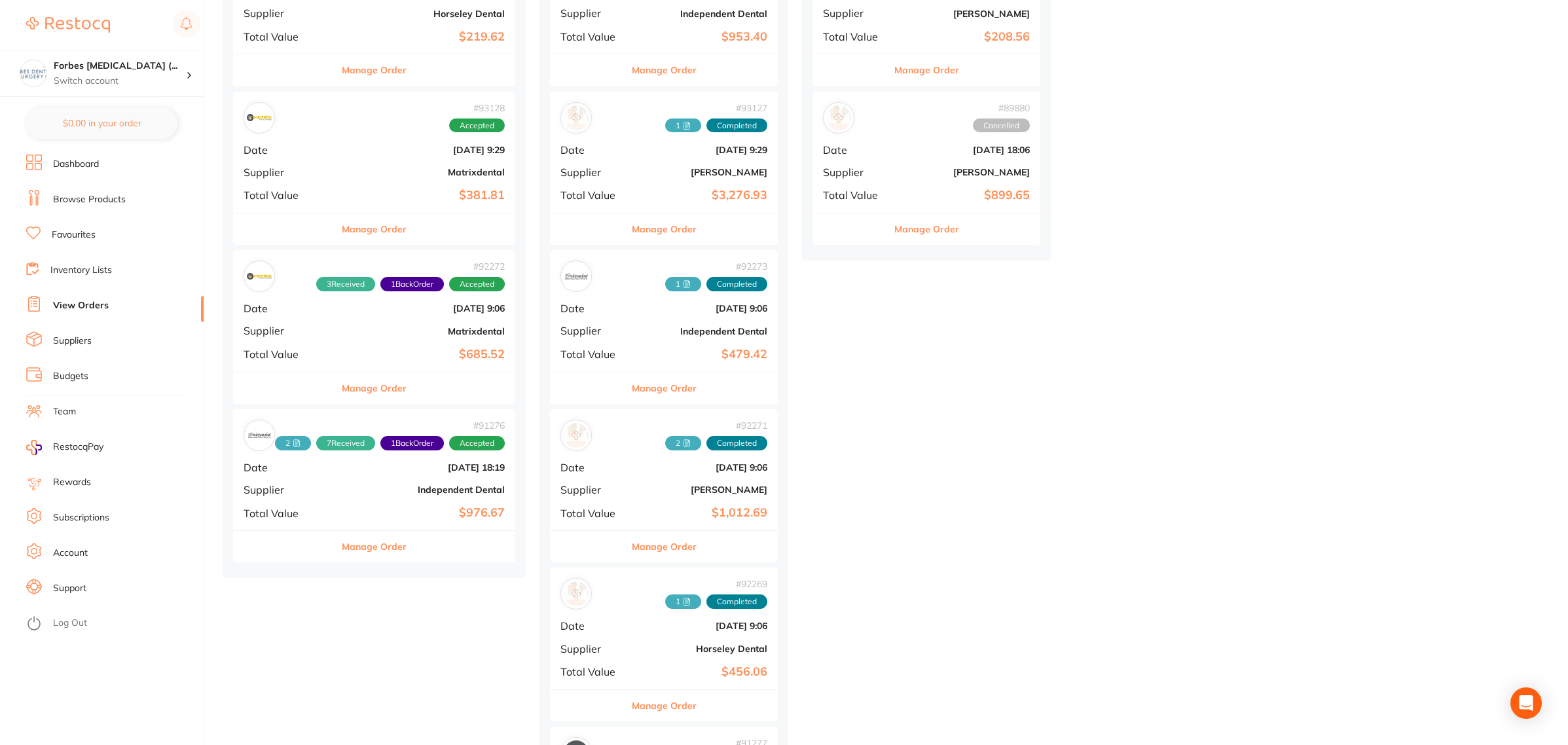
click at [341, 319] on div "# 92272 3 Received 1 Back Order Accepted Date [DATE] 9:06 Supplier Matrixdental…" at bounding box center [374, 310] width 282 height 121
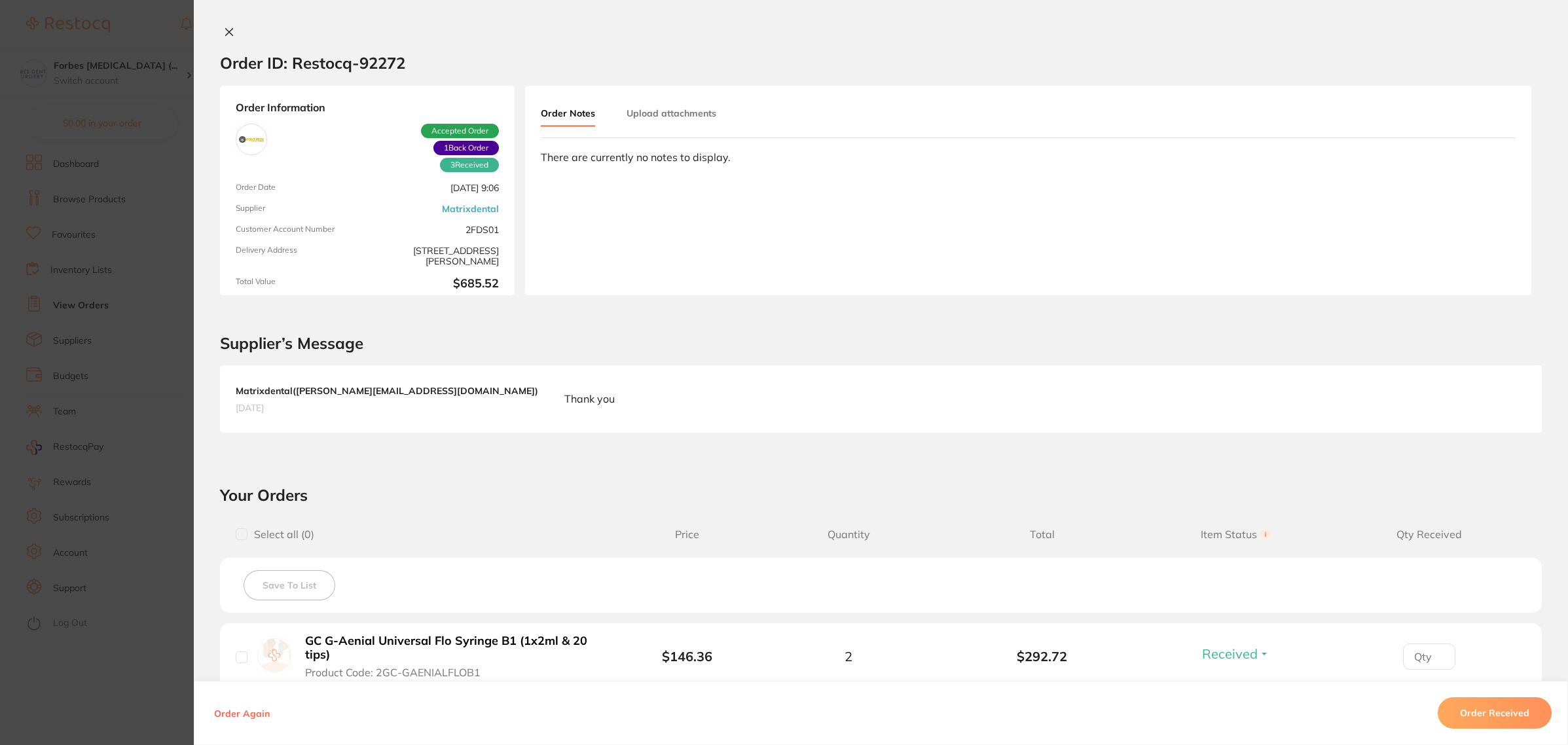
click at [152, 365] on section "Order ID: Restocq- 92272 Order Information 3 Received 1 Back Order Accepted Ord…" at bounding box center [784, 372] width 1568 height 745
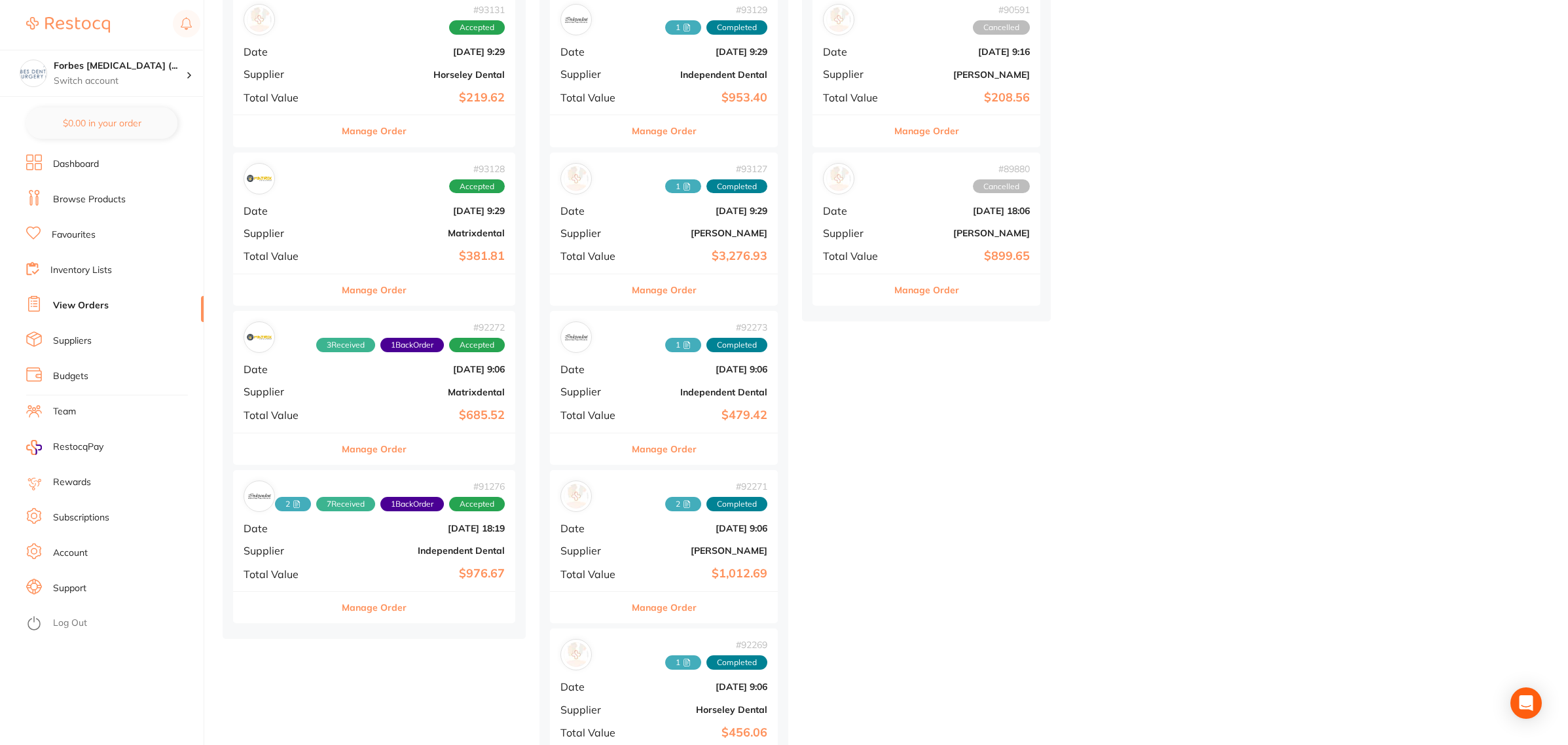
scroll to position [245, 0]
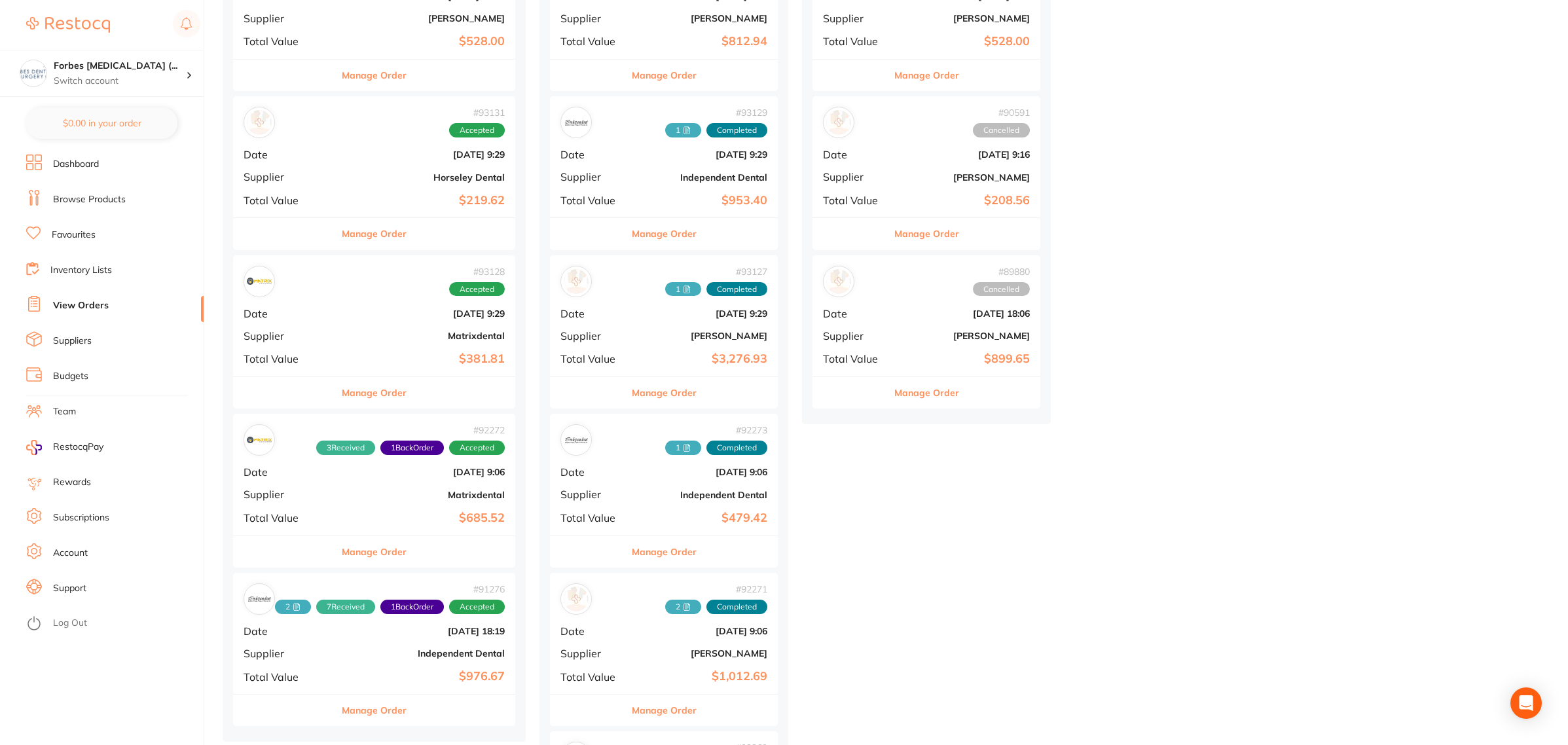
click at [365, 316] on b "[DATE] 9:29" at bounding box center [421, 313] width 167 height 10
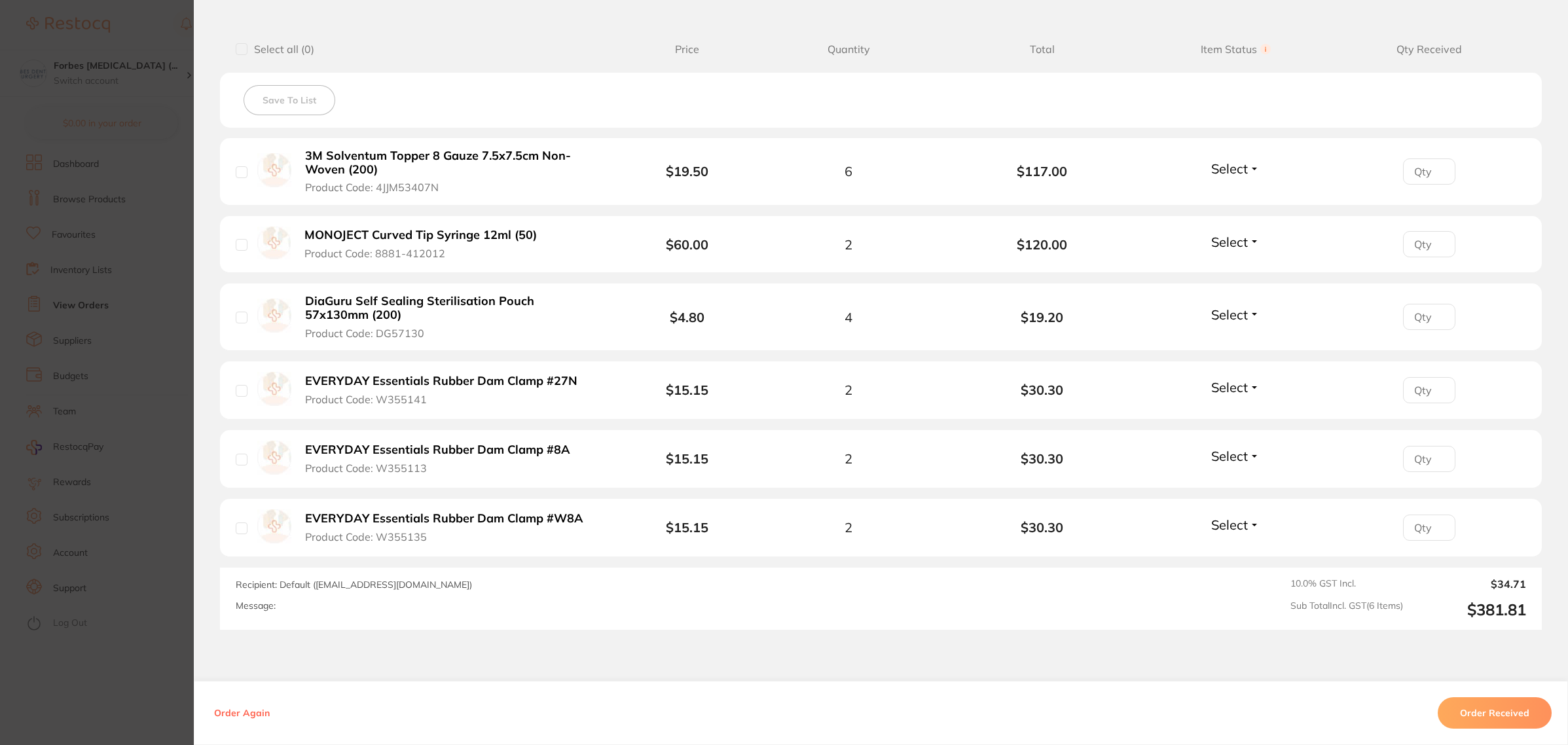
scroll to position [491, 0]
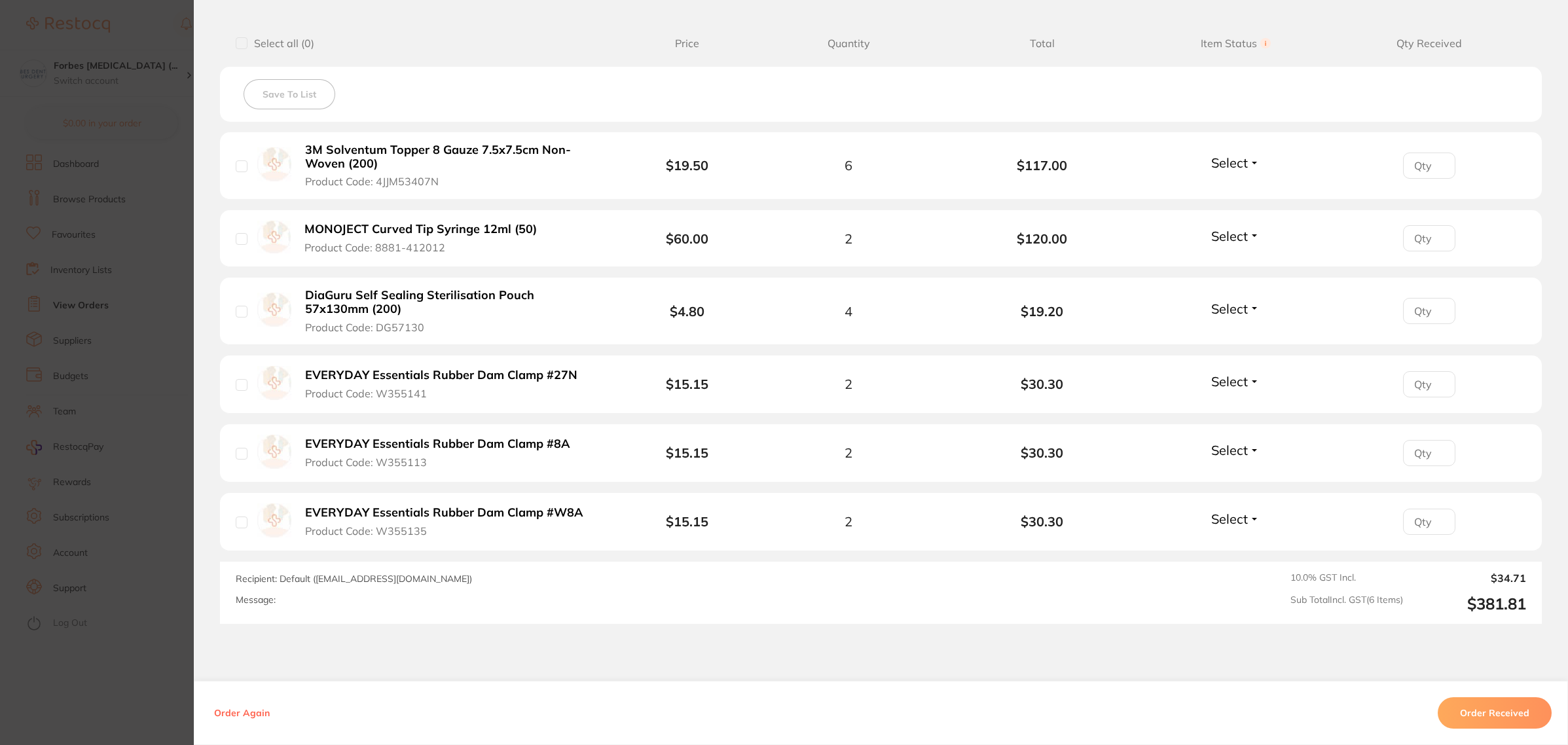
click at [158, 392] on section "Order ID: Restocq- 93128 Order Information Accepted Order Order Date [DATE] 9:2…" at bounding box center [784, 372] width 1568 height 745
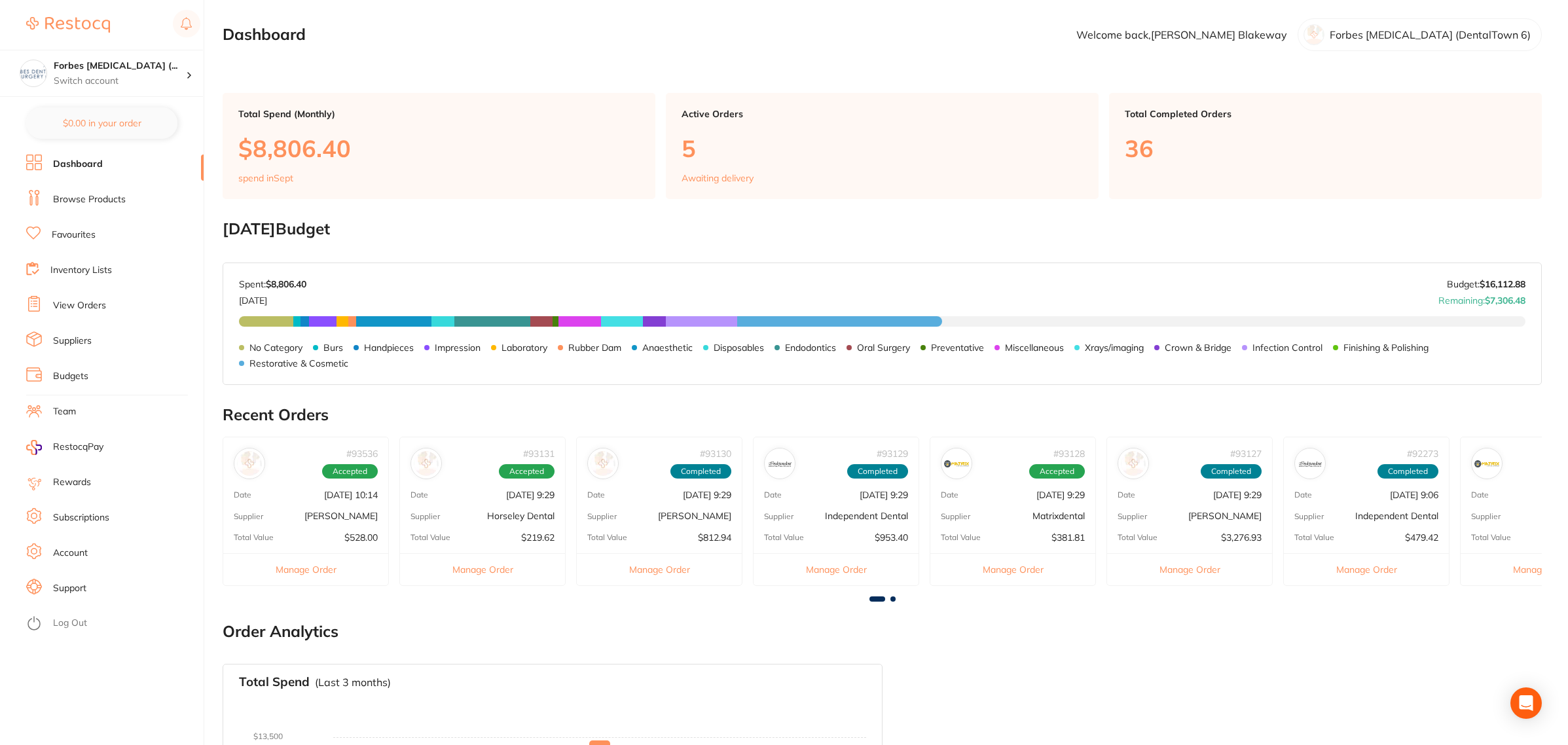
click at [97, 312] on link "View Orders" at bounding box center [80, 306] width 53 height 13
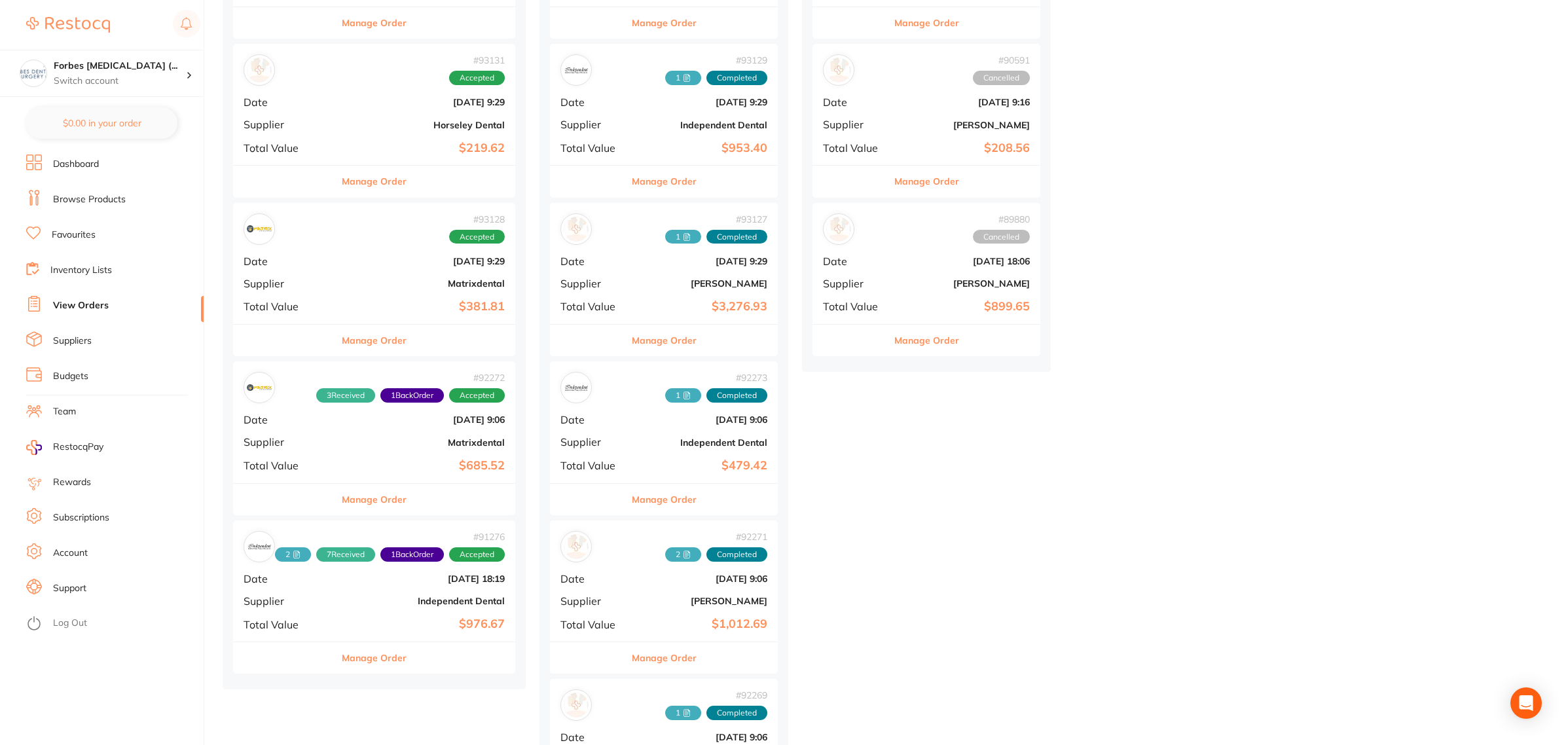
scroll to position [327, 0]
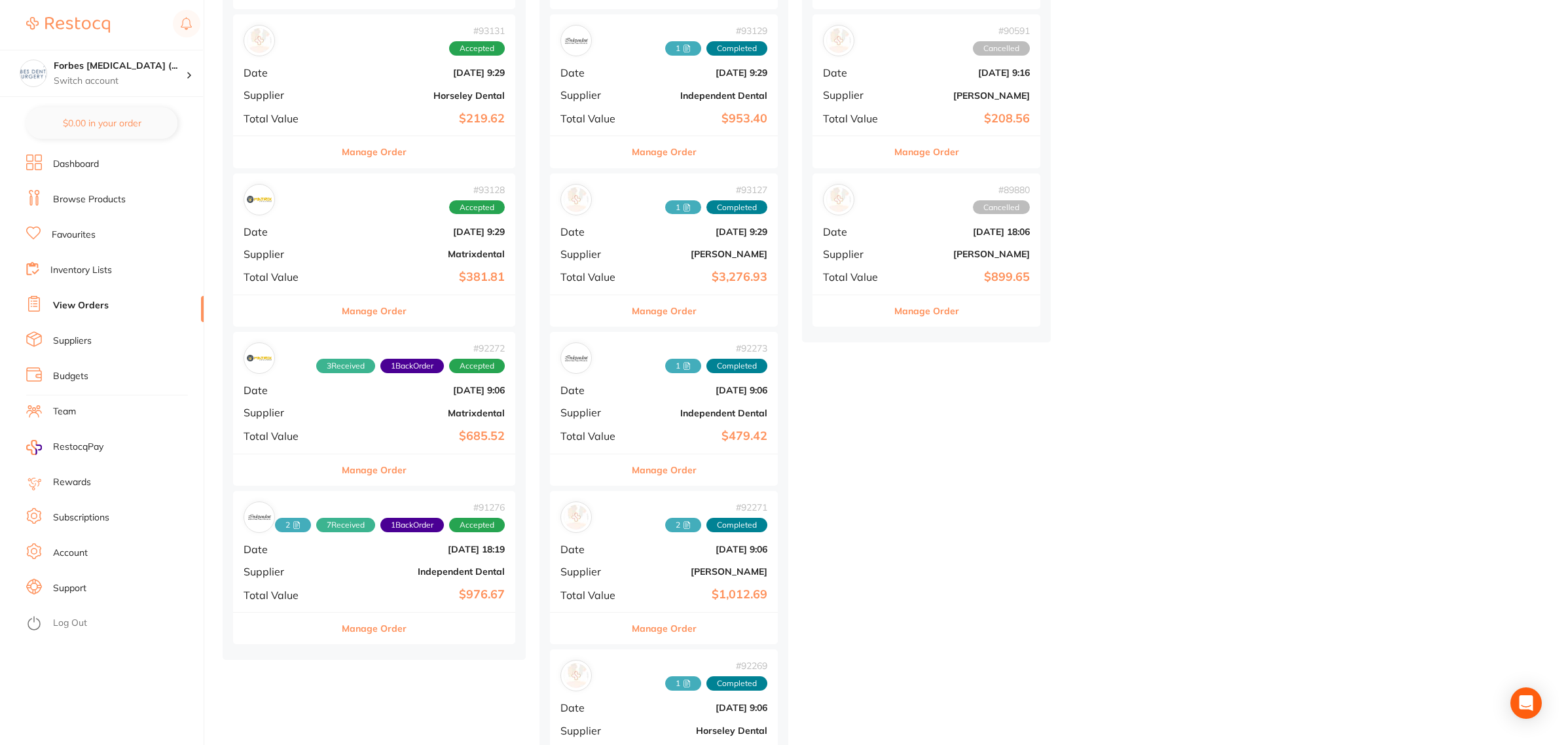
click at [388, 583] on div "# 91276 2 7 Received 1 Back Order Accepted Date [DATE] 18:19 Supplier Independe…" at bounding box center [374, 552] width 282 height 121
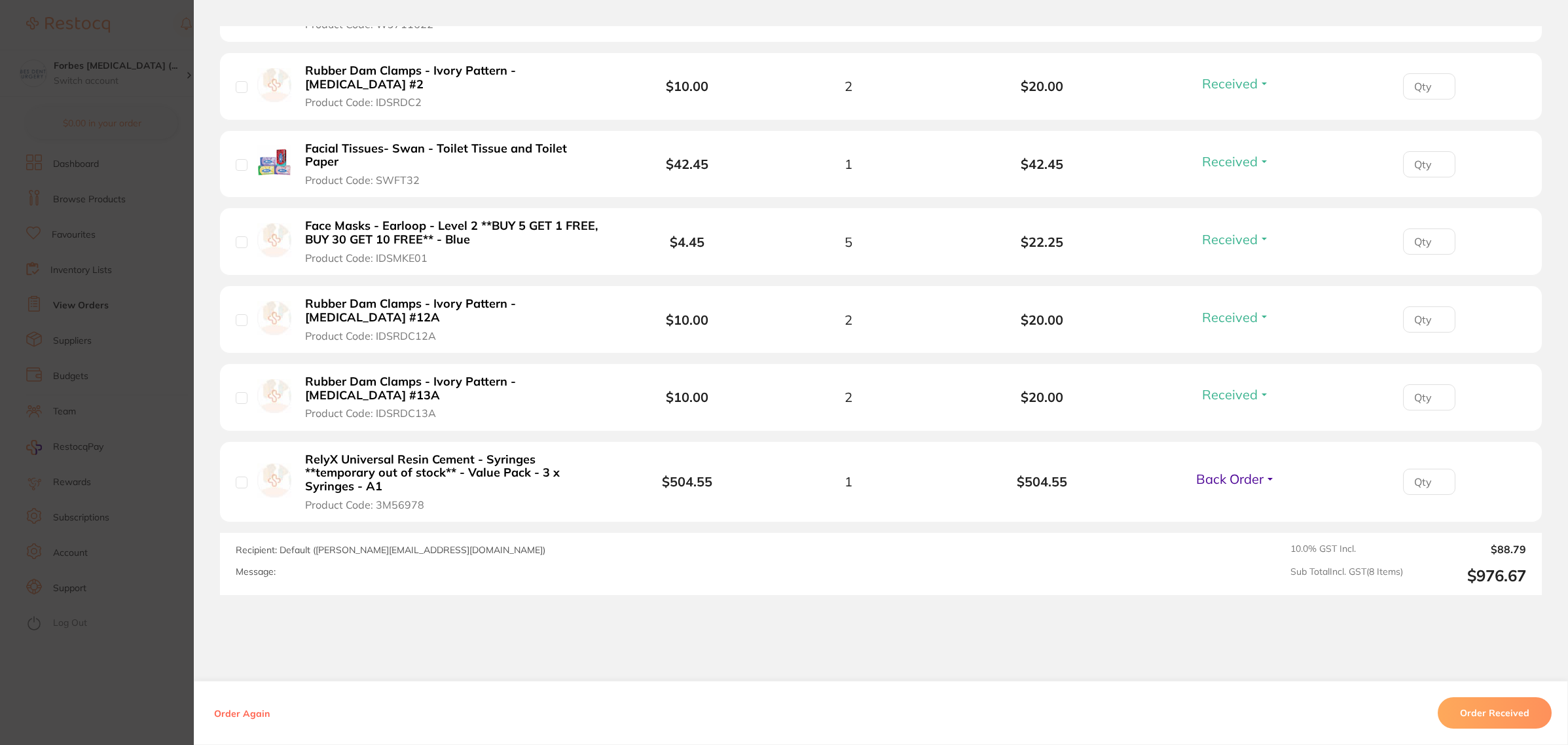
scroll to position [715, 0]
click at [133, 519] on section "Order ID: Restocq- 91276 Order Information 7 Received 1 Back Order Accepted Ord…" at bounding box center [784, 372] width 1568 height 745
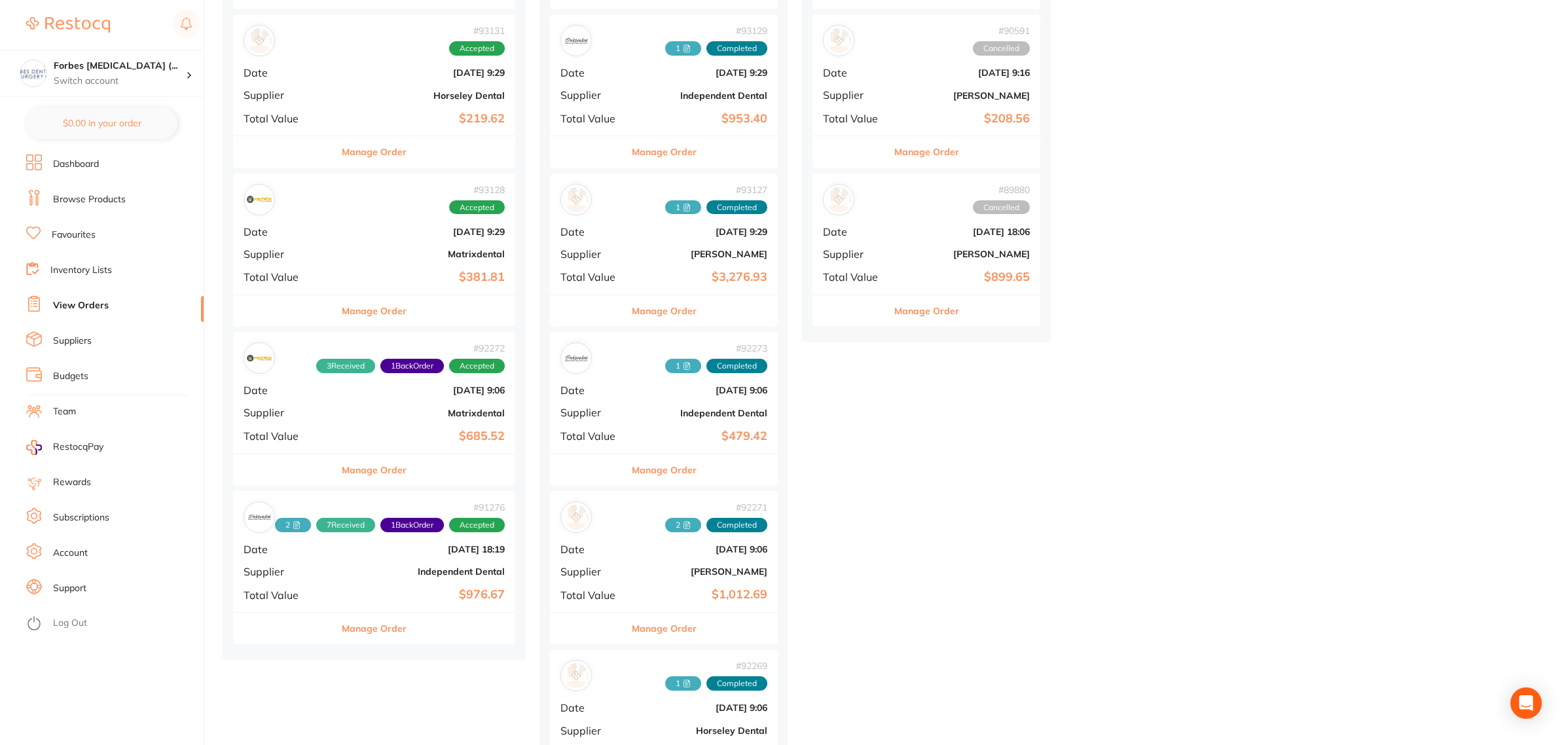
click at [341, 437] on b "$685.52" at bounding box center [421, 436] width 167 height 14
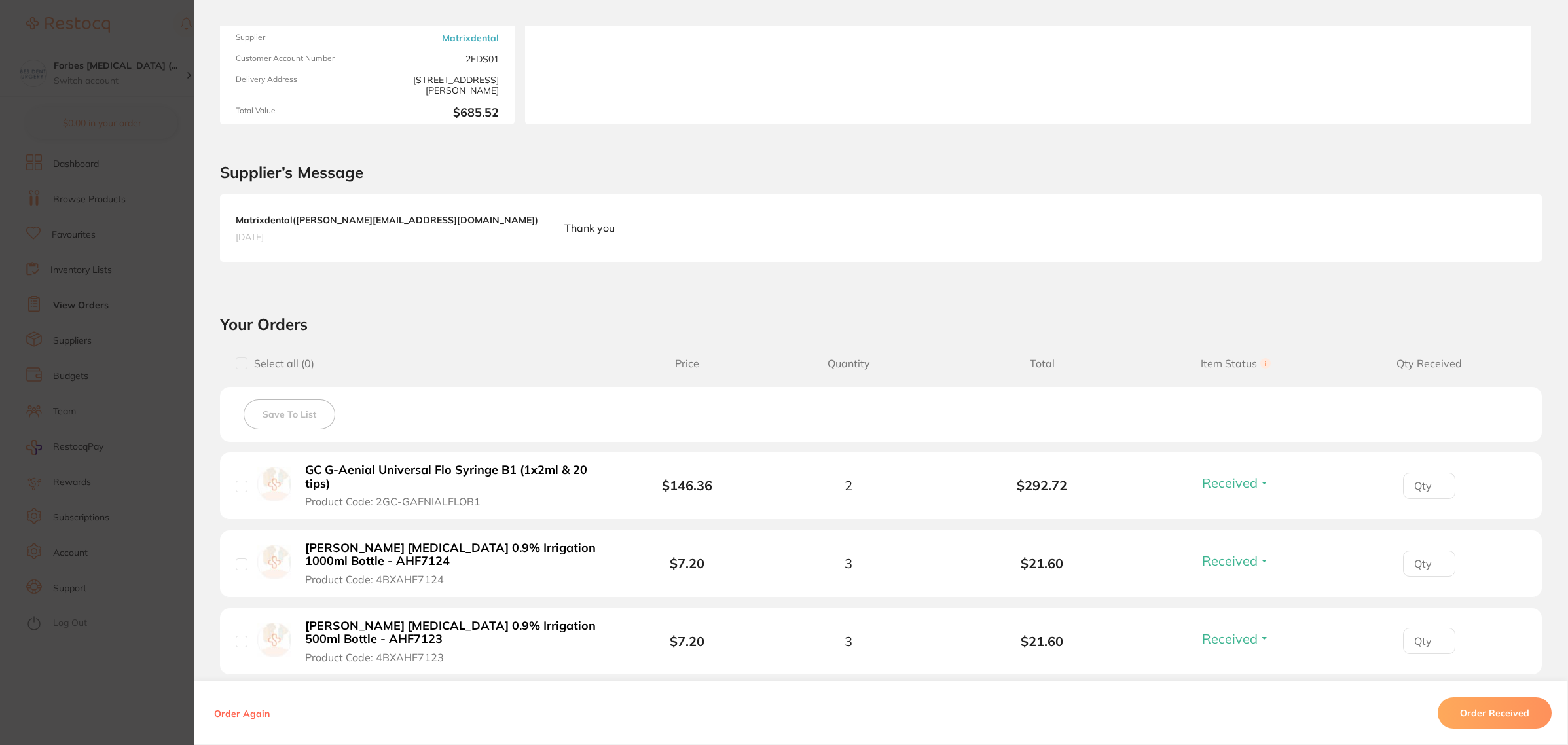
scroll to position [327, 0]
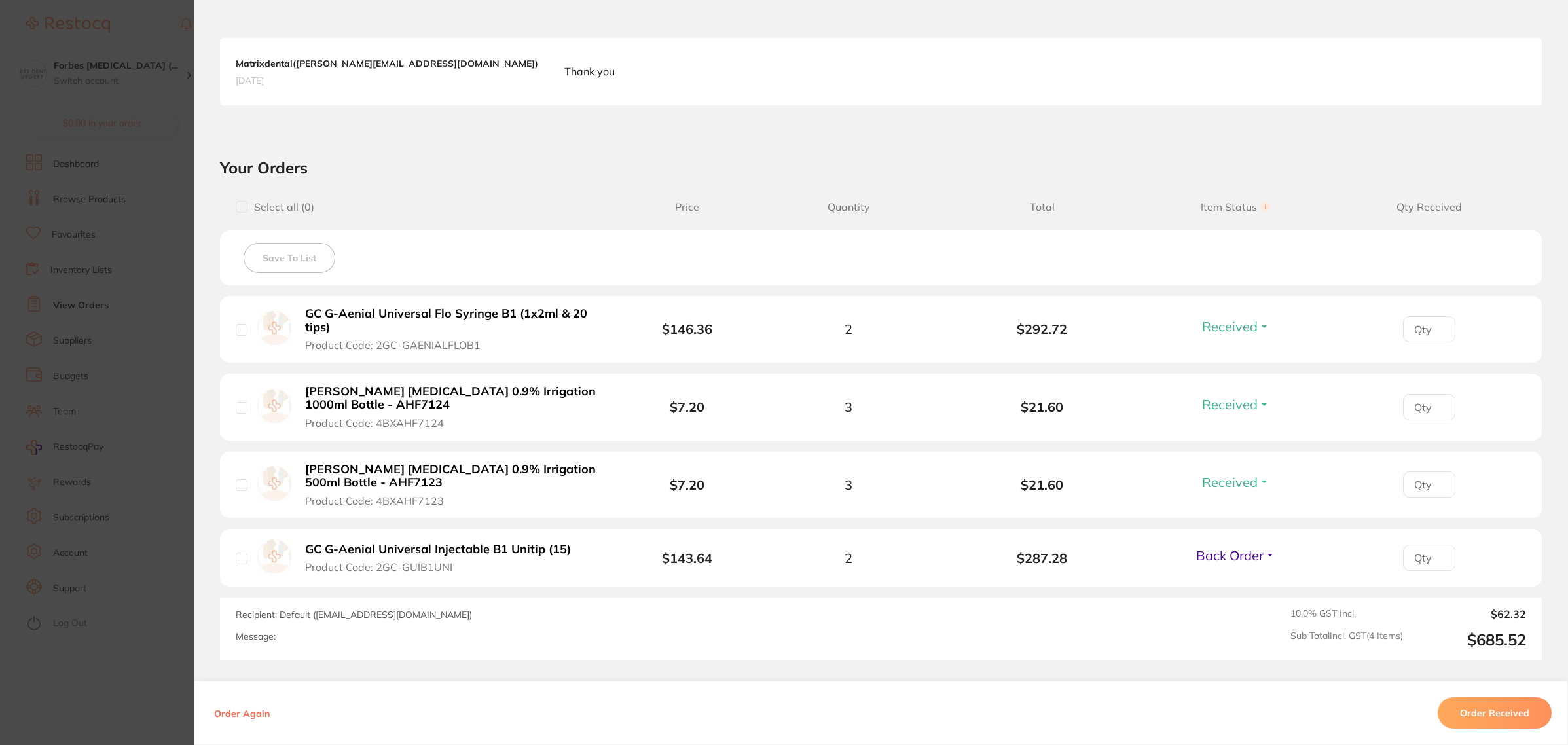
click at [112, 440] on section "Order ID: Restocq- 92272 Order Information 3 Received 1 Back Order Accepted Ord…" at bounding box center [784, 372] width 1568 height 745
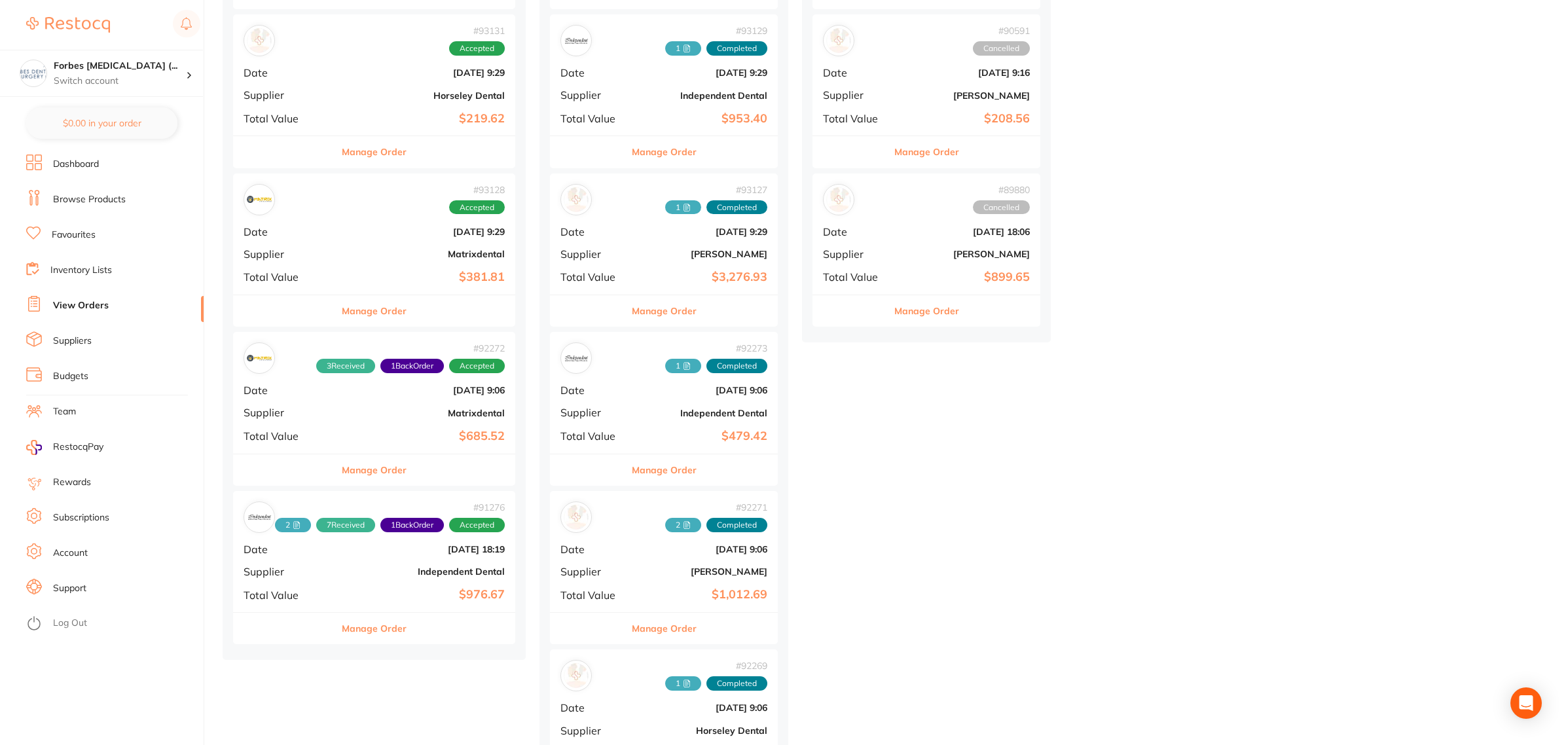
click at [365, 250] on b "Matrixdental" at bounding box center [421, 254] width 167 height 10
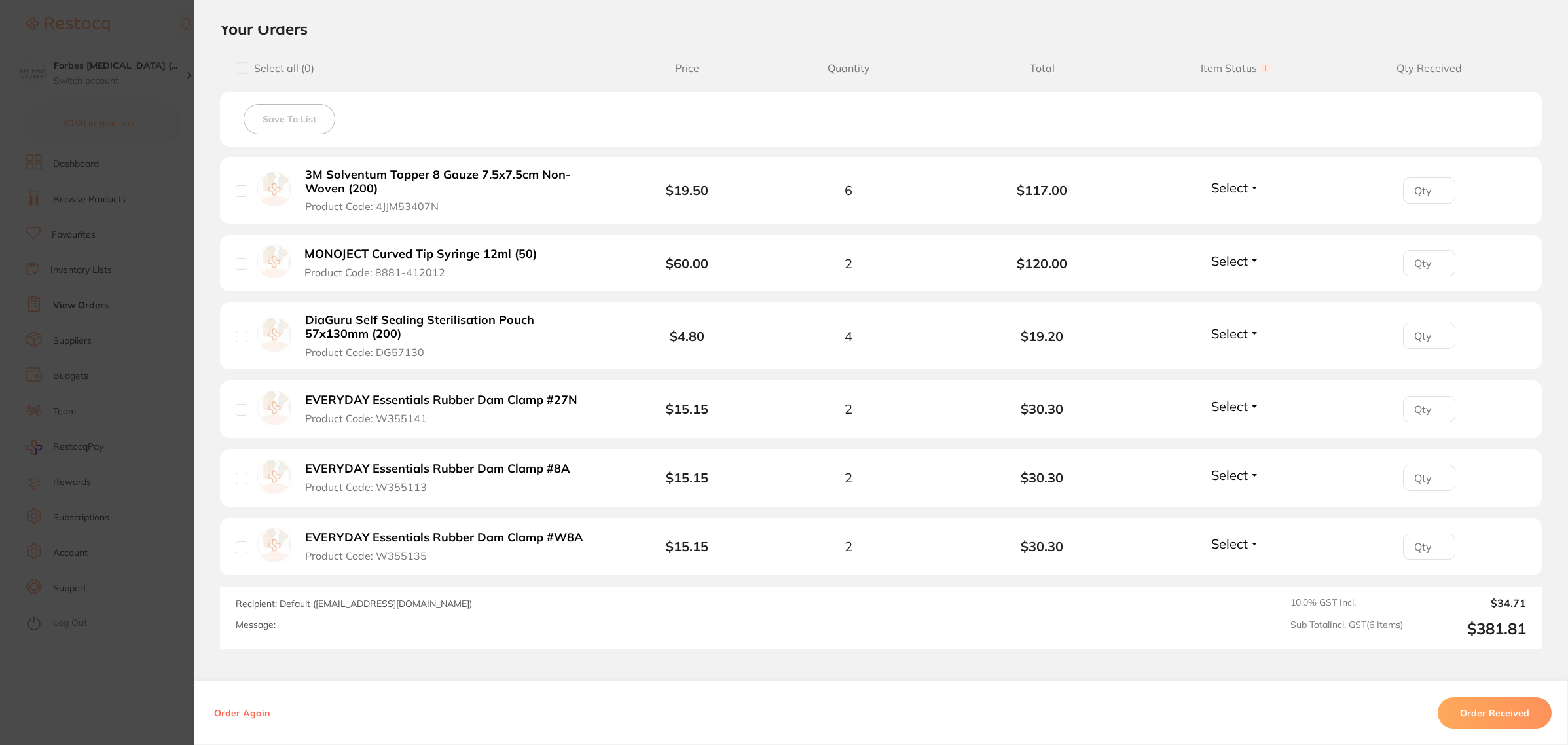
scroll to position [491, 0]
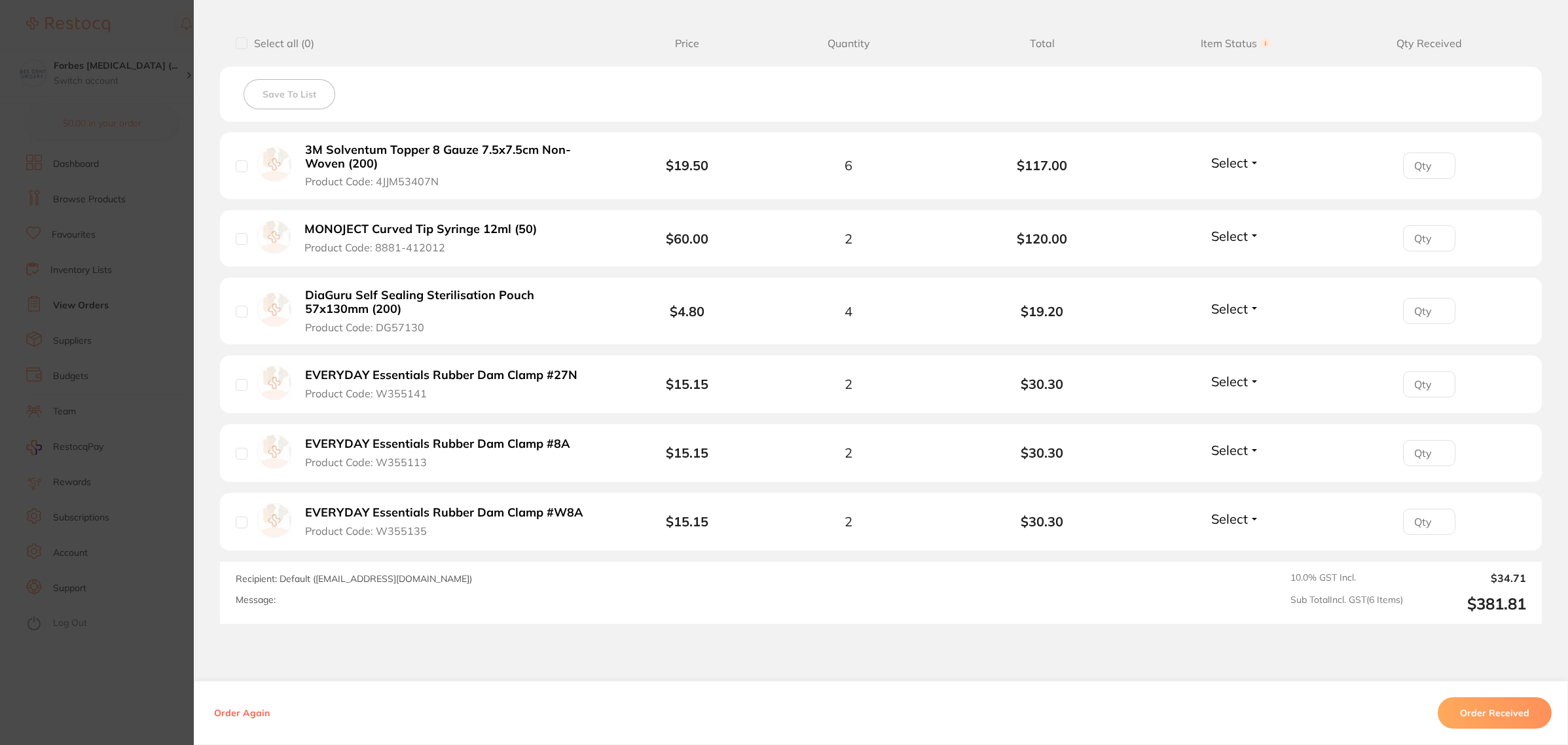
click at [148, 194] on section "Order ID: Restocq- 93128 Order Information Accepted Order Order Date [DATE] 9:2…" at bounding box center [784, 372] width 1568 height 745
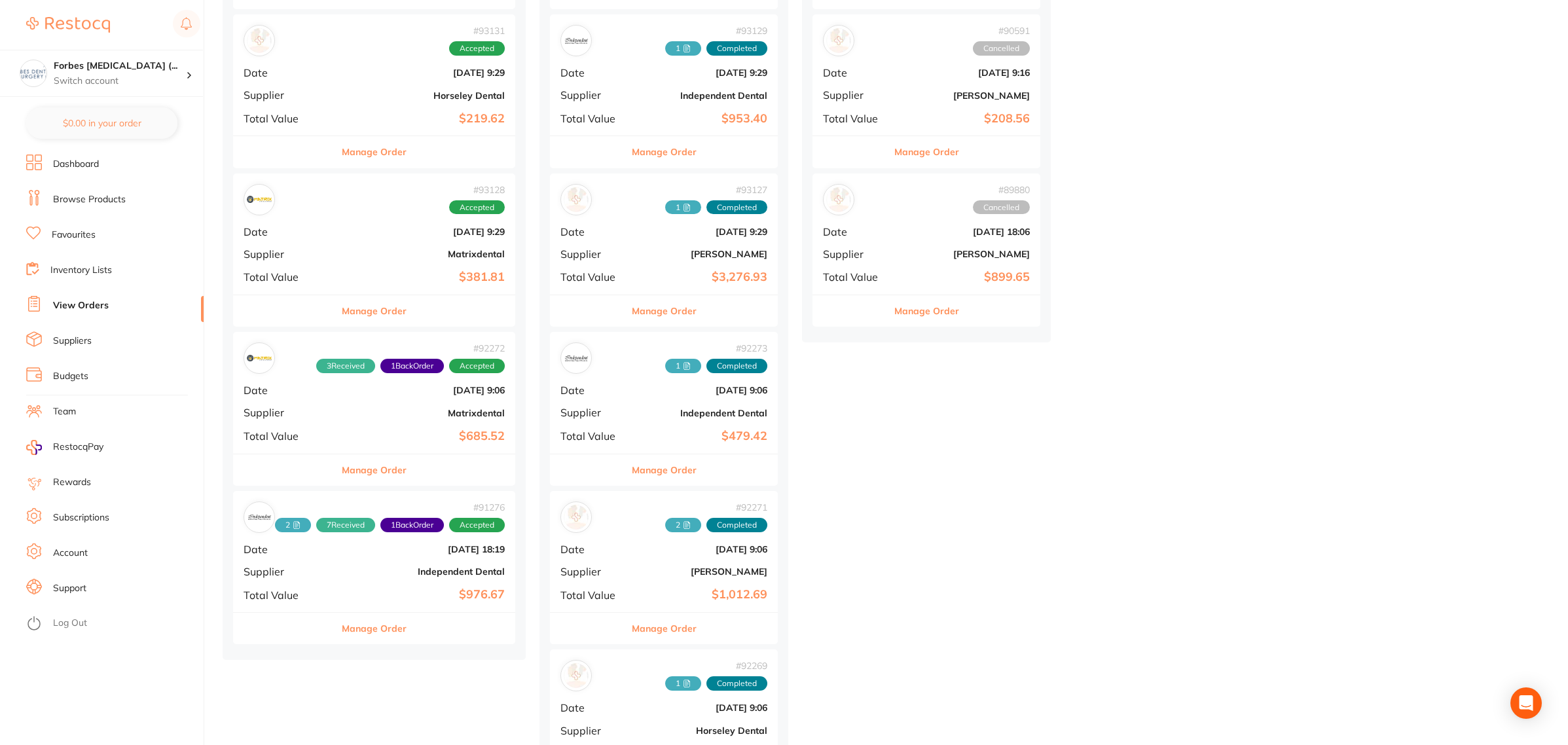
scroll to position [164, 0]
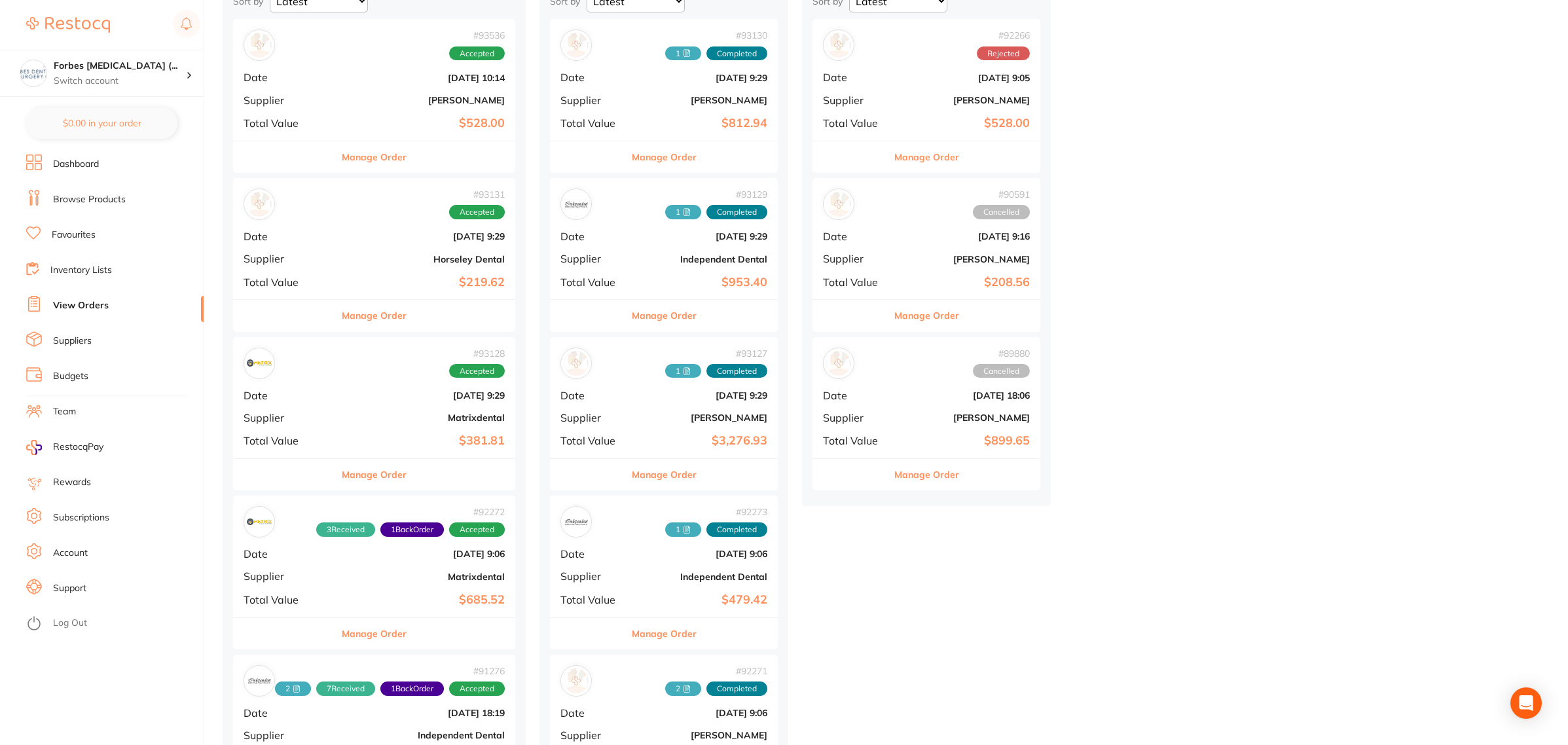
click at [375, 282] on b "$219.62" at bounding box center [421, 282] width 167 height 14
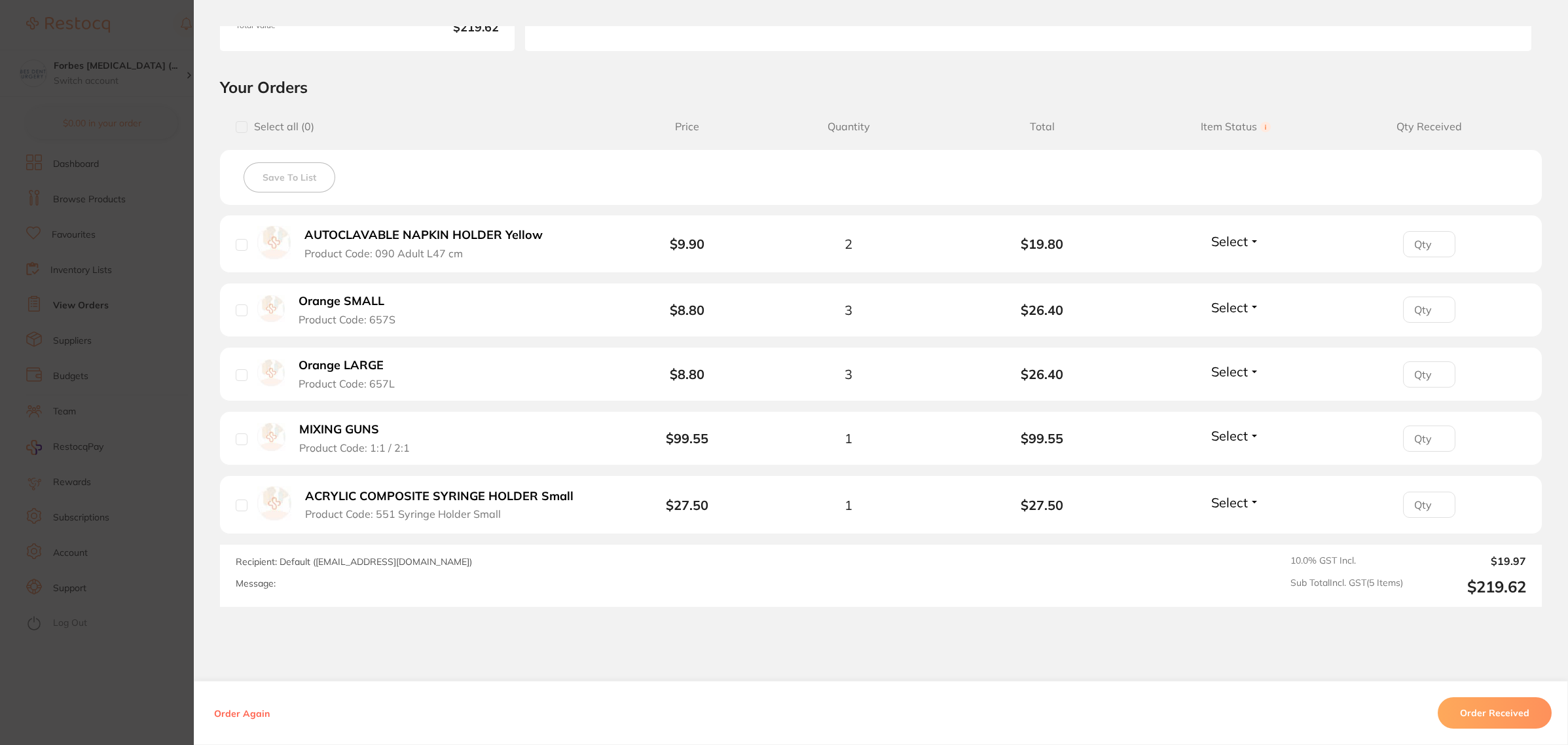
scroll to position [245, 0]
click at [126, 398] on section "Order ID: Restocq- 93131 Order Information Accepted Order Order Date Sept 8 202…" at bounding box center [784, 372] width 1568 height 745
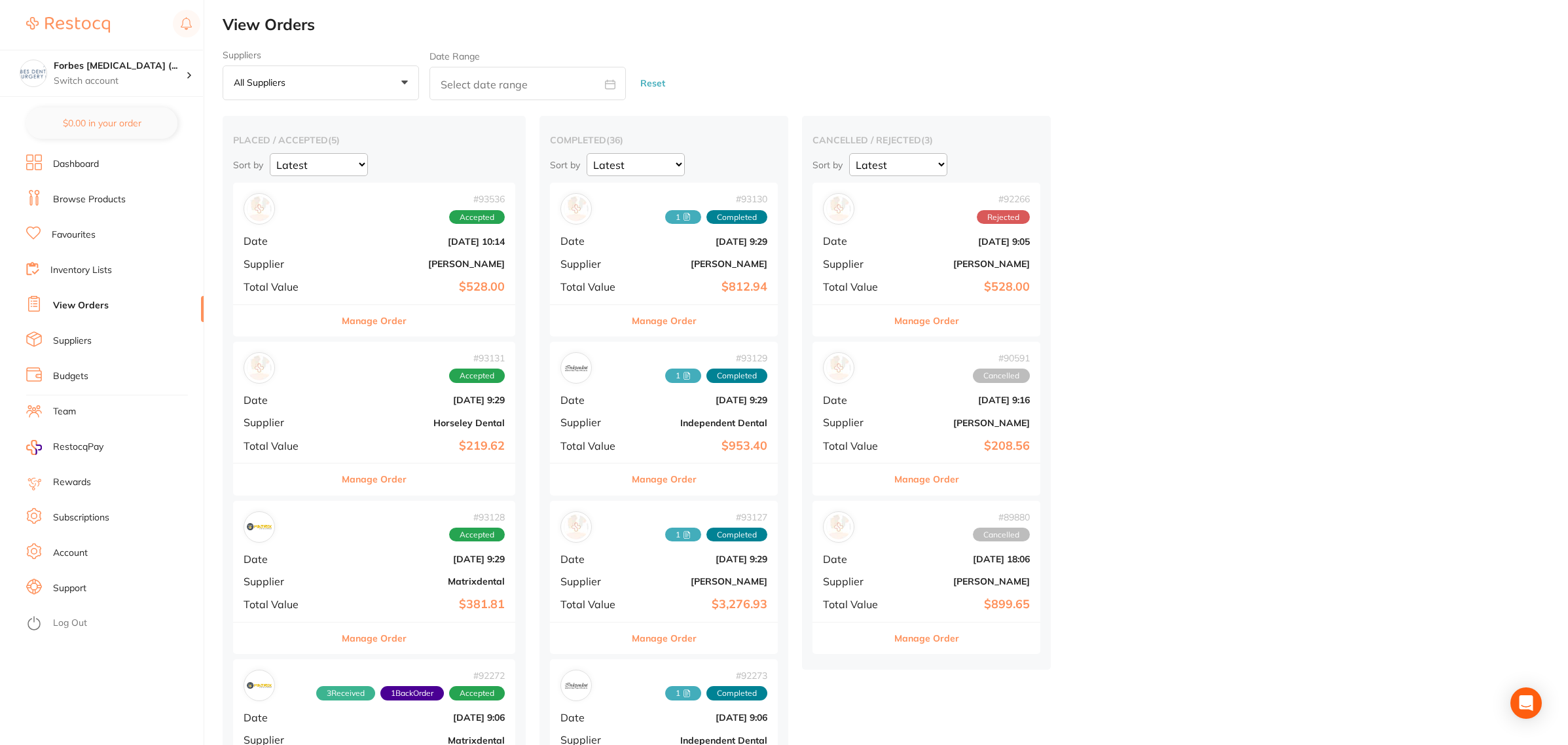
click at [352, 271] on div "# 93536 Accepted Date [DATE] 10:14 Supplier [PERSON_NAME] Total Value $528.00" at bounding box center [374, 243] width 282 height 121
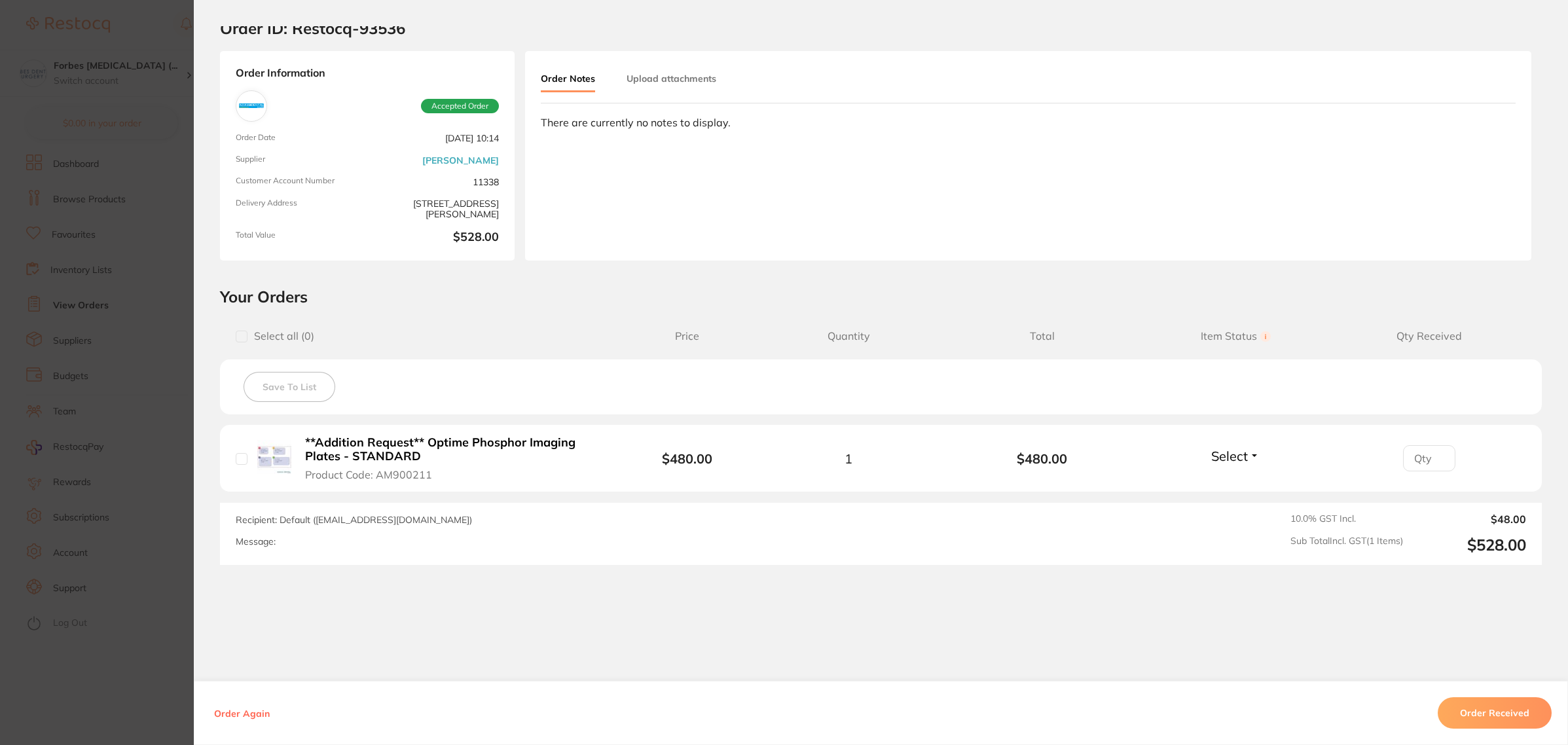
scroll to position [50, 0]
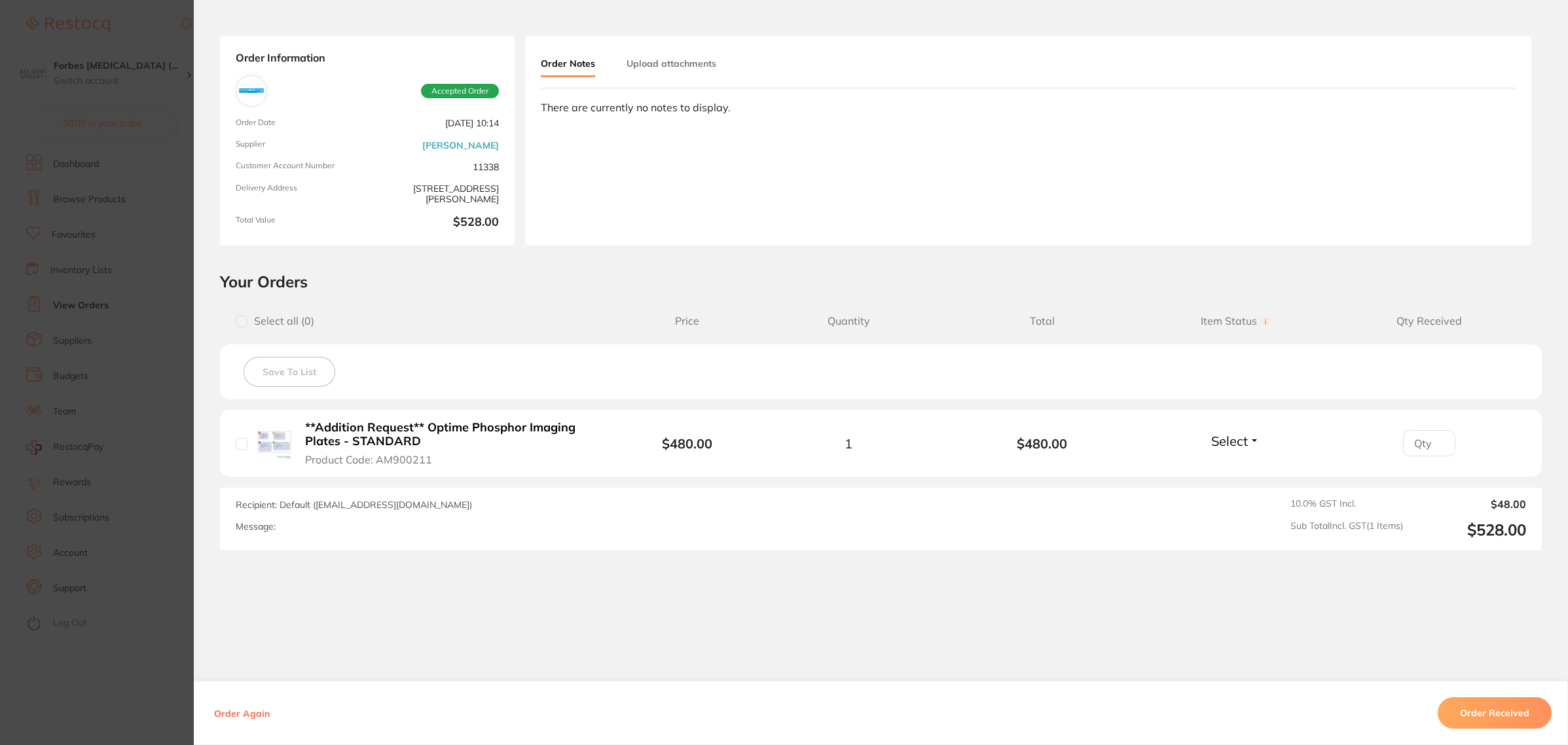
click at [152, 269] on section "Order ID: Restocq- 93536 Order Information Accepted Order Order Date [DATE] 10:…" at bounding box center [784, 372] width 1568 height 745
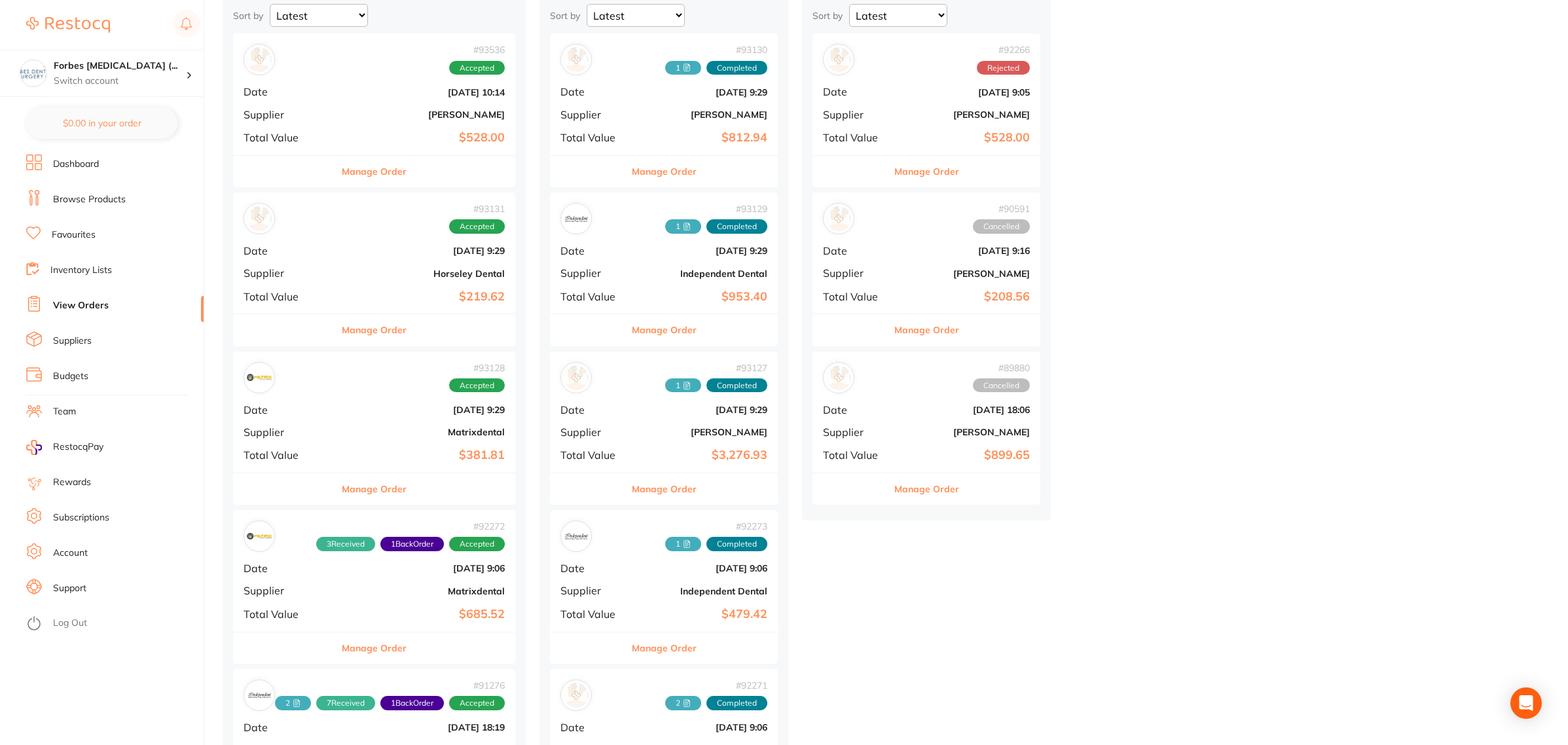
scroll to position [164, 0]
